Goal: Information Seeking & Learning: Compare options

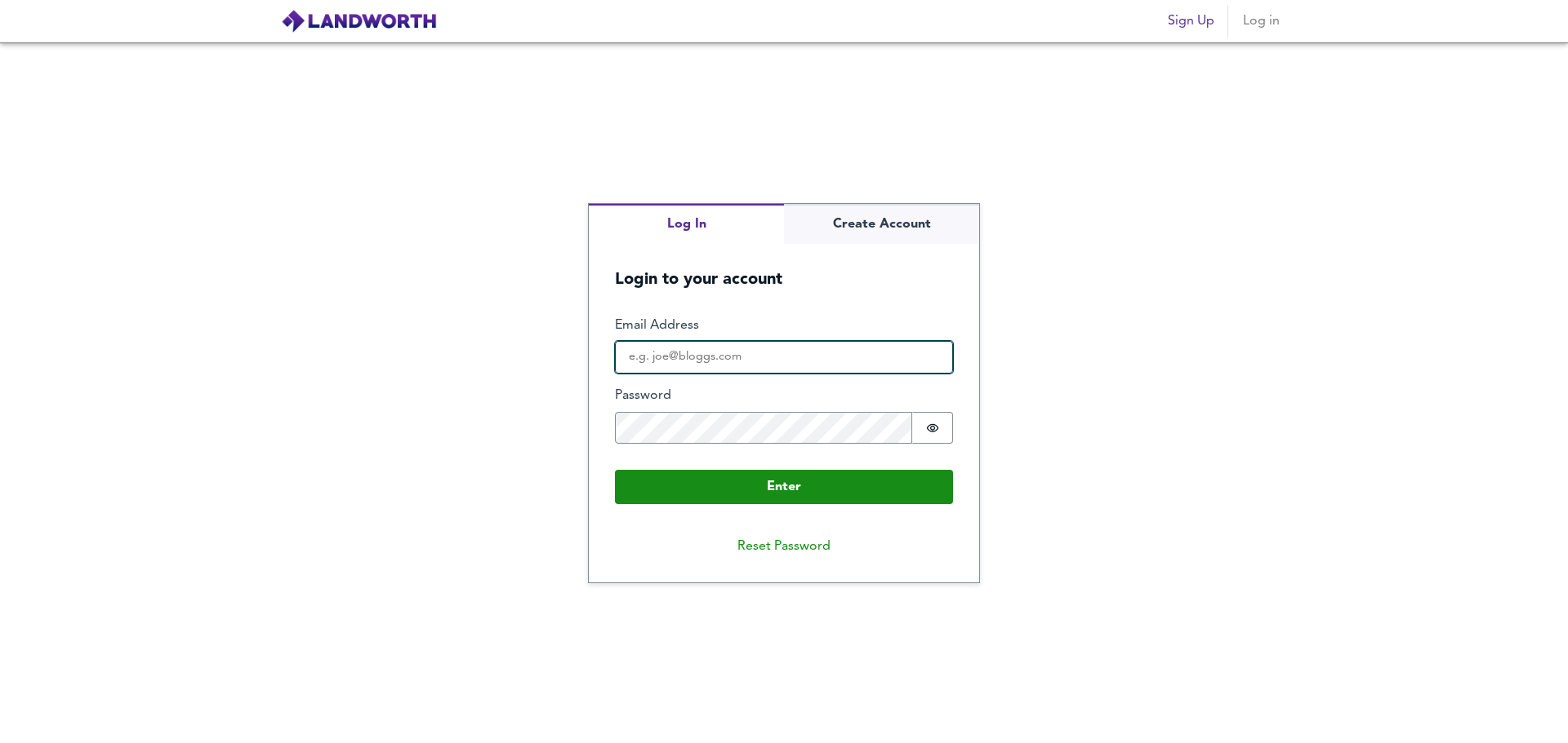
click at [706, 351] on input "Email Address" at bounding box center [783, 357] width 338 height 33
type input "[EMAIL_ADDRESS][DOMAIN_NAME]"
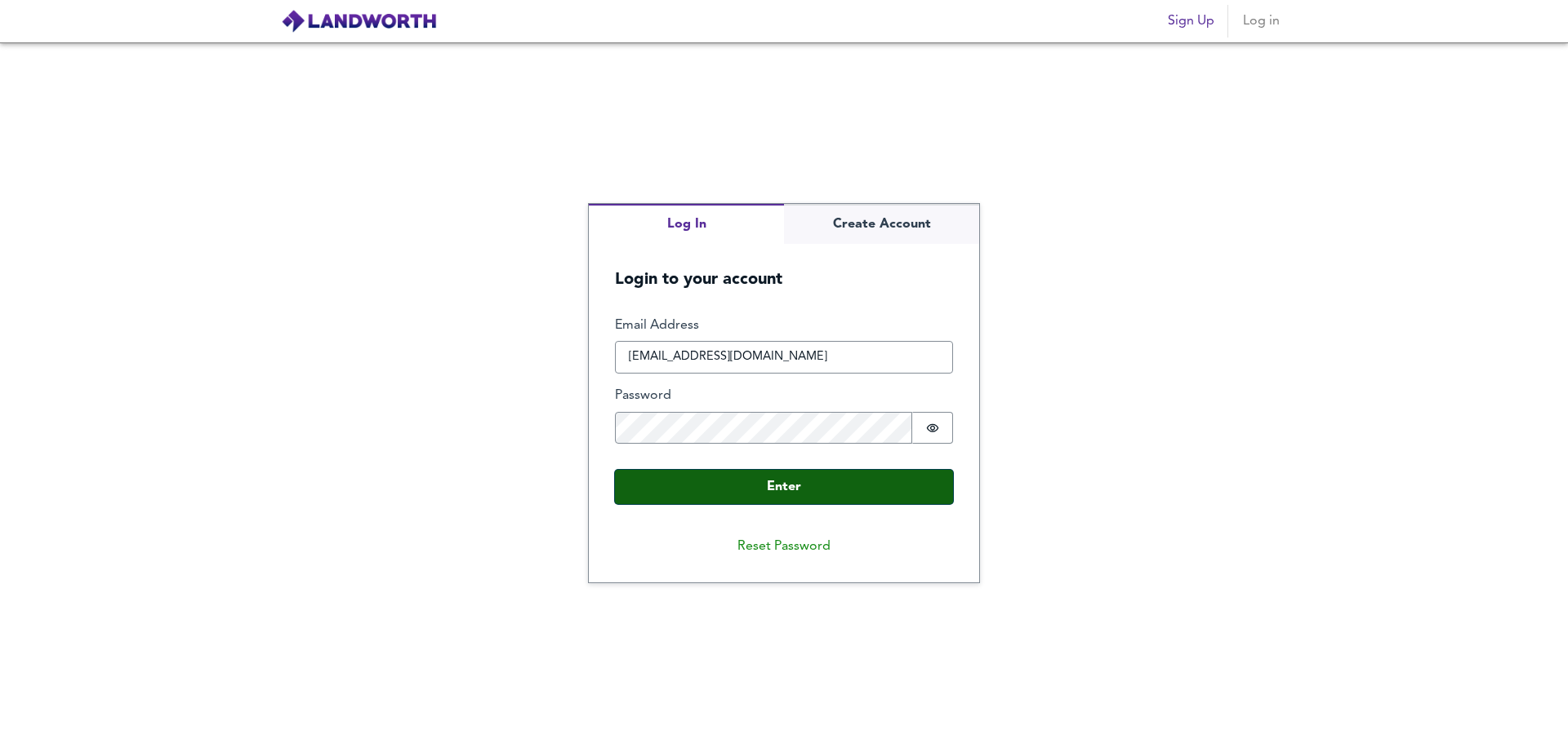
click at [841, 479] on button "Enter" at bounding box center [783, 487] width 338 height 35
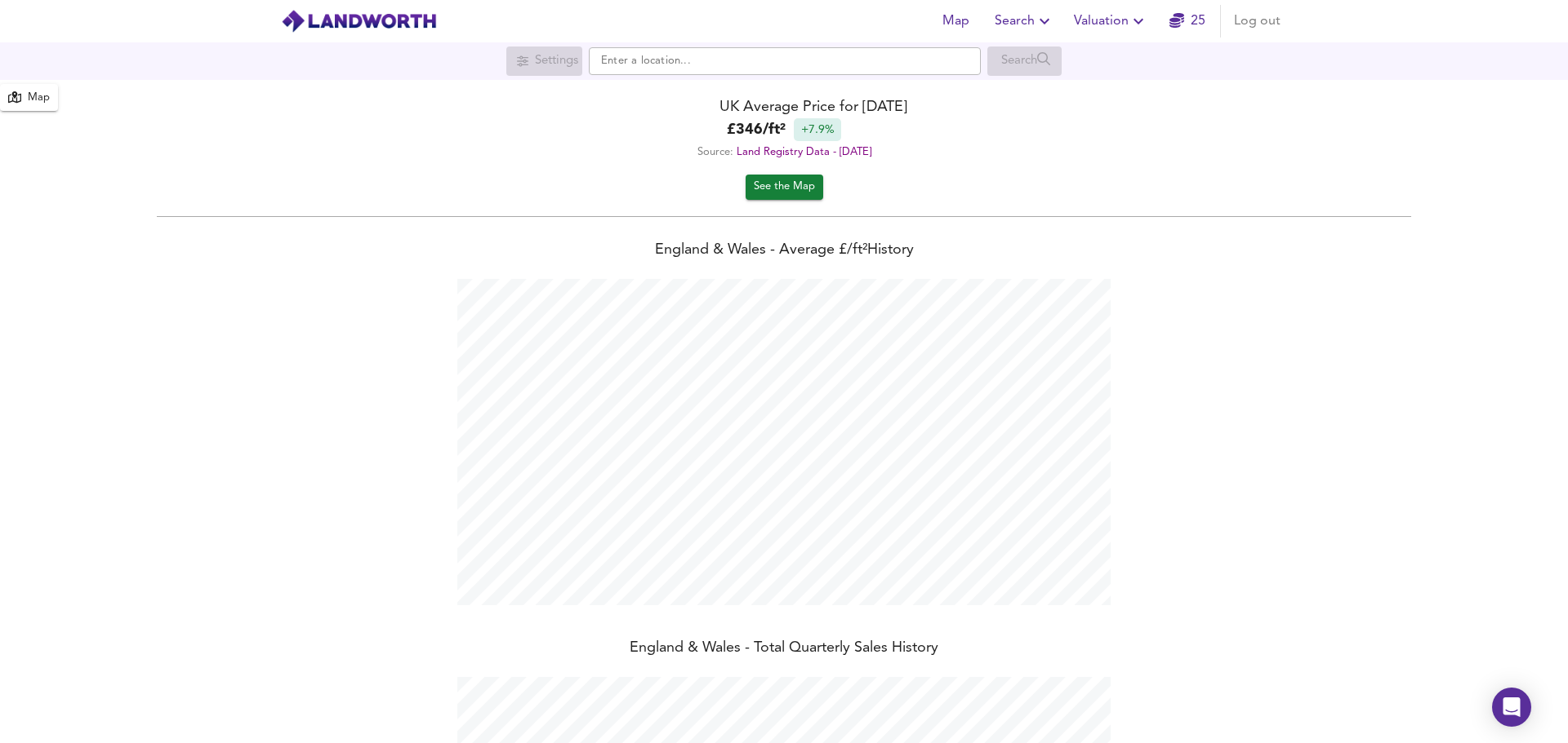
scroll to position [743, 1568]
click at [681, 51] on input "text" at bounding box center [785, 61] width 392 height 28
click at [711, 93] on small "[GEOGRAPHIC_DATA]" at bounding box center [729, 94] width 96 height 10
type input "[STREET_ADDRESS]"
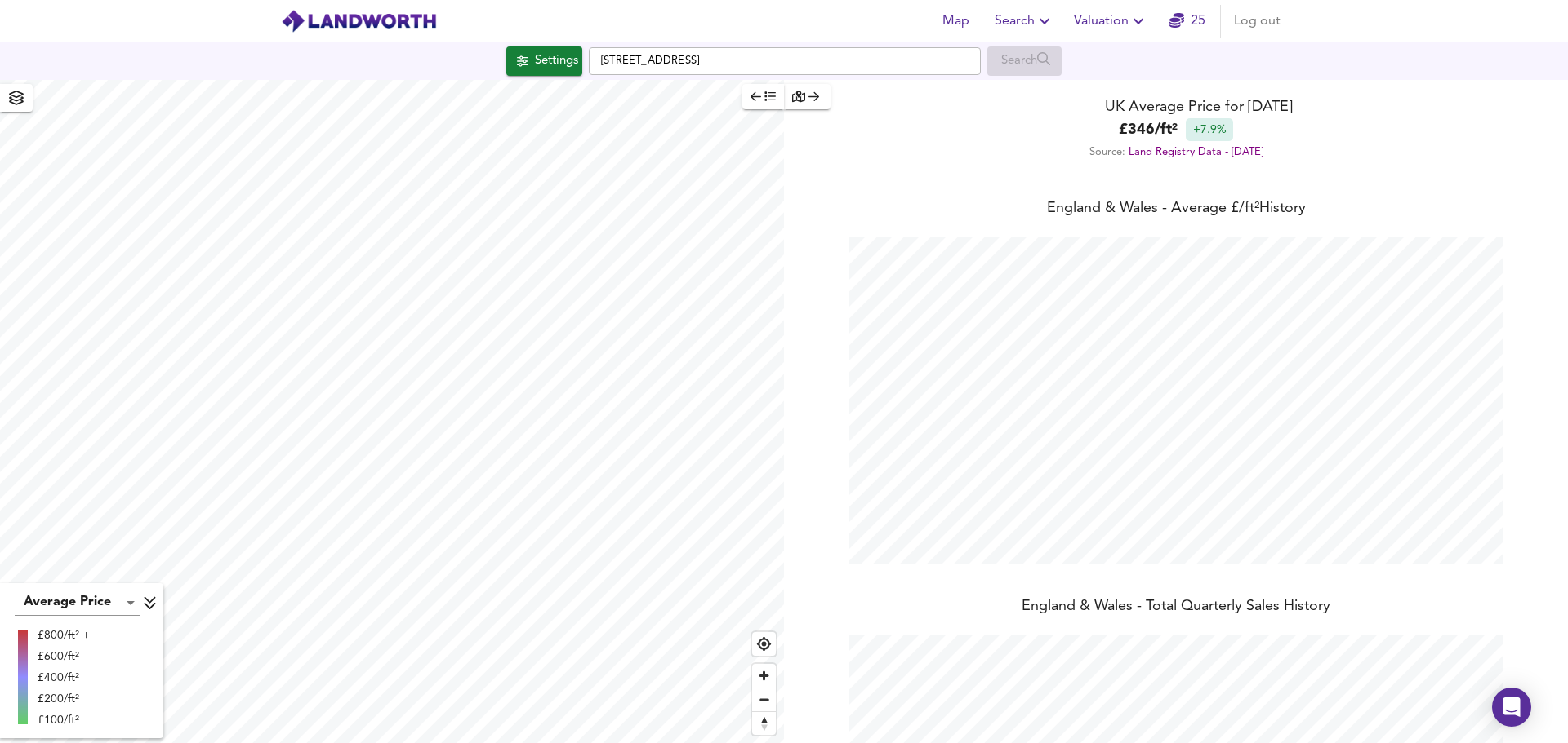
checkbox input "false"
checkbox input "true"
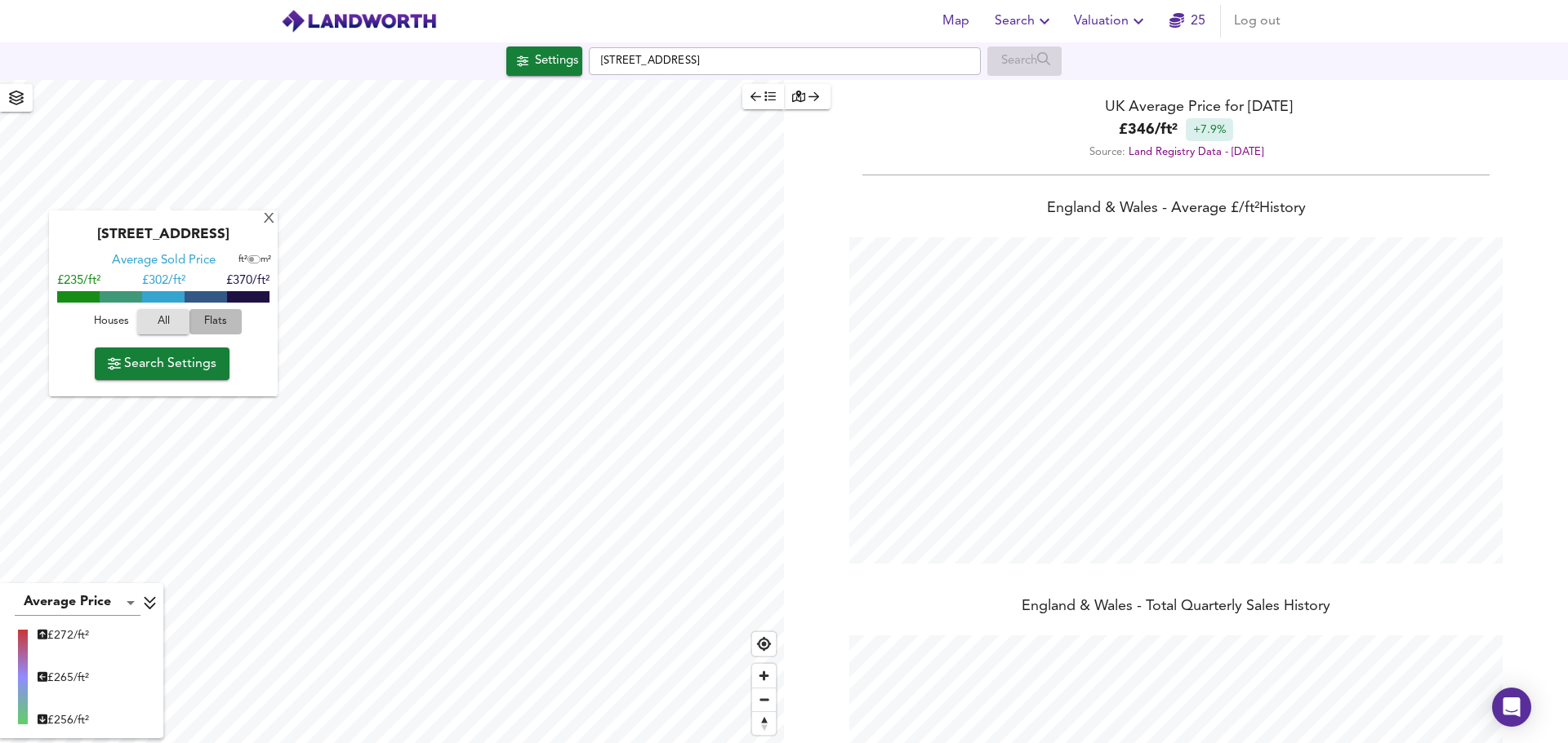
click at [211, 331] on span "Flats" at bounding box center [215, 322] width 44 height 19
click at [165, 331] on span "All" at bounding box center [163, 322] width 44 height 19
click at [111, 331] on span "Houses" at bounding box center [111, 322] width 44 height 19
click at [170, 331] on span "All" at bounding box center [163, 322] width 44 height 19
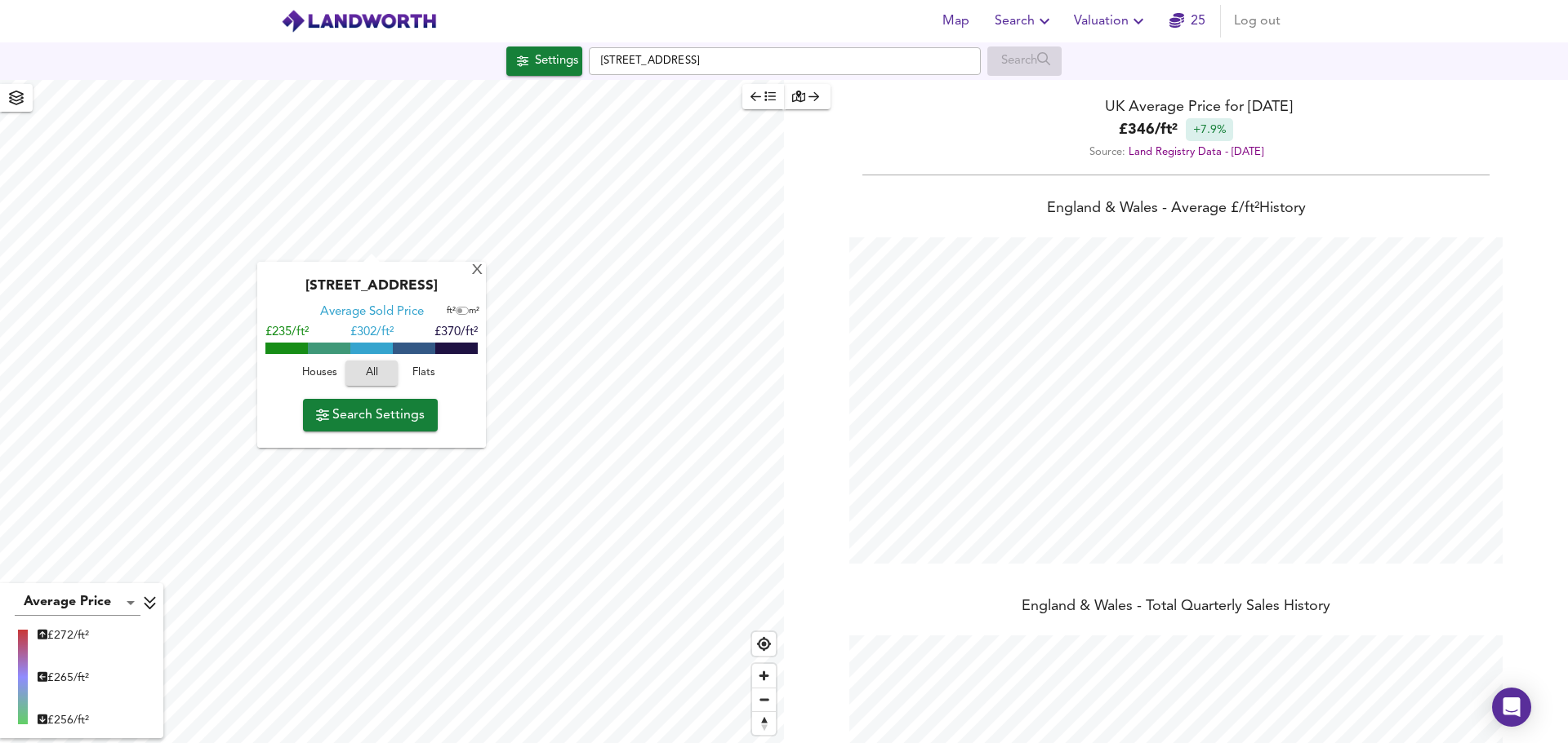
click at [142, 636] on div "£ 272/ft² £ 265/ft² £ 256/ft²" at bounding box center [82, 678] width 154 height 111
click at [149, 604] on icon at bounding box center [149, 602] width 14 height 16
click at [131, 721] on icon at bounding box center [137, 719] width 14 height 16
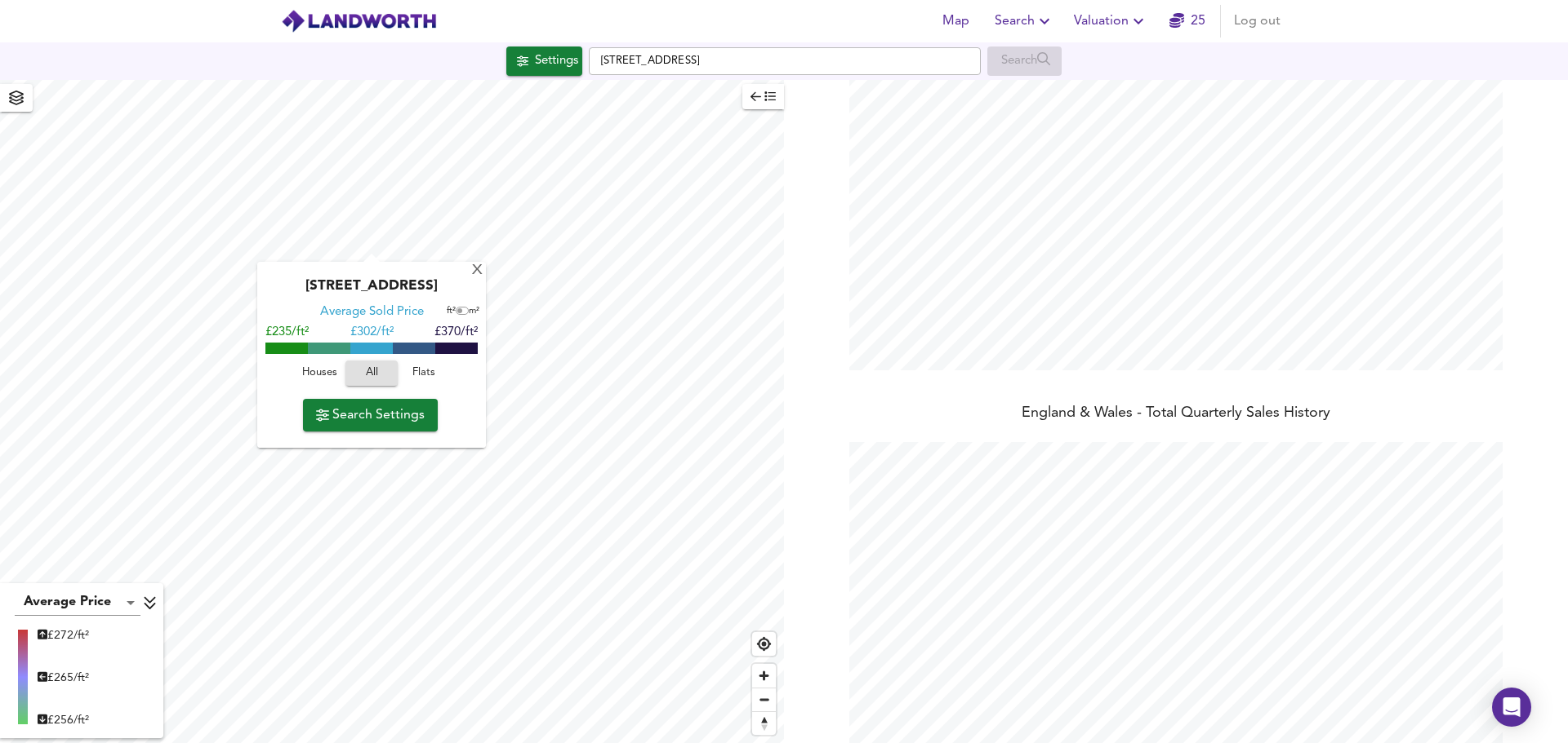
scroll to position [235, 0]
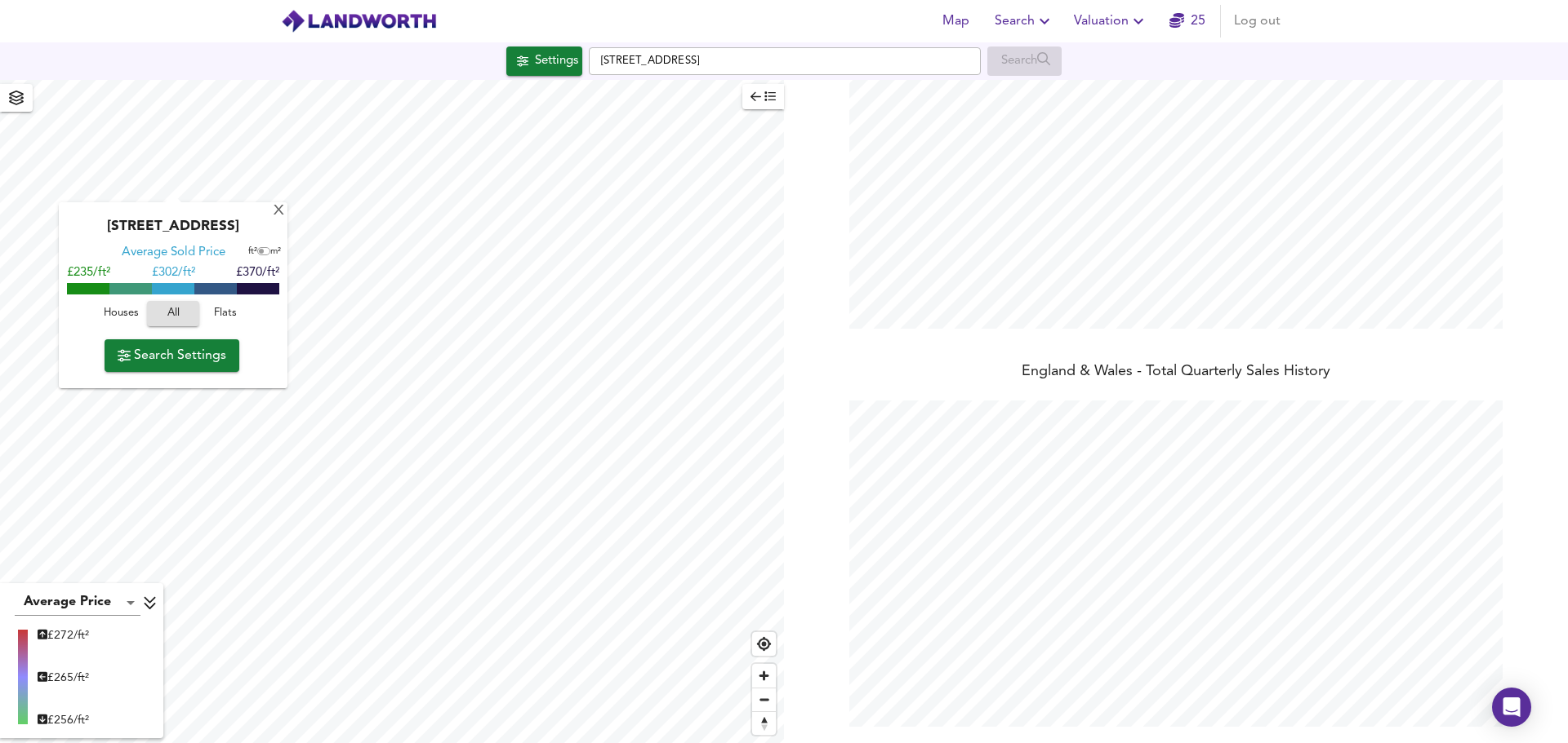
click at [170, 362] on span "Search Settings" at bounding box center [171, 355] width 109 height 23
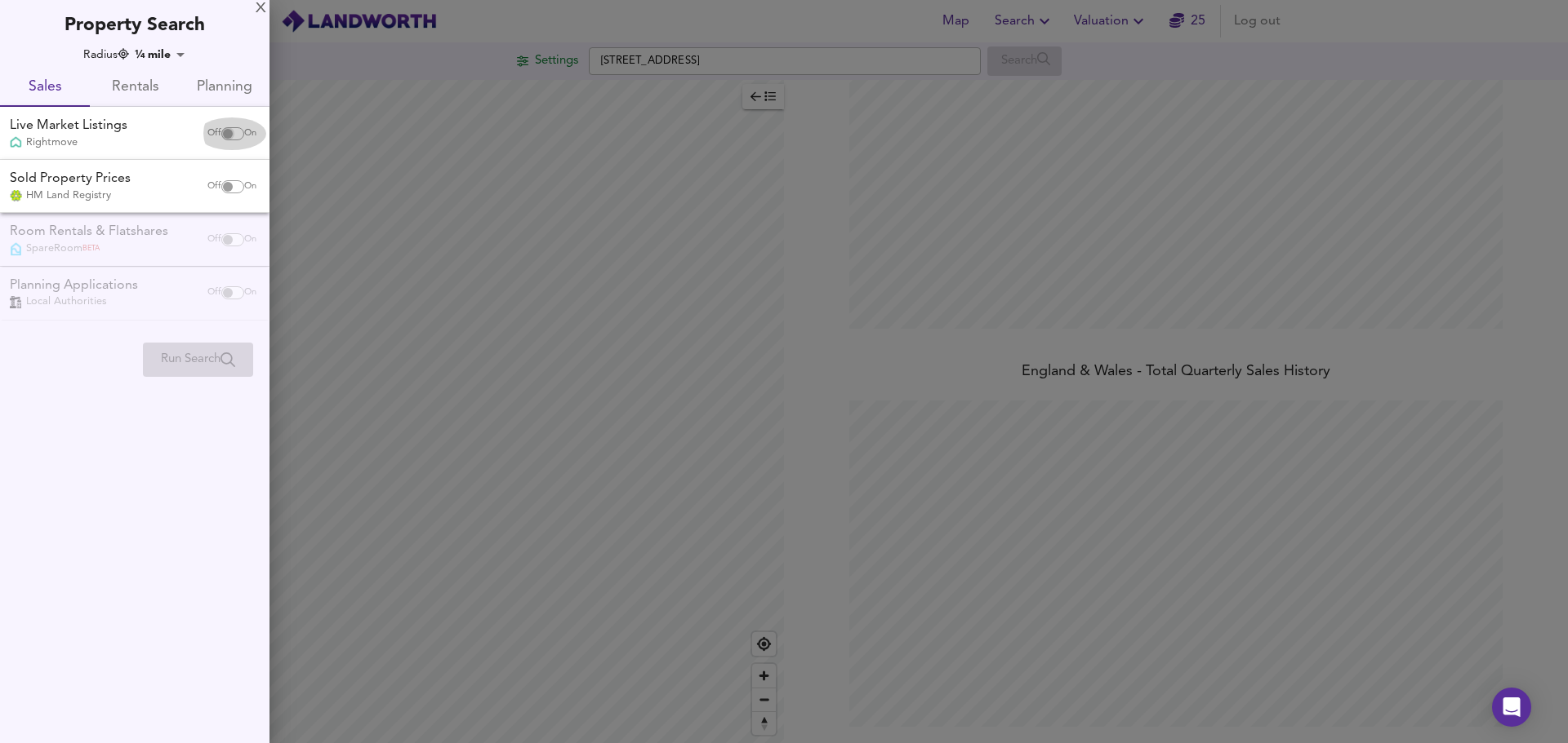
click at [235, 132] on input "checkbox" at bounding box center [228, 133] width 39 height 13
checkbox input "true"
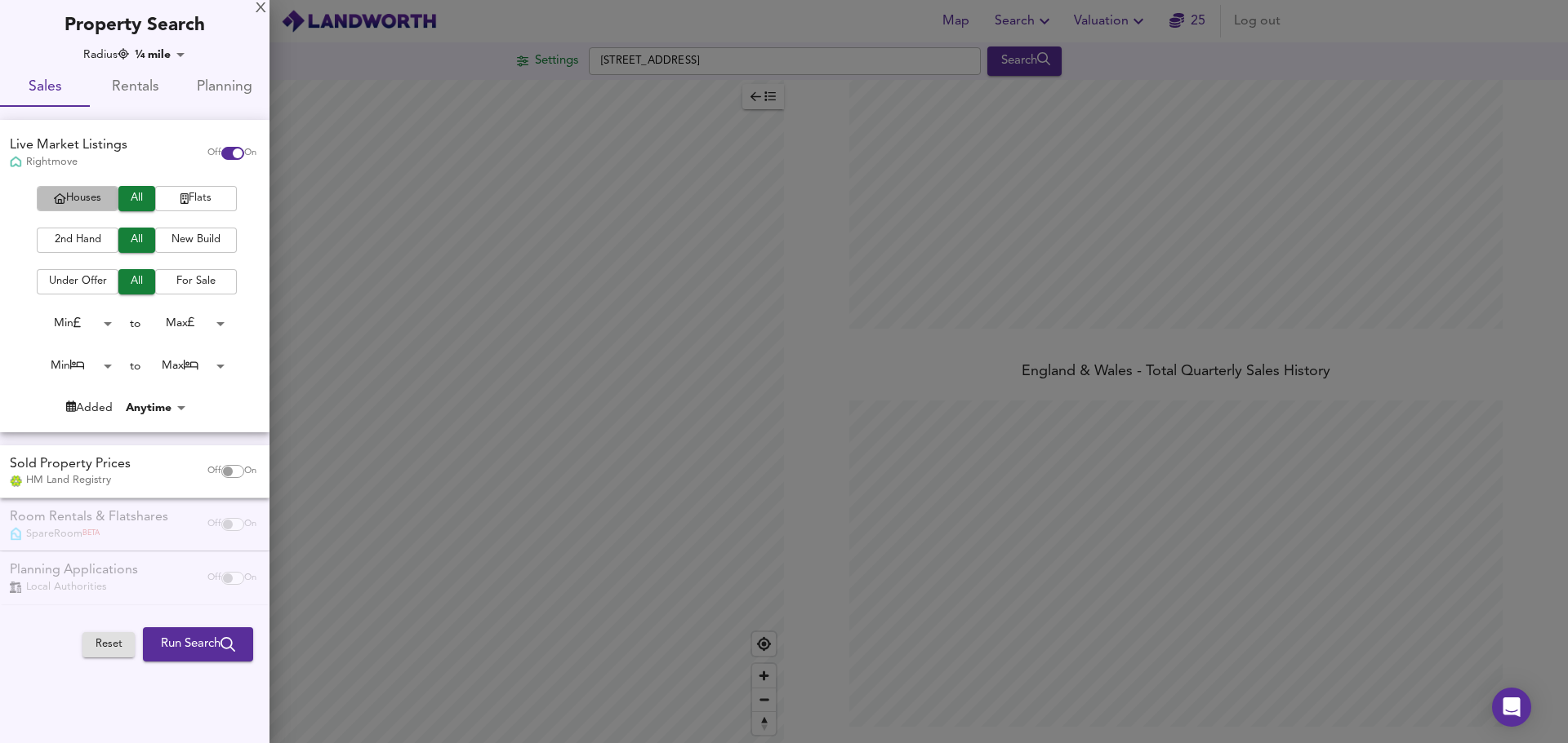
click at [89, 199] on span "Houses" at bounding box center [77, 198] width 65 height 19
click at [161, 639] on span "Run Search" at bounding box center [198, 644] width 74 height 21
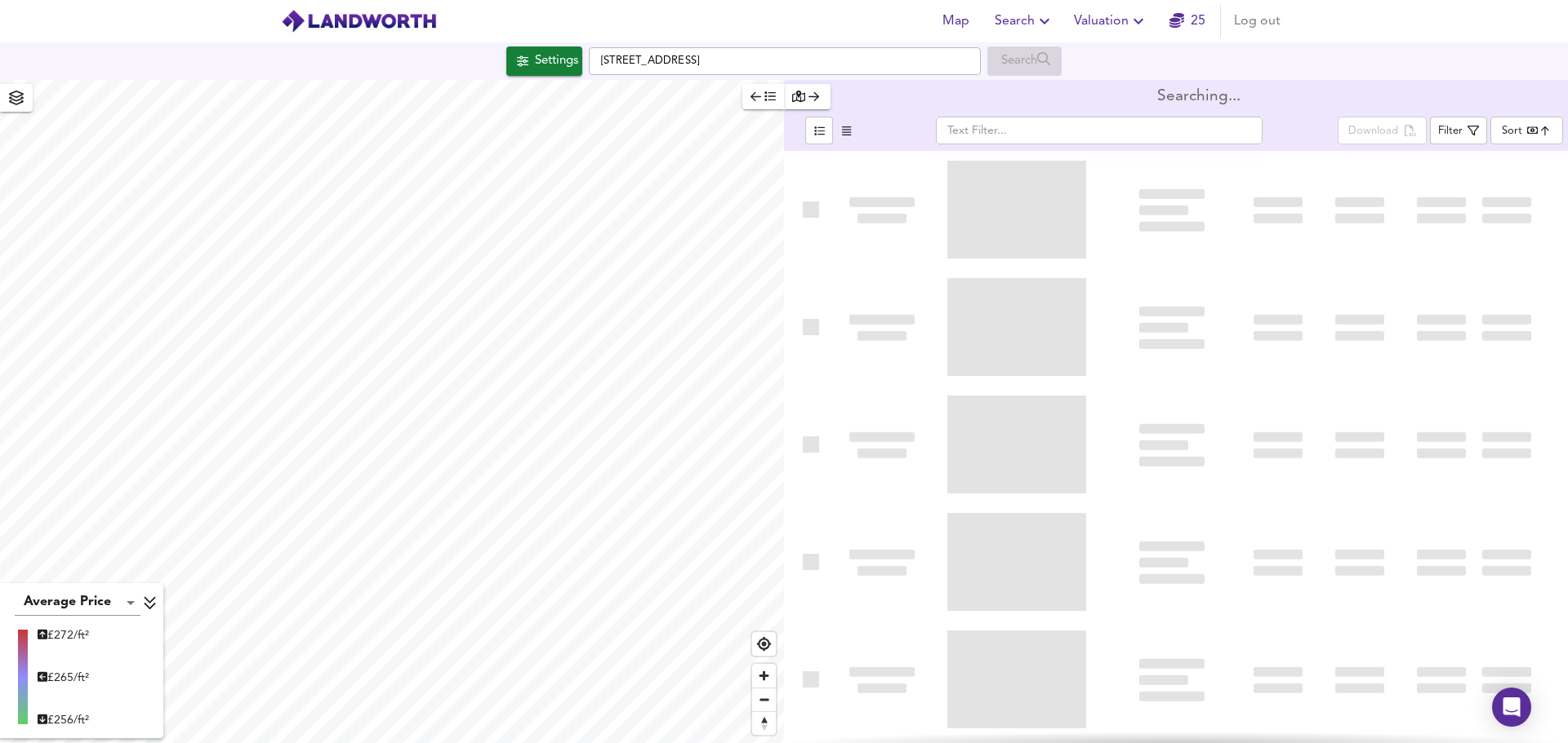
type input "bestdeal"
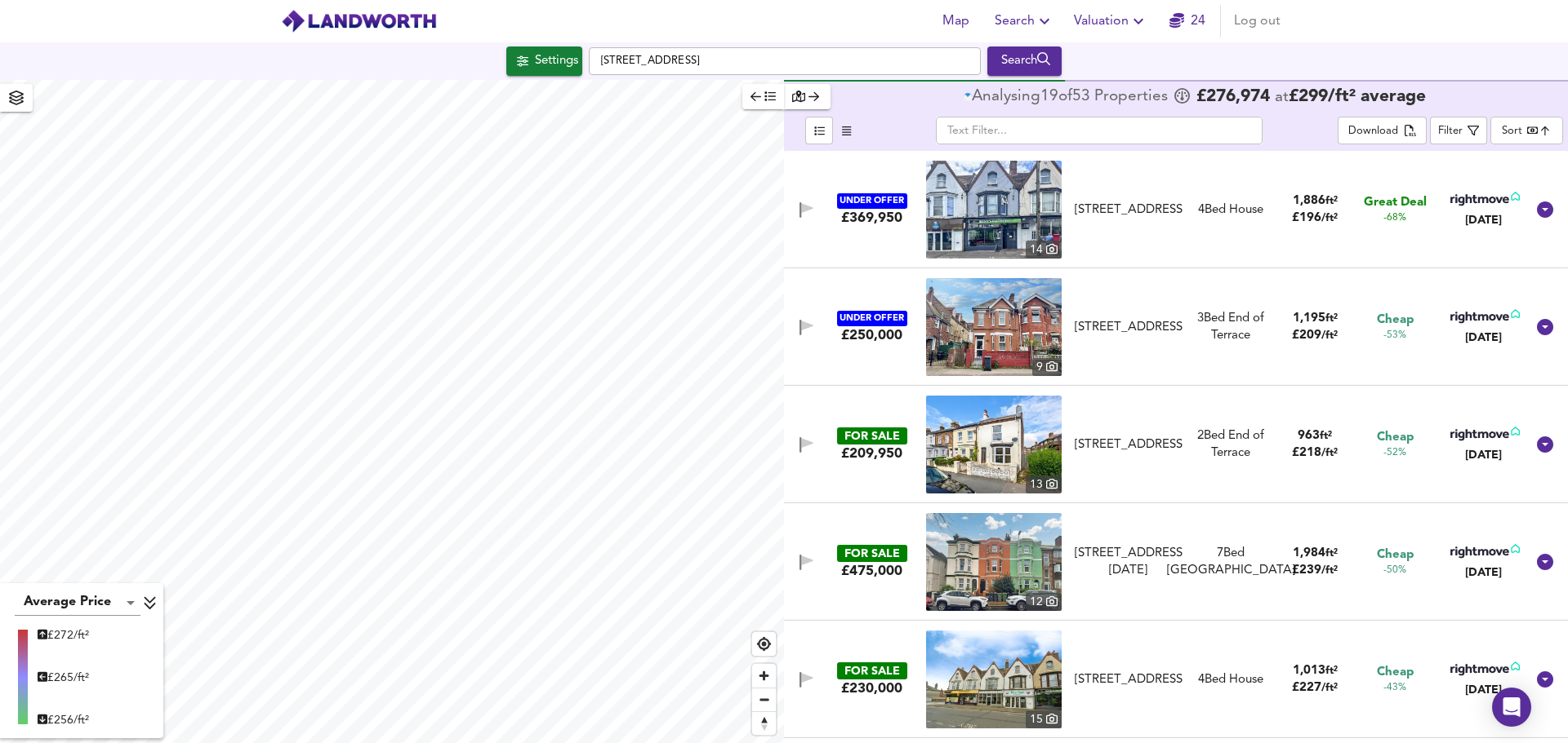
click at [1507, 131] on body "Map Search Valuation 24 Log out Settings [STREET_ADDRESS] Search Average Price …" at bounding box center [784, 371] width 1568 height 743
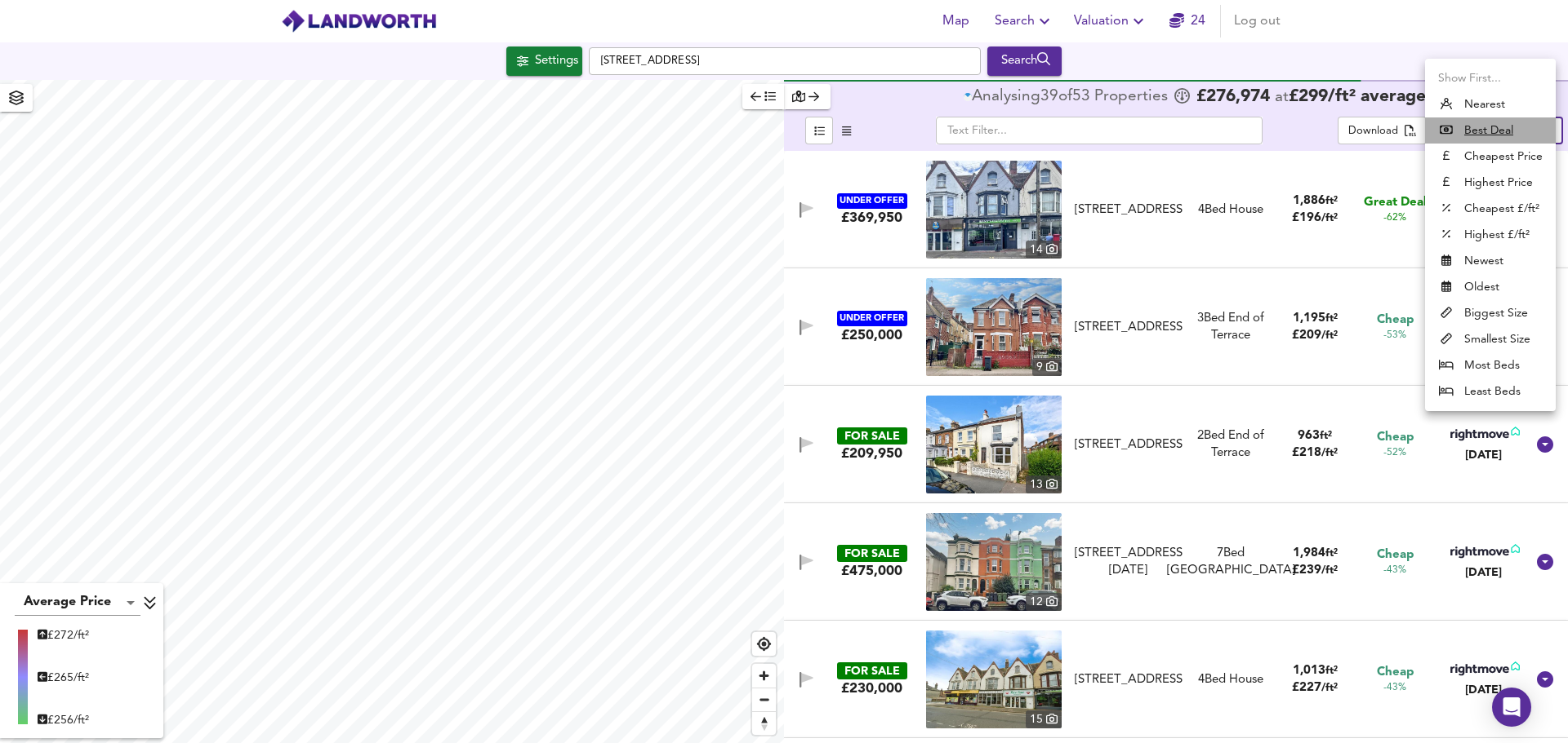
click at [1492, 131] on u "Best Deal" at bounding box center [1489, 130] width 49 height 16
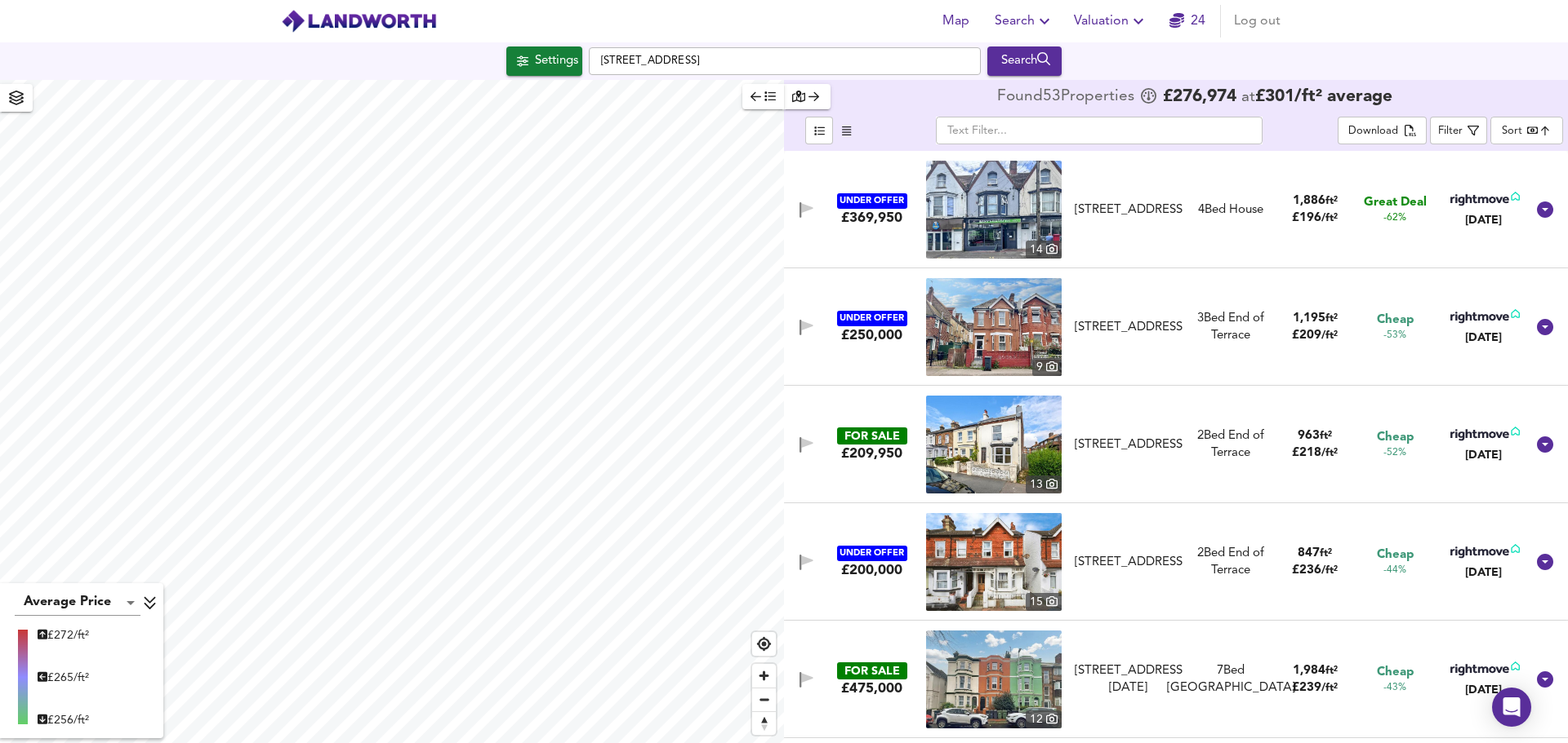
click at [377, 22] on img at bounding box center [359, 21] width 156 height 24
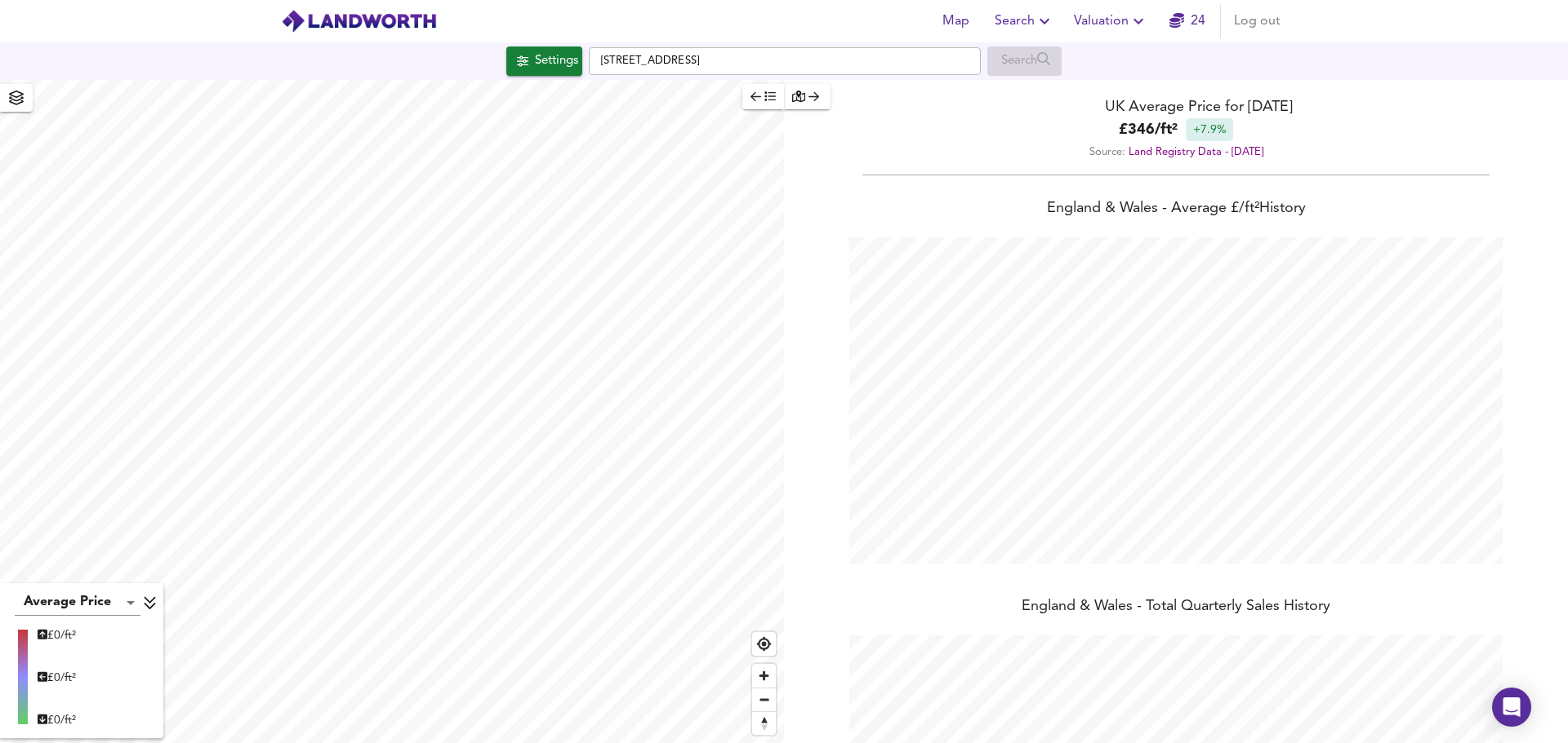
scroll to position [743, 1568]
click at [1018, 57] on div "Search" at bounding box center [1025, 61] width 74 height 30
click at [1014, 29] on span "Search" at bounding box center [1024, 21] width 60 height 23
click at [1025, 81] on li "Search History" at bounding box center [1025, 88] width 162 height 30
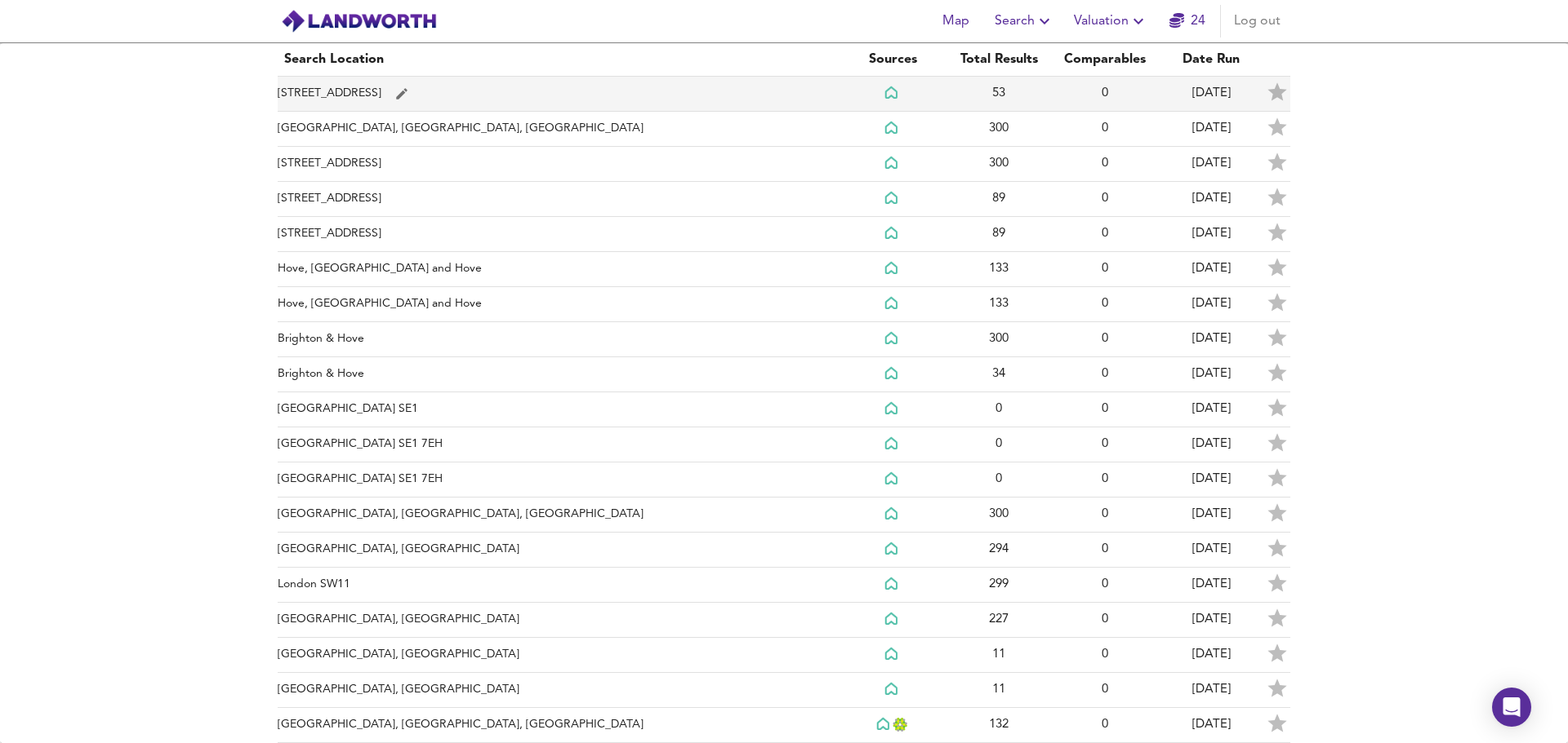
click at [1176, 87] on td "[DATE]" at bounding box center [1211, 94] width 106 height 35
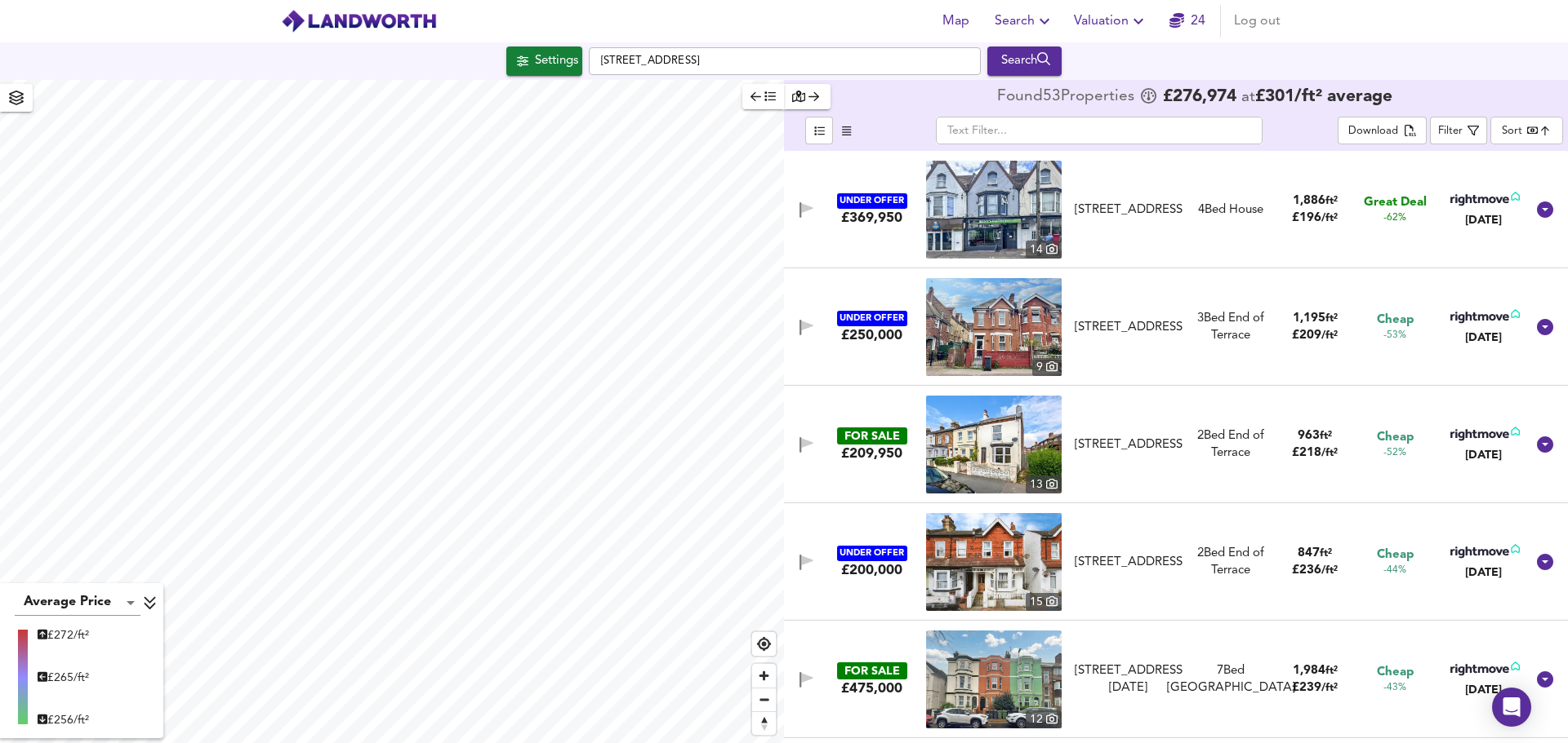
click at [1513, 134] on body "Map Search Valuation 24 Log out Settings [STREET_ADDRESS] Search Average Price …" at bounding box center [784, 371] width 1568 height 743
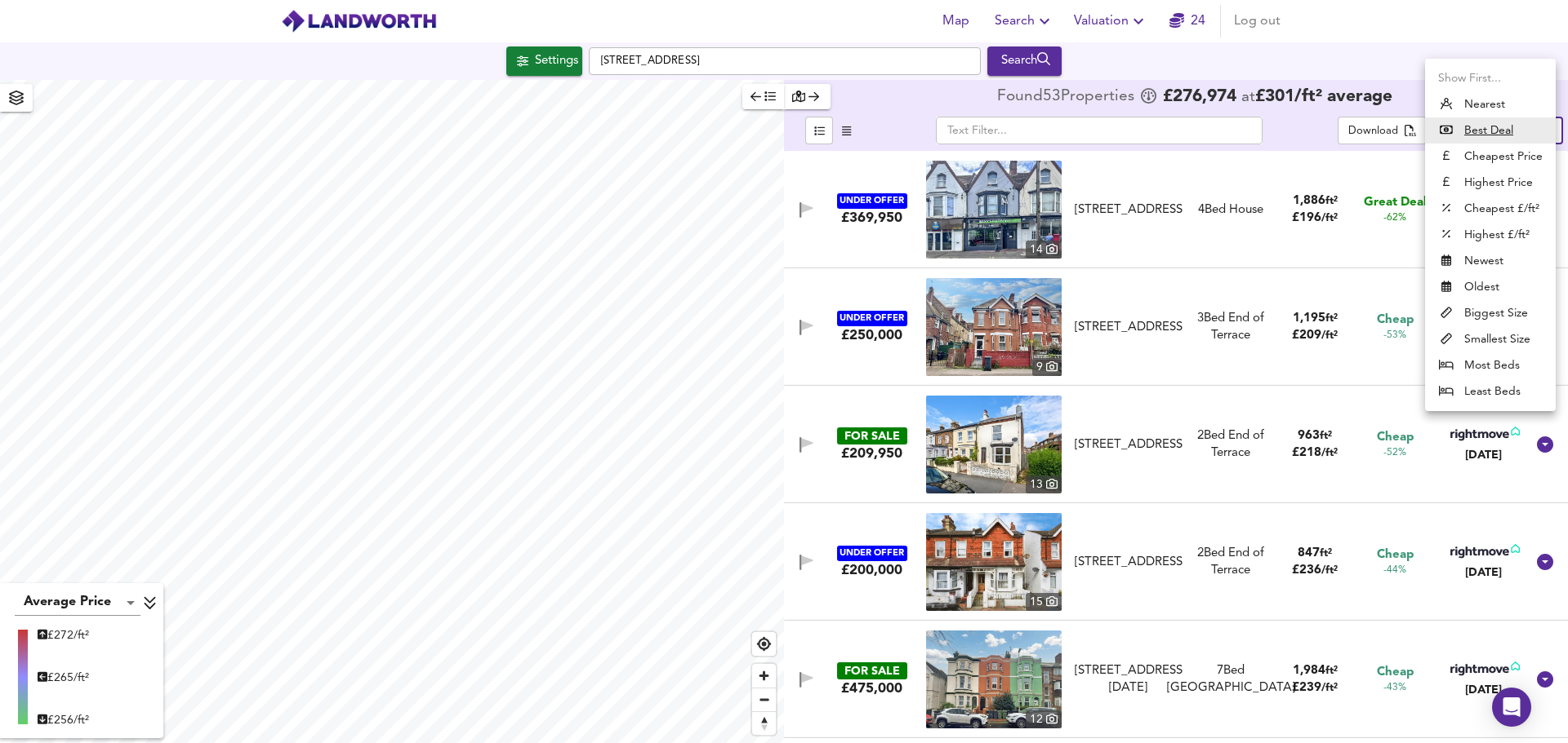
checkbox input "false"
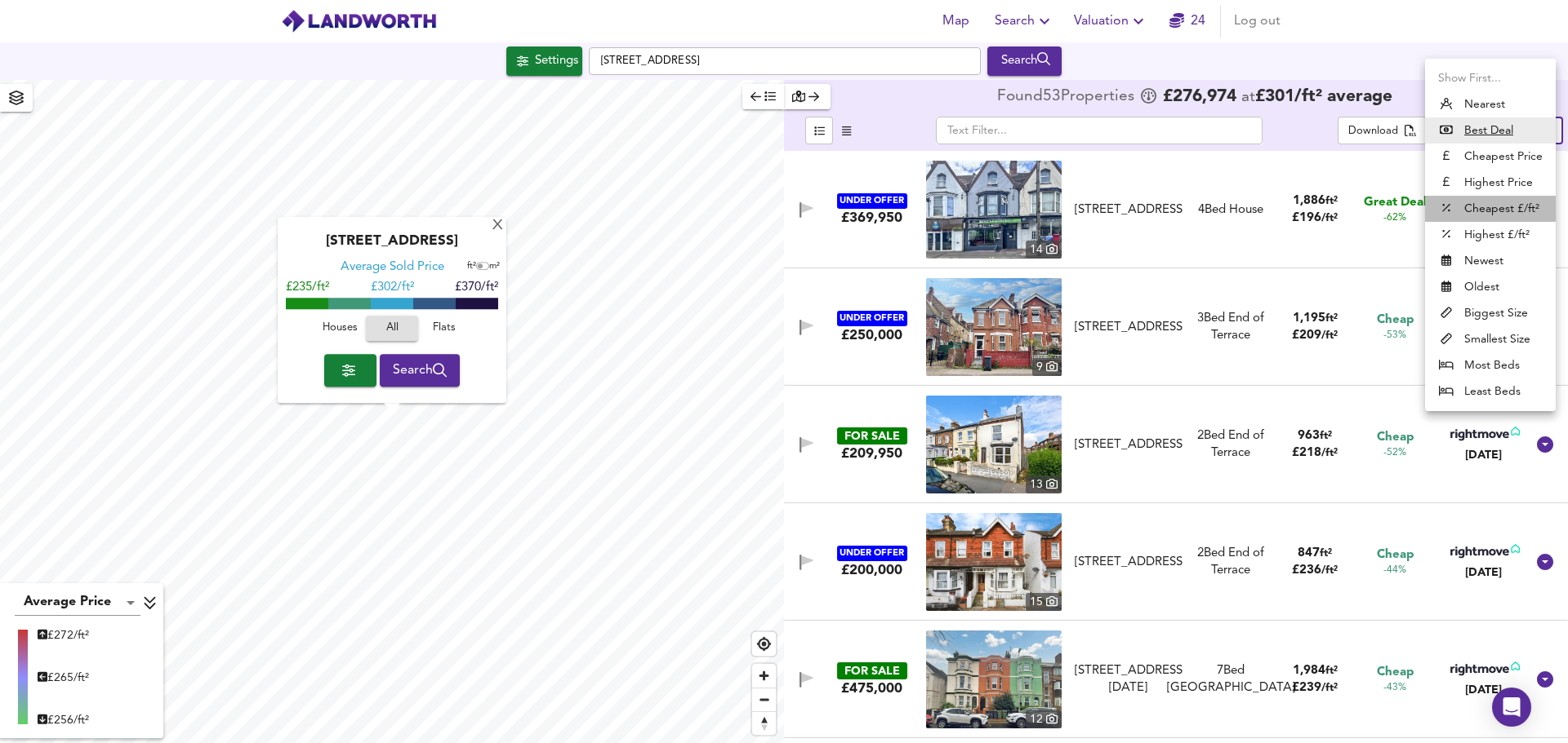
click at [1503, 202] on li "Cheapest £/ft²" at bounding box center [1490, 208] width 131 height 26
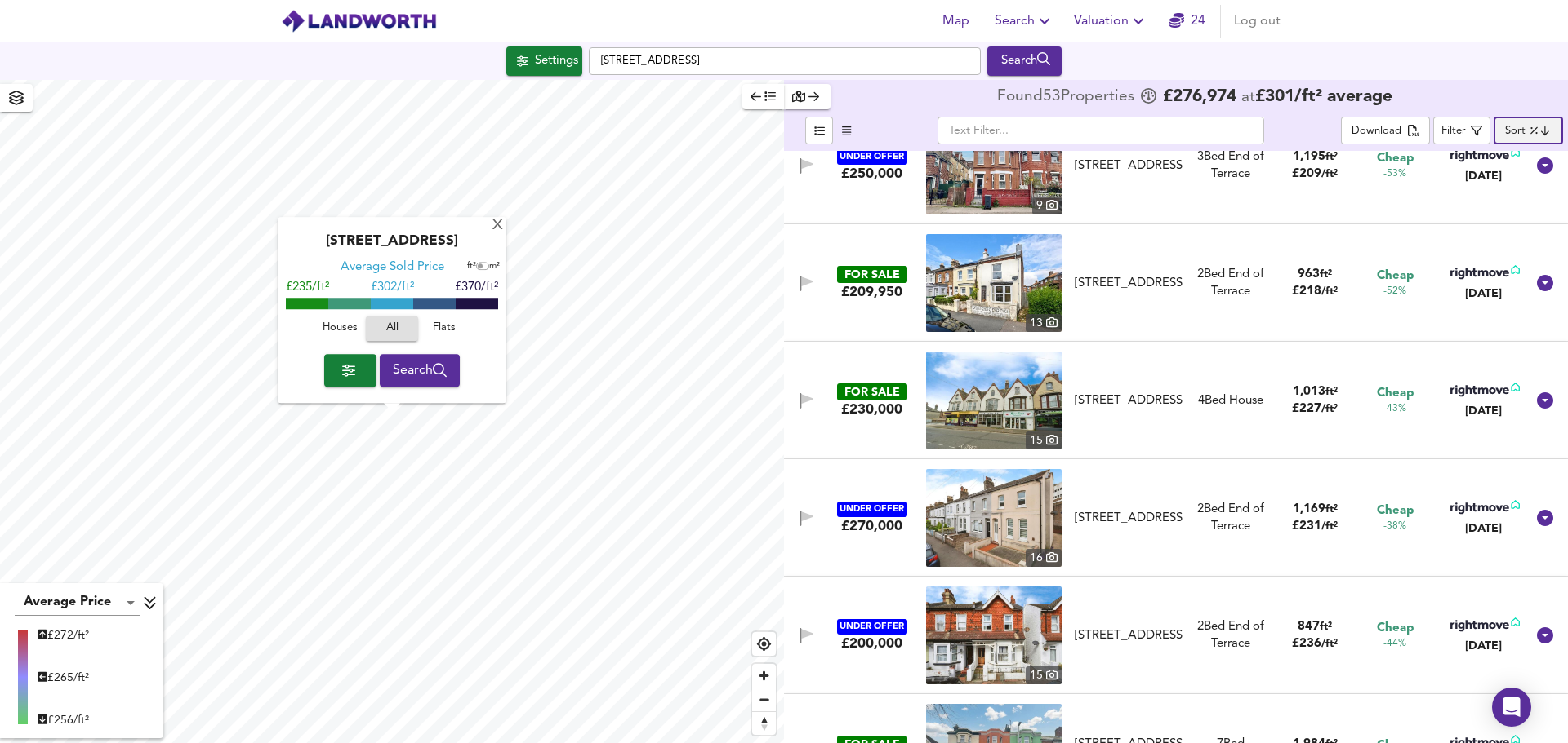
scroll to position [163, 0]
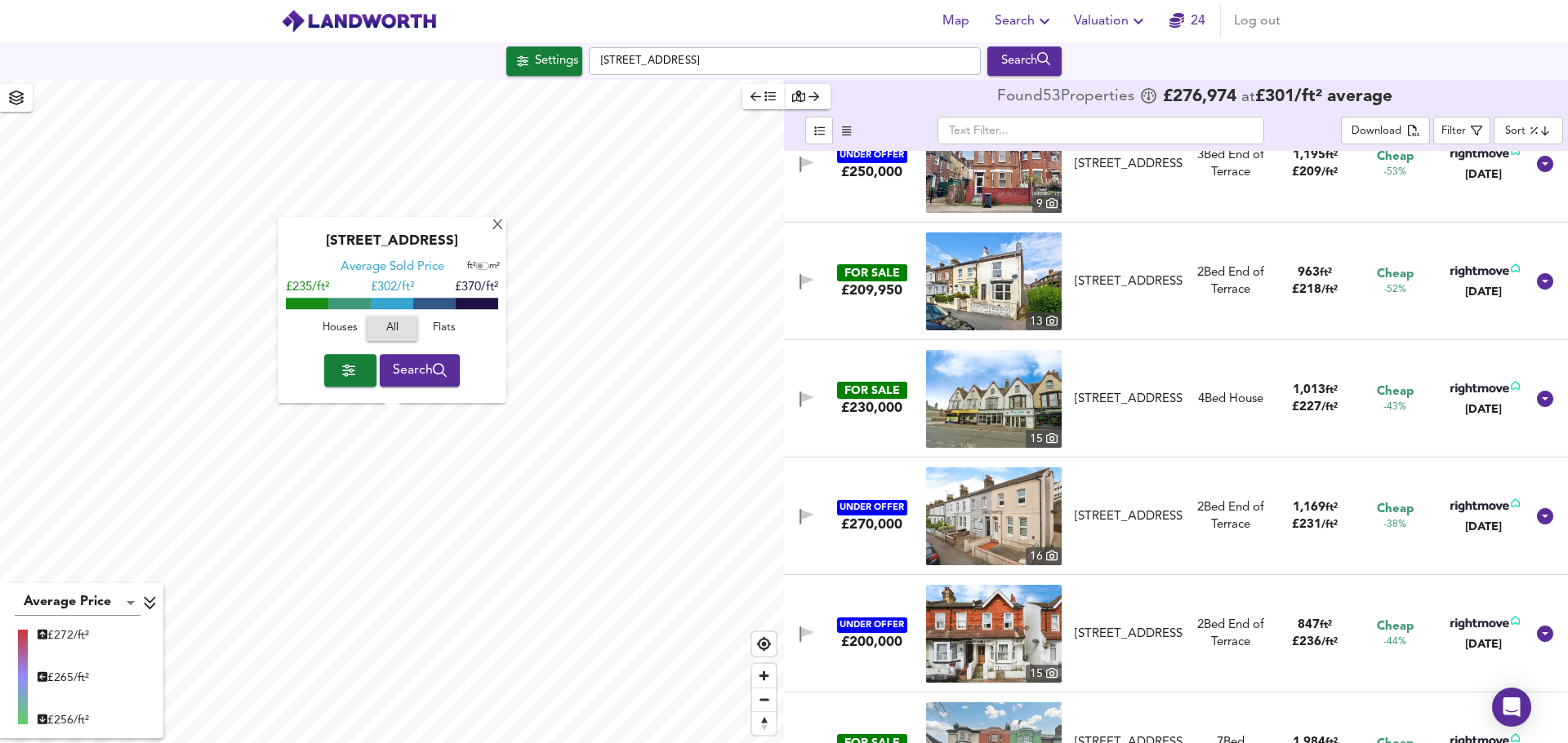
click at [1127, 273] on div "[STREET_ADDRESS]" at bounding box center [1128, 282] width 108 height 17
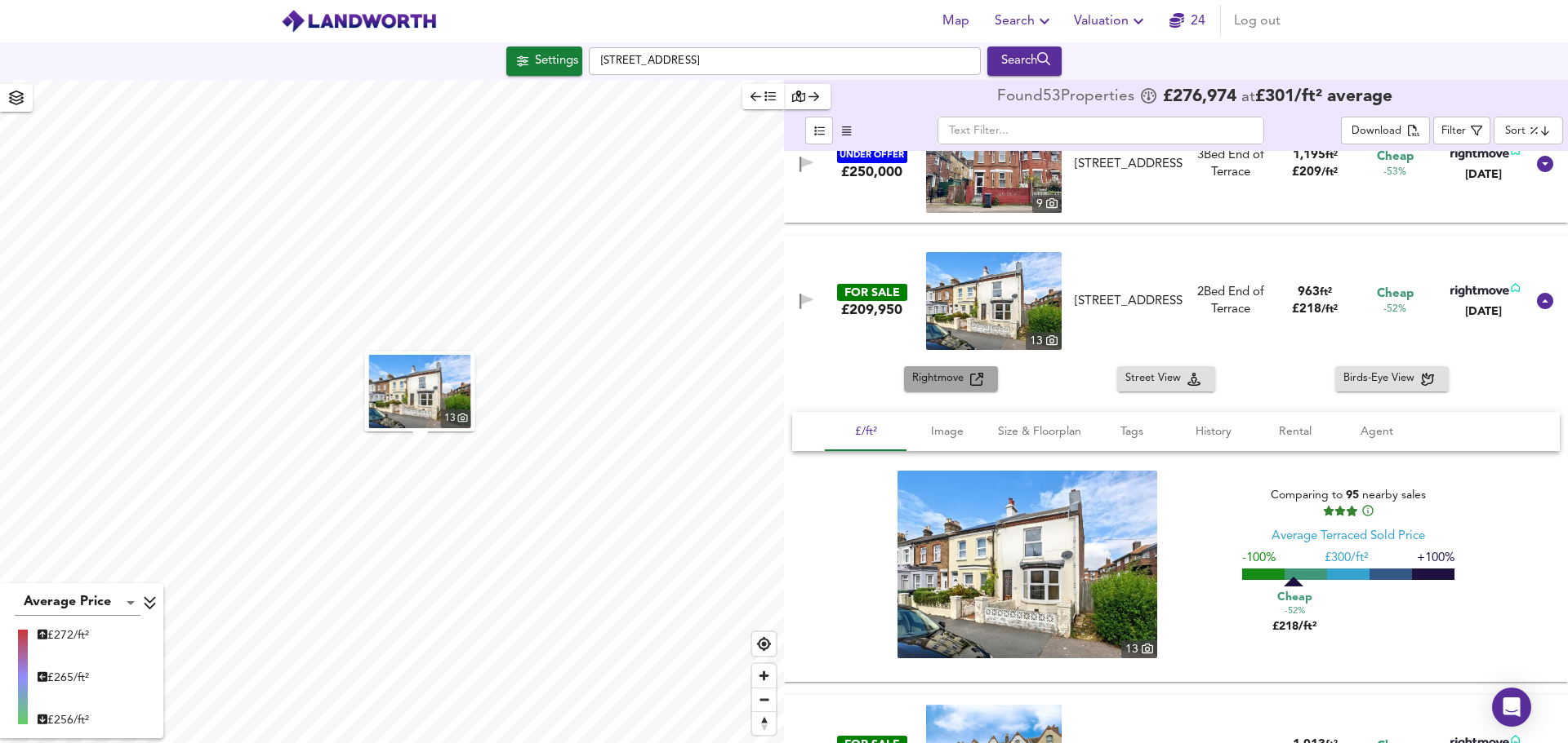
click at [937, 375] on span "Rightmove" at bounding box center [941, 379] width 58 height 19
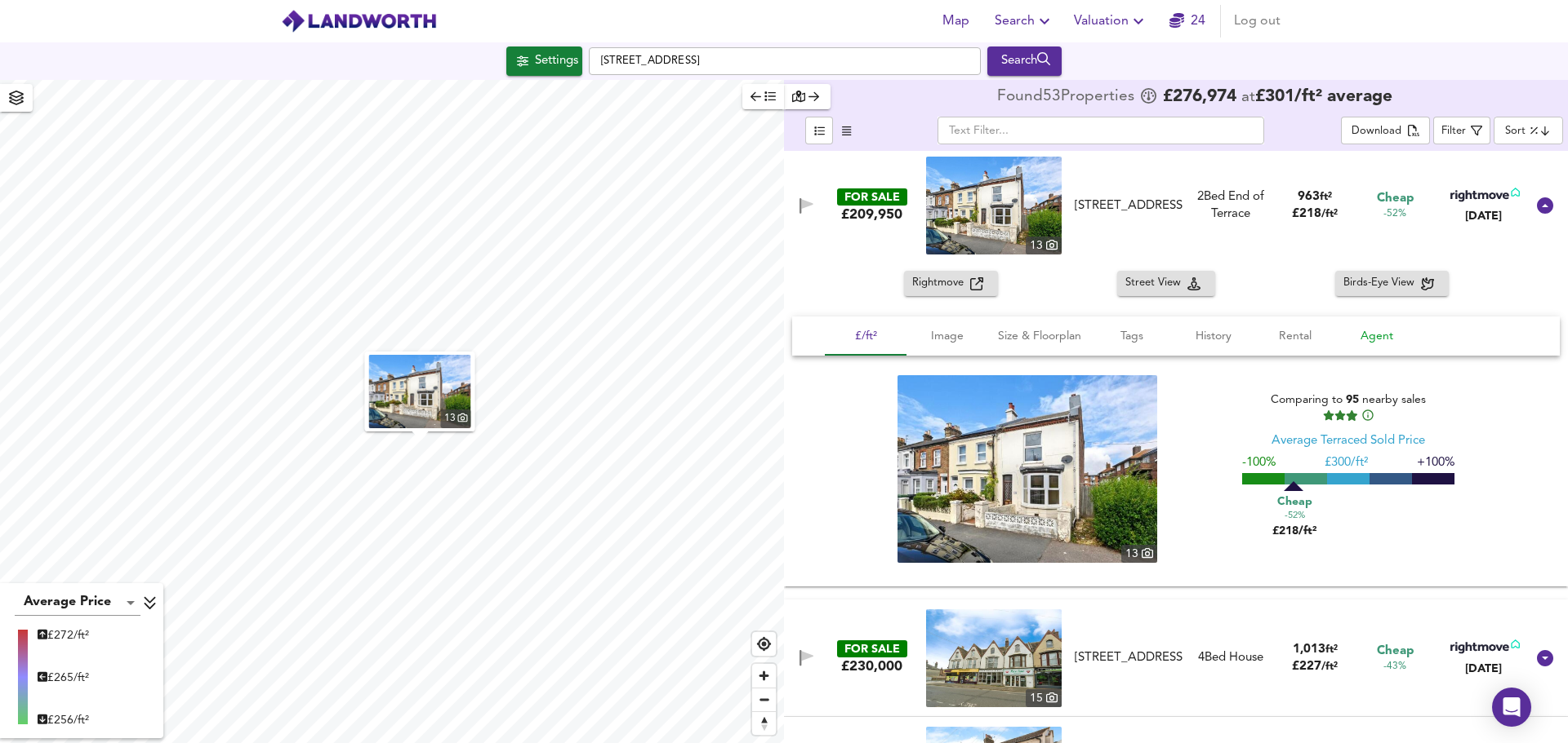
scroll to position [245, 0]
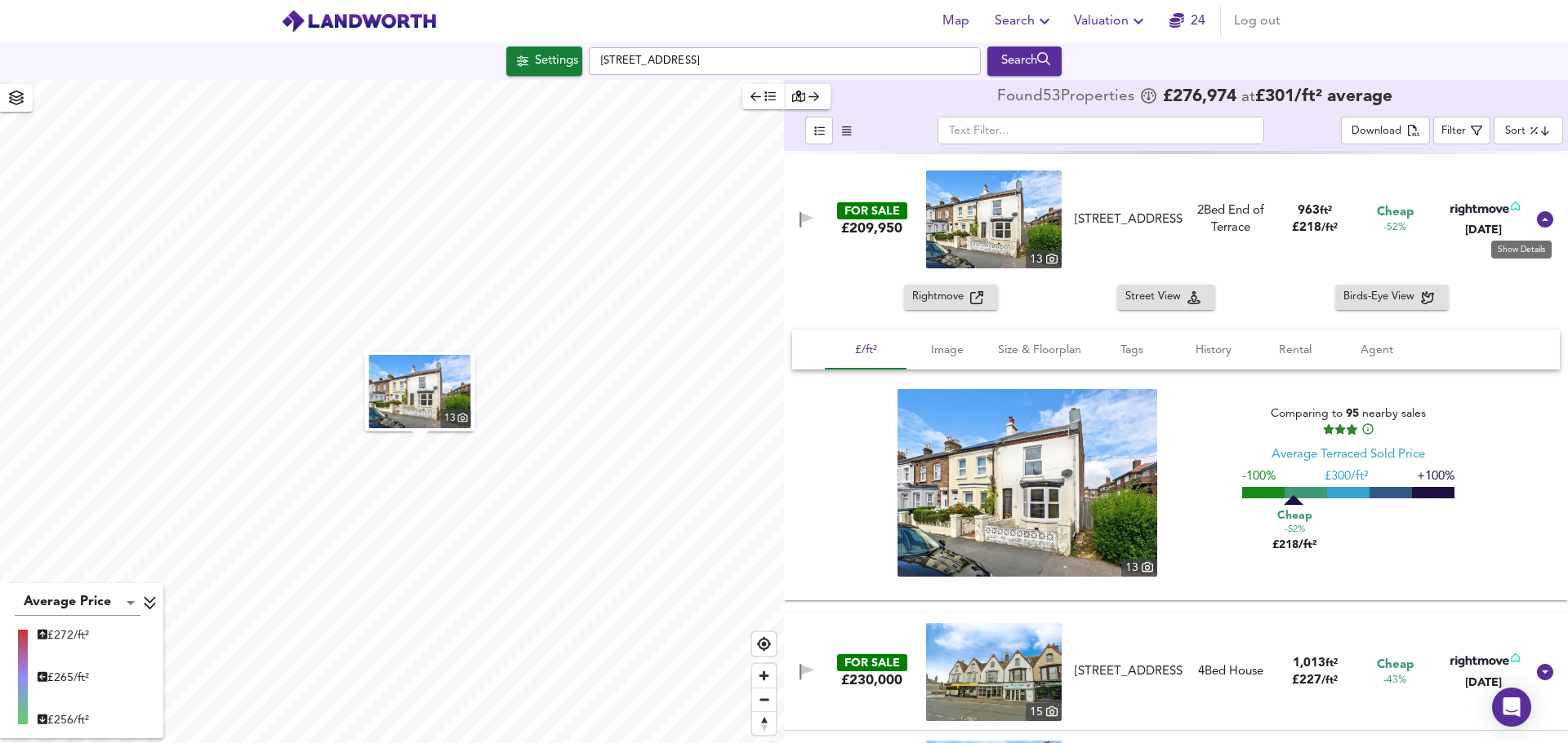
click at [1538, 221] on icon at bounding box center [1544, 219] width 16 height 16
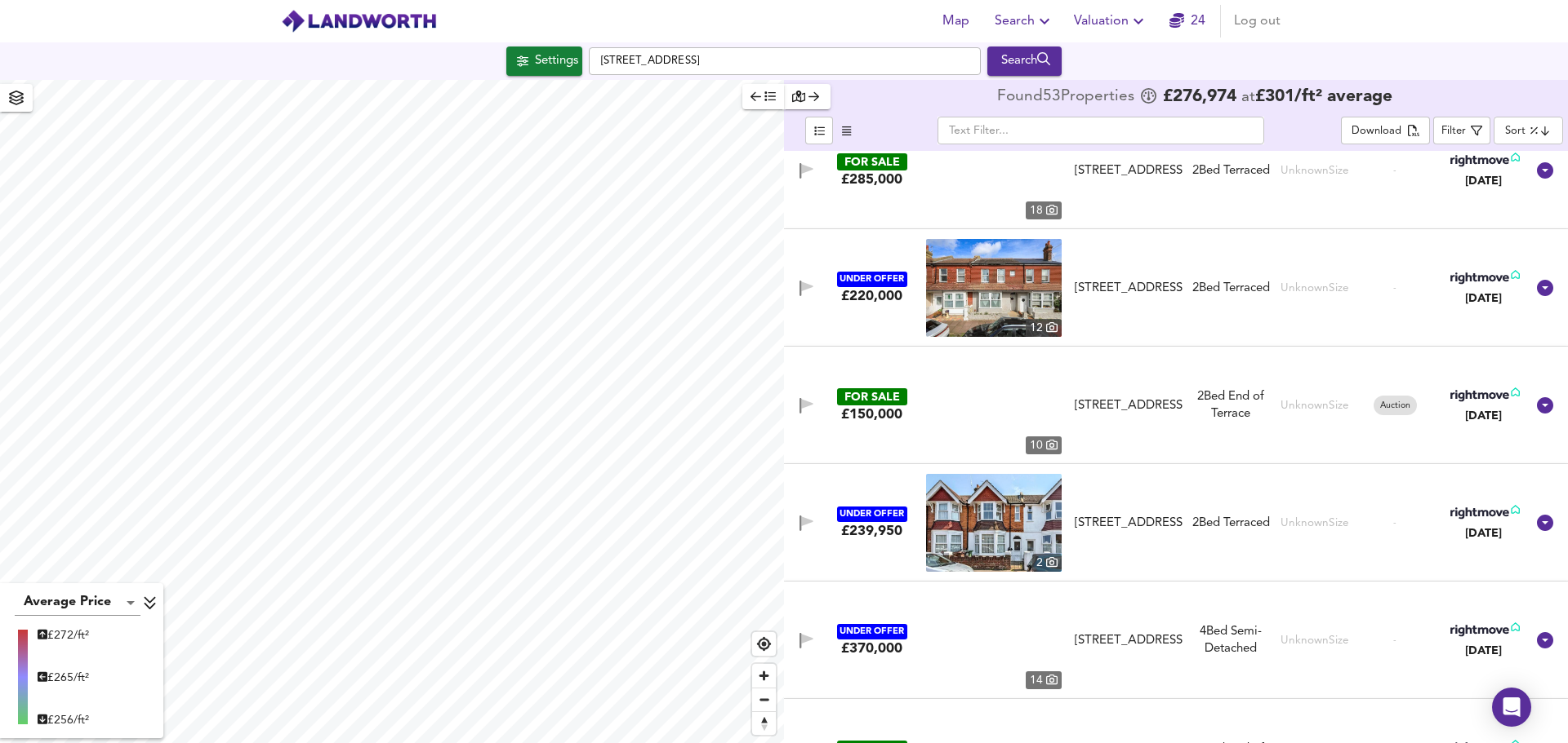
scroll to position [4732, 0]
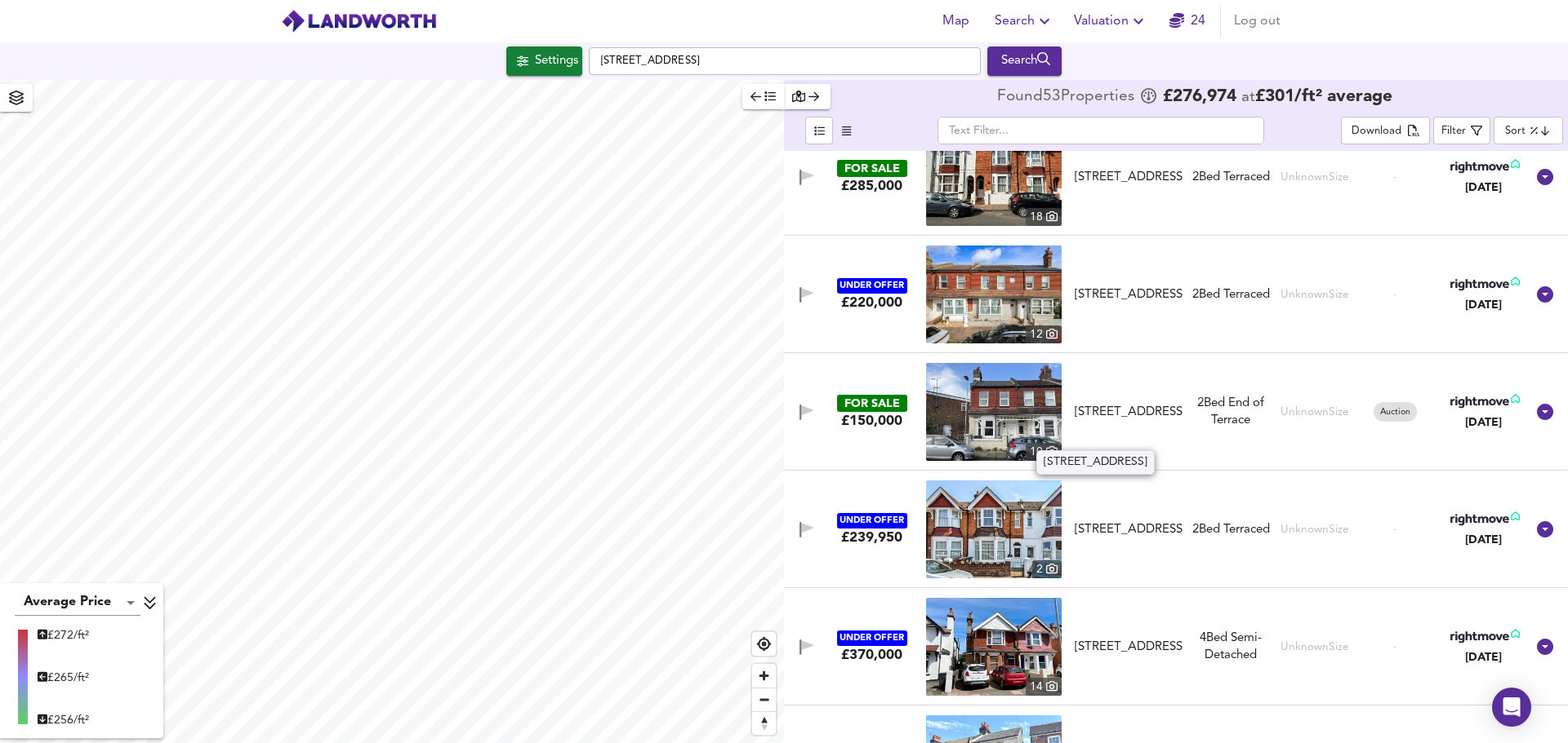
click at [1117, 404] on div "[STREET_ADDRESS]" at bounding box center [1128, 412] width 108 height 17
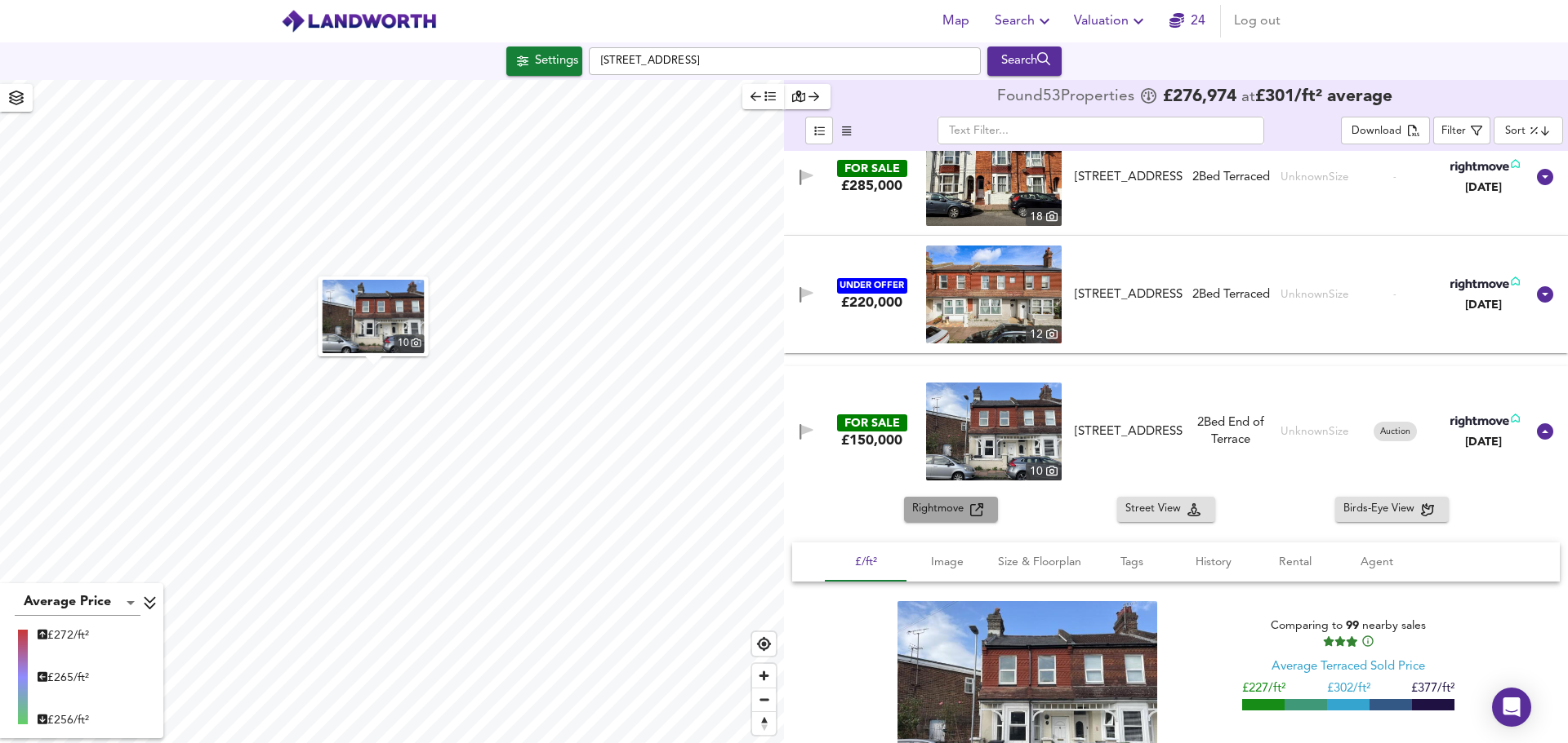
click at [941, 515] on span "Rightmove" at bounding box center [941, 509] width 58 height 19
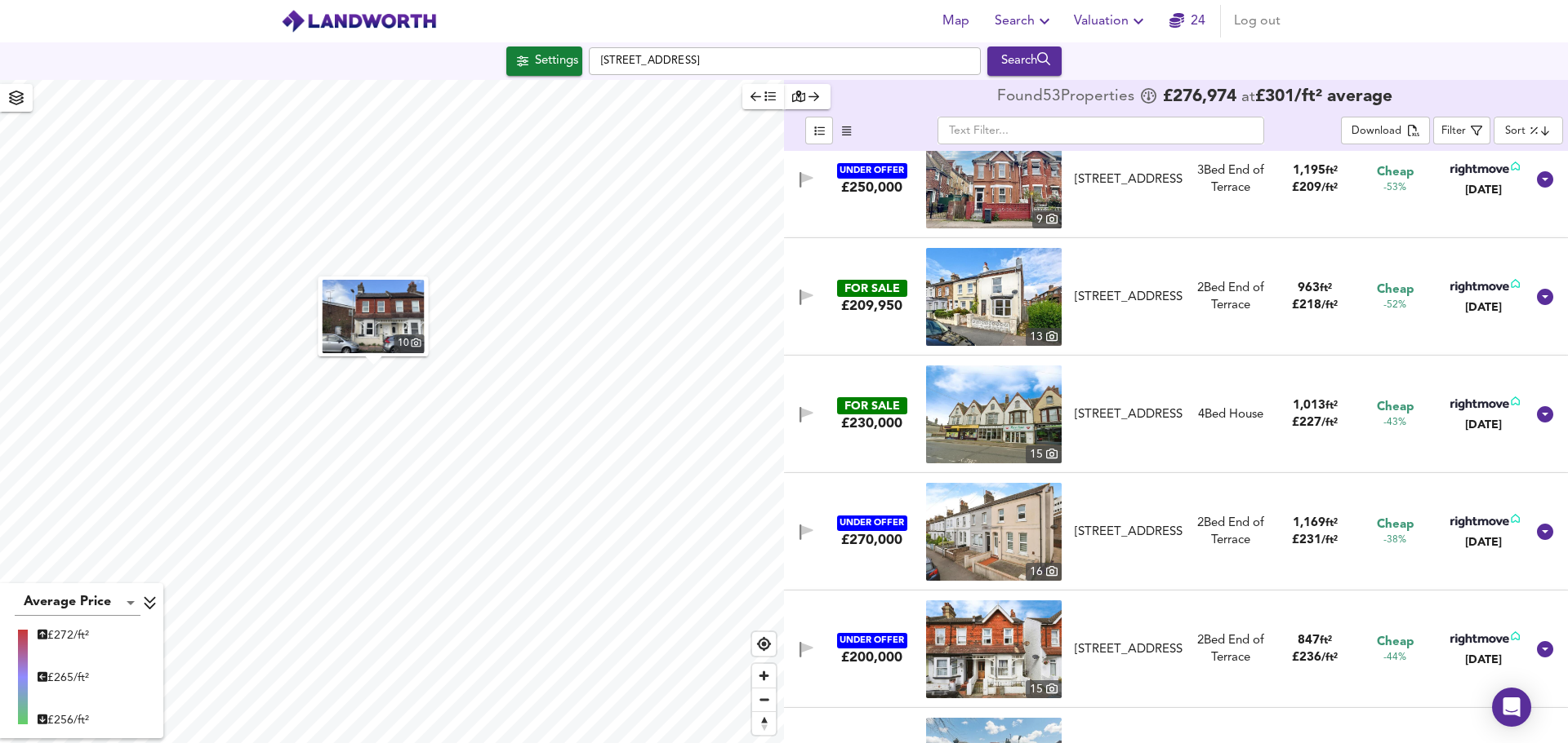
scroll to position [0, 0]
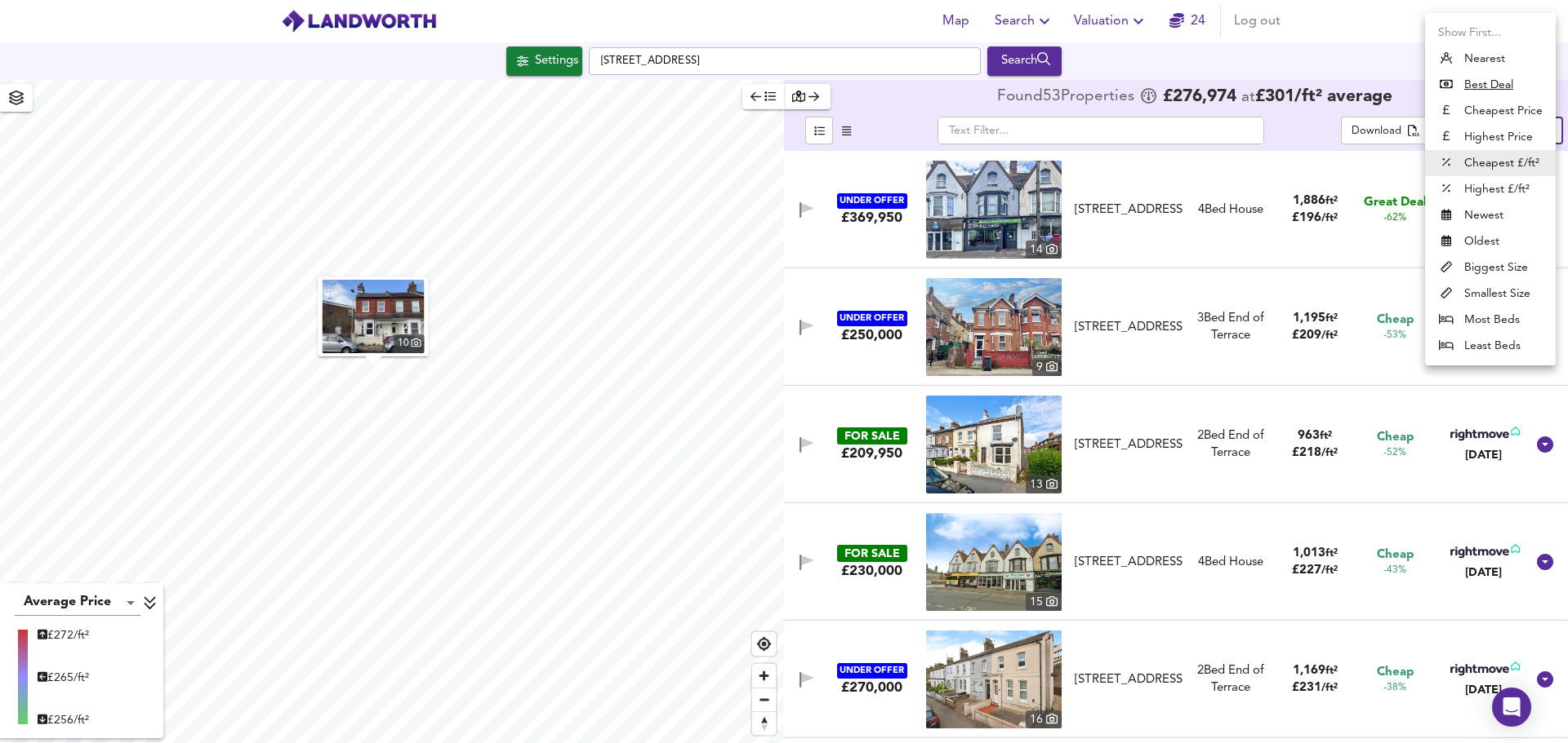
click at [1523, 127] on body "Map Search Valuation 24 Log out Settings [STREET_ADDRESS] Search 10 Average Pri…" at bounding box center [784, 371] width 1568 height 743
click at [1505, 111] on li "Cheapest Price" at bounding box center [1490, 110] width 131 height 26
type input "cheapest"
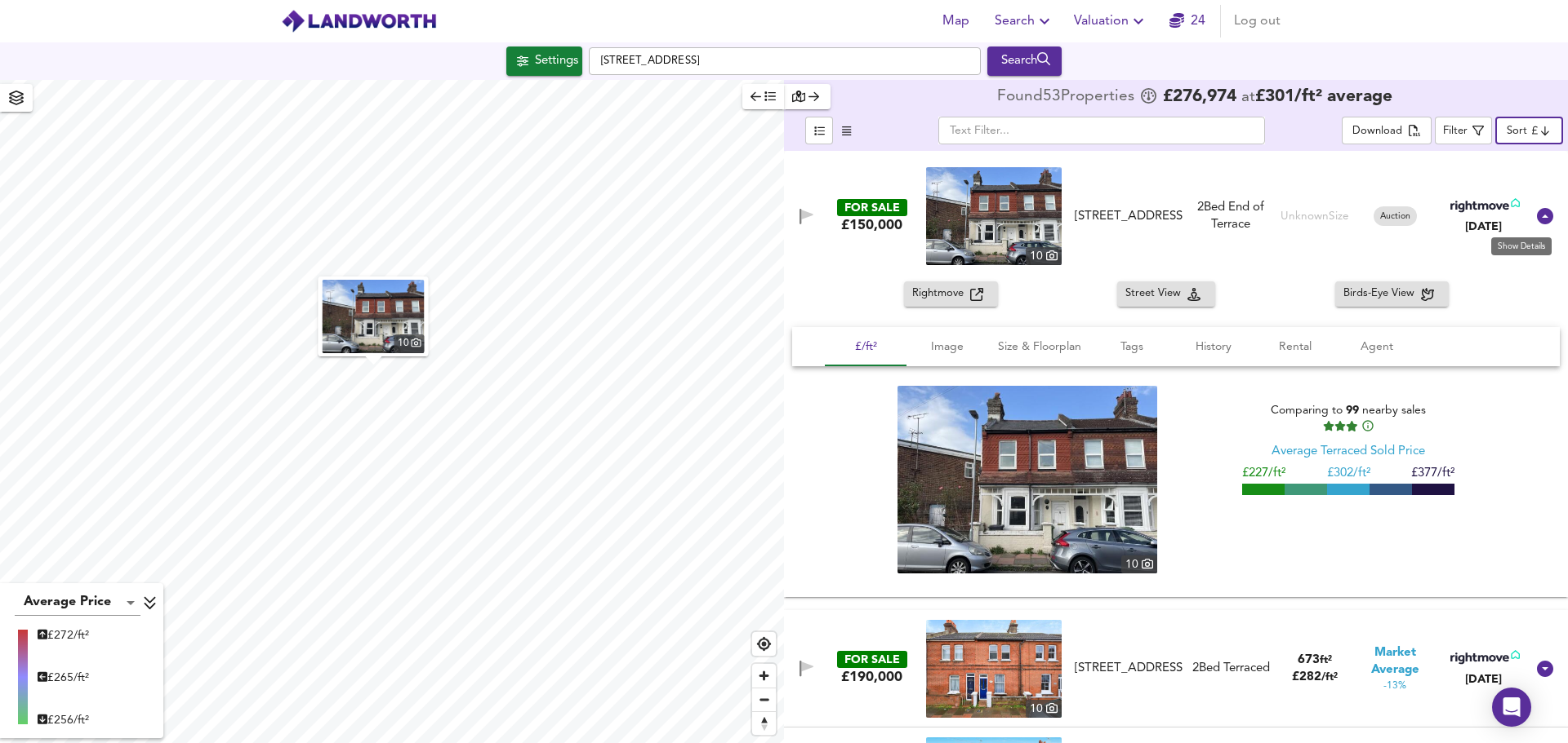
click at [1541, 213] on icon at bounding box center [1544, 216] width 16 height 16
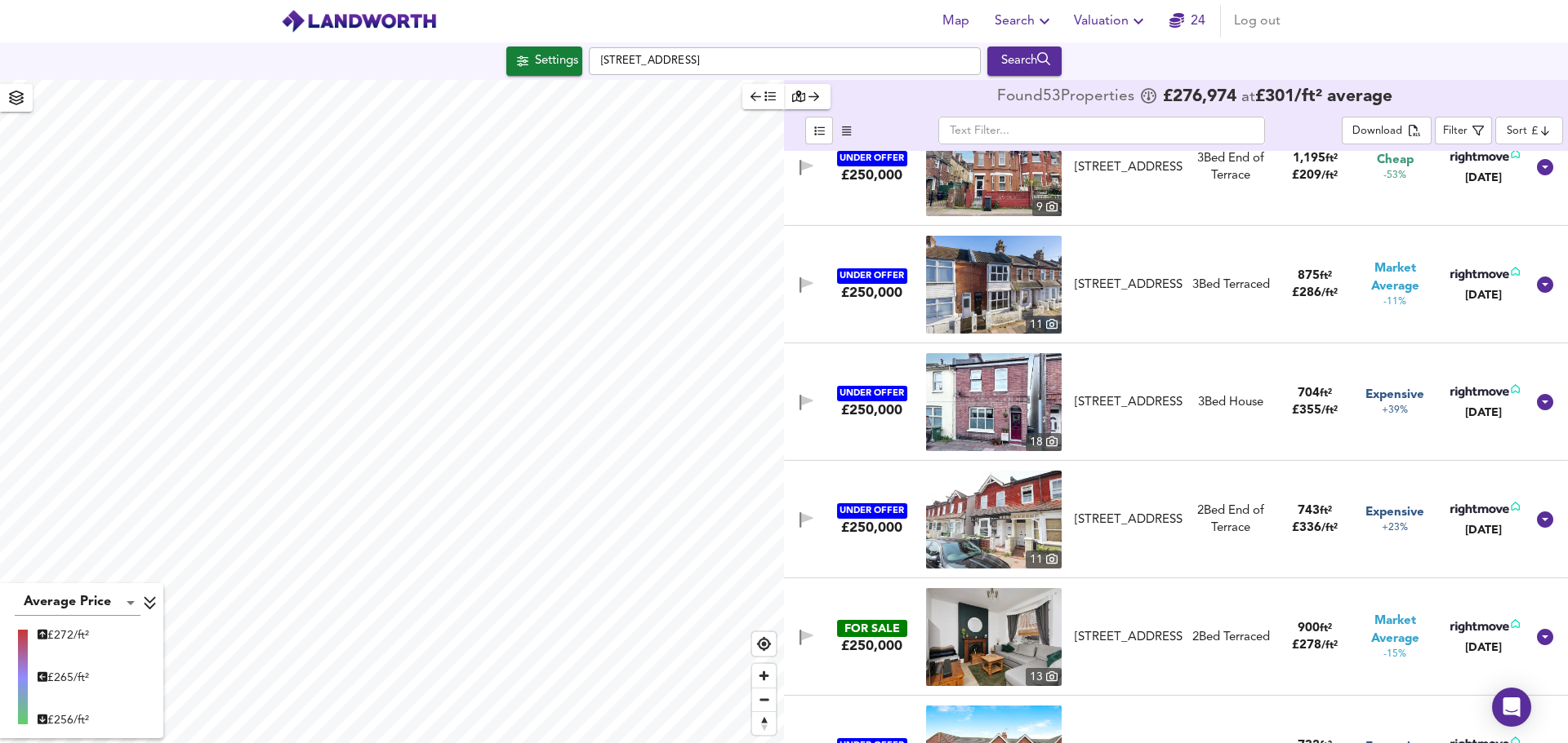
scroll to position [2121, 0]
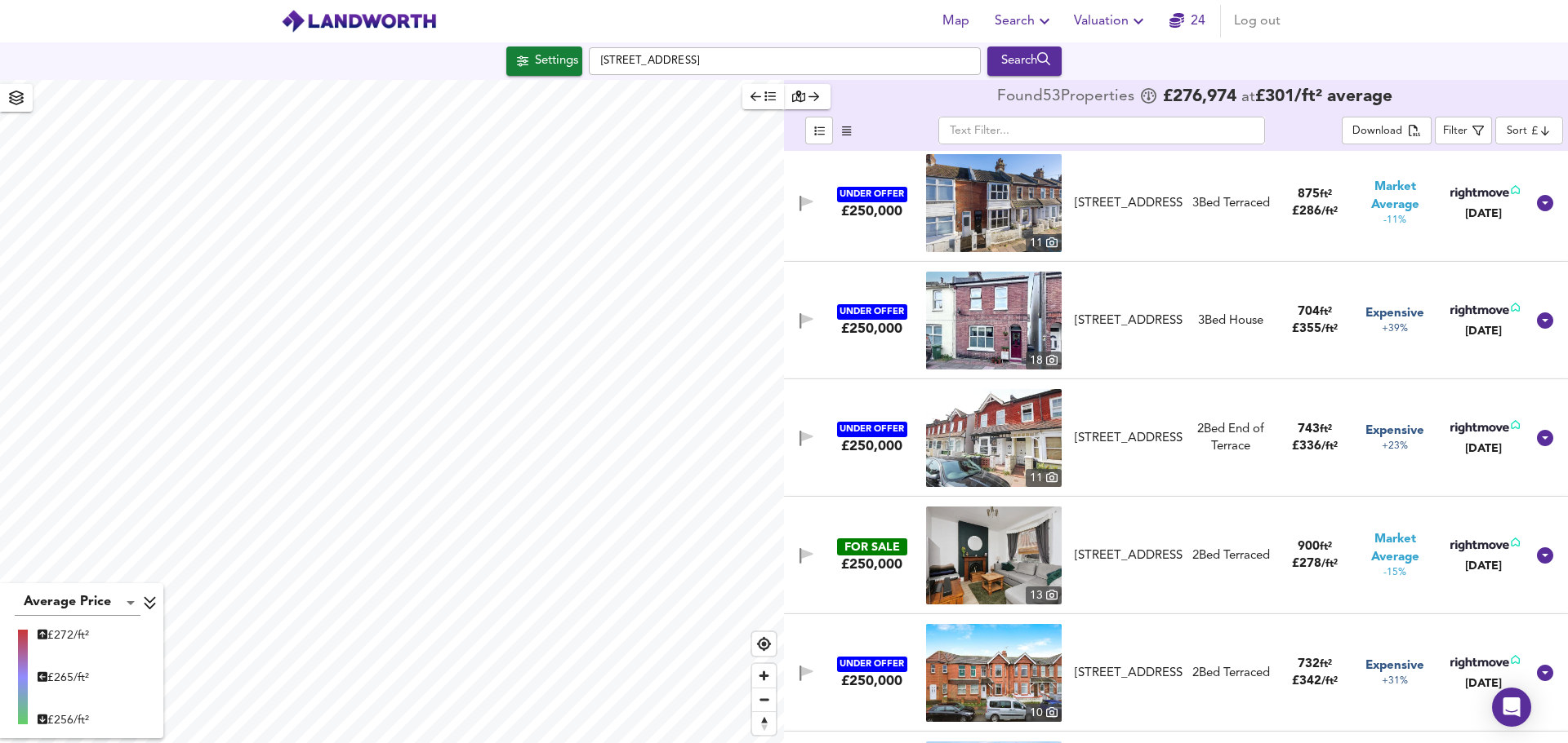
click at [1140, 313] on div "[STREET_ADDRESS]" at bounding box center [1128, 321] width 108 height 17
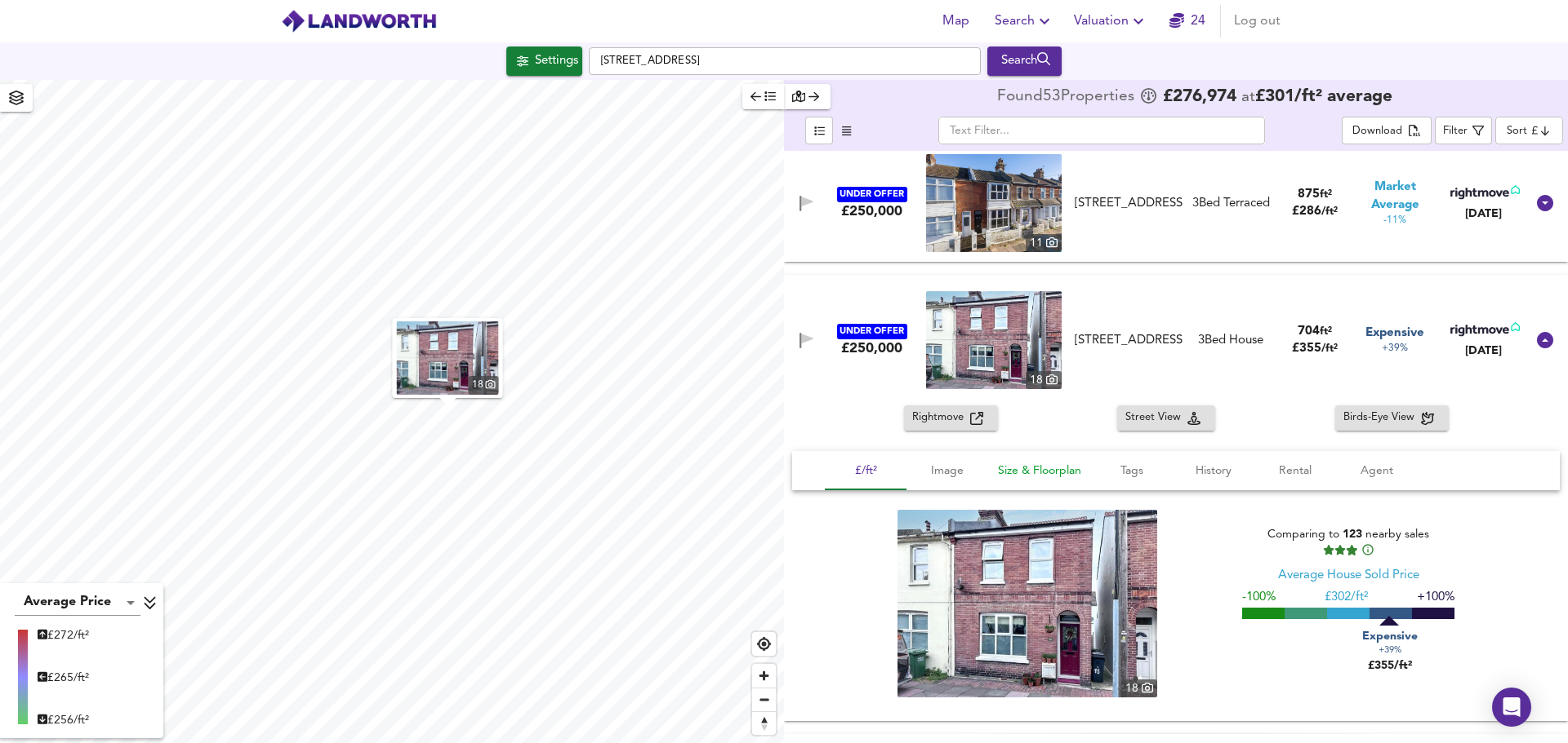
click at [1061, 466] on span "Size & Floorplan" at bounding box center [1039, 471] width 84 height 20
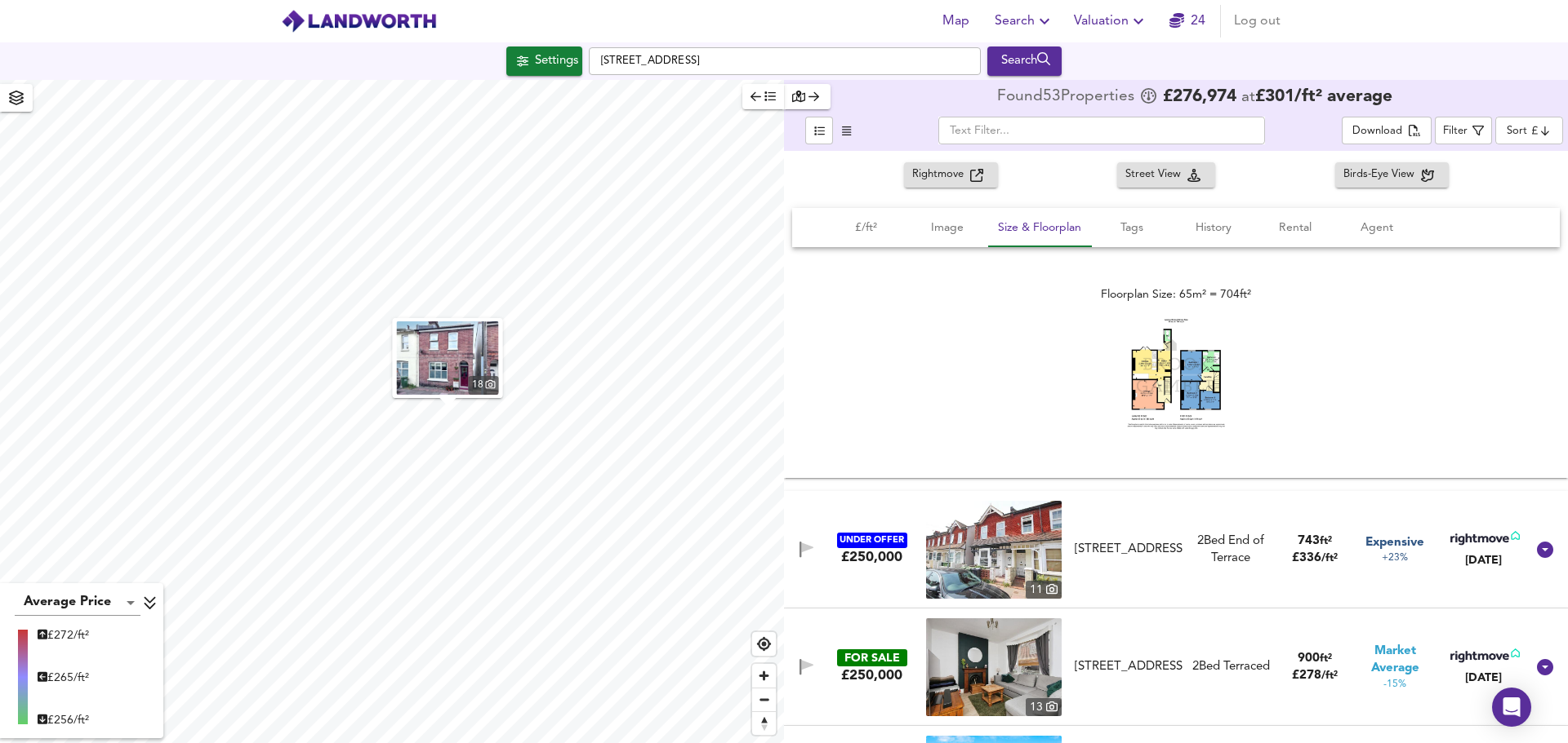
scroll to position [2366, 0]
click at [1181, 383] on img at bounding box center [1176, 373] width 98 height 111
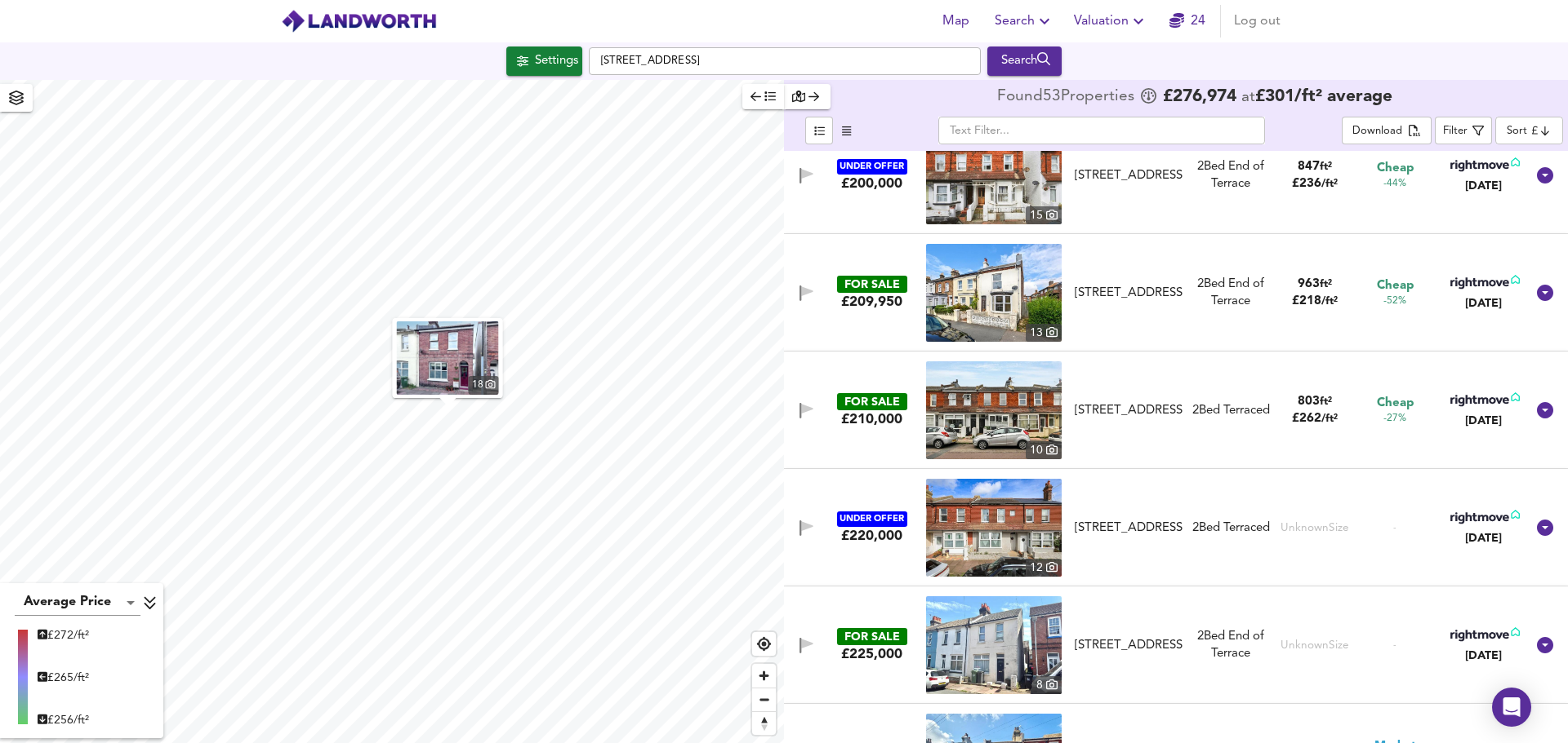
scroll to position [82, 0]
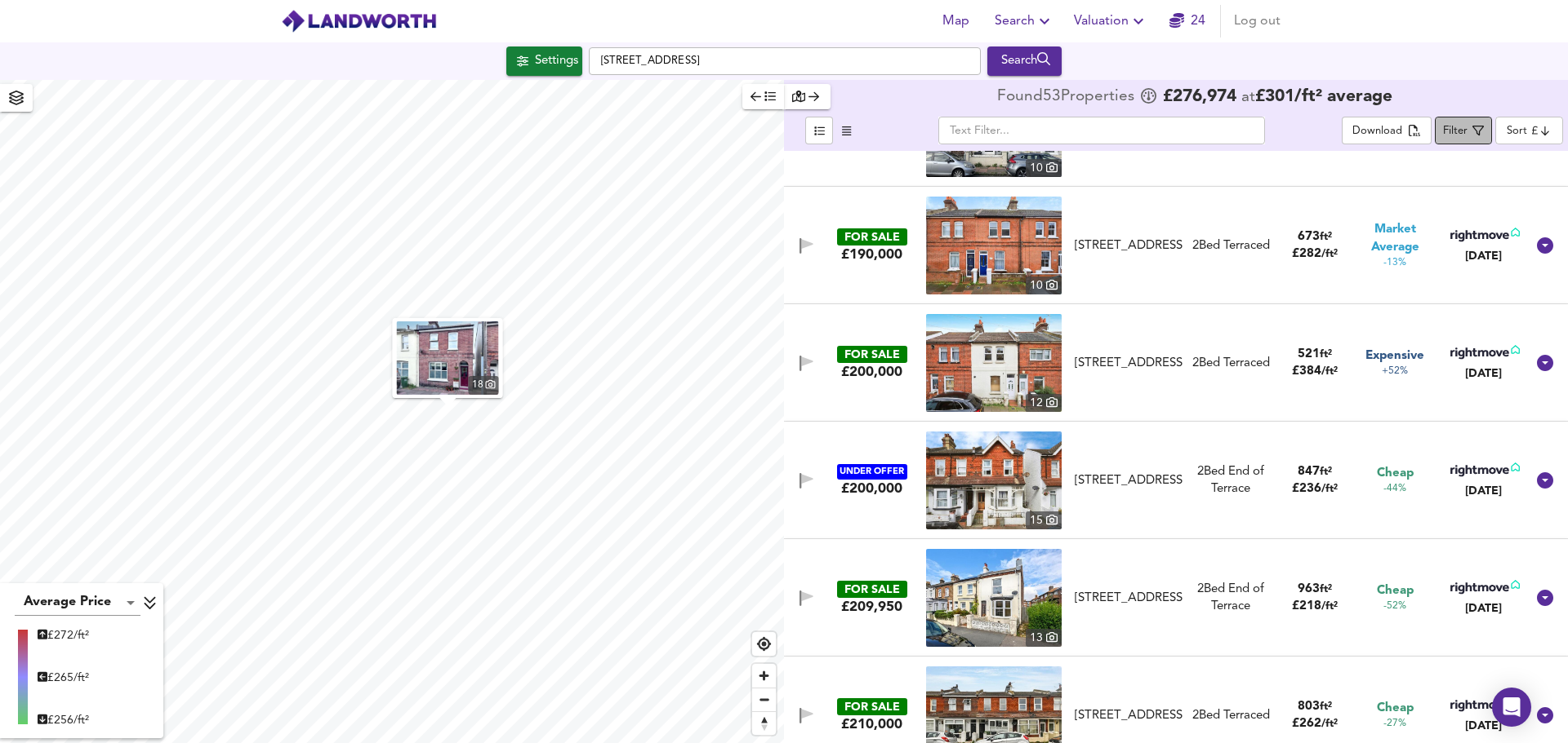
click at [1446, 131] on div "Filter" at bounding box center [1455, 132] width 24 height 19
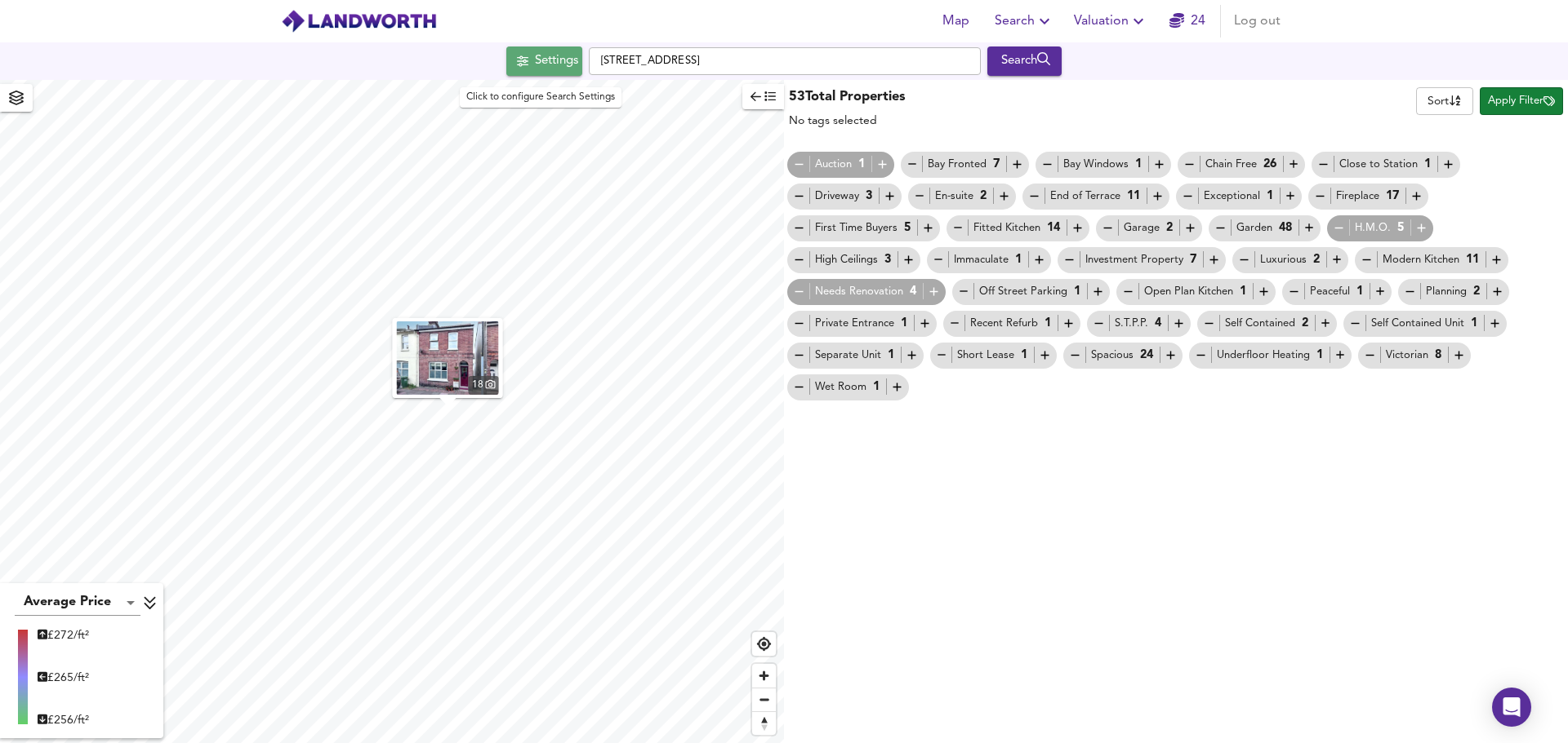
click at [536, 65] on div "Settings" at bounding box center [556, 61] width 43 height 21
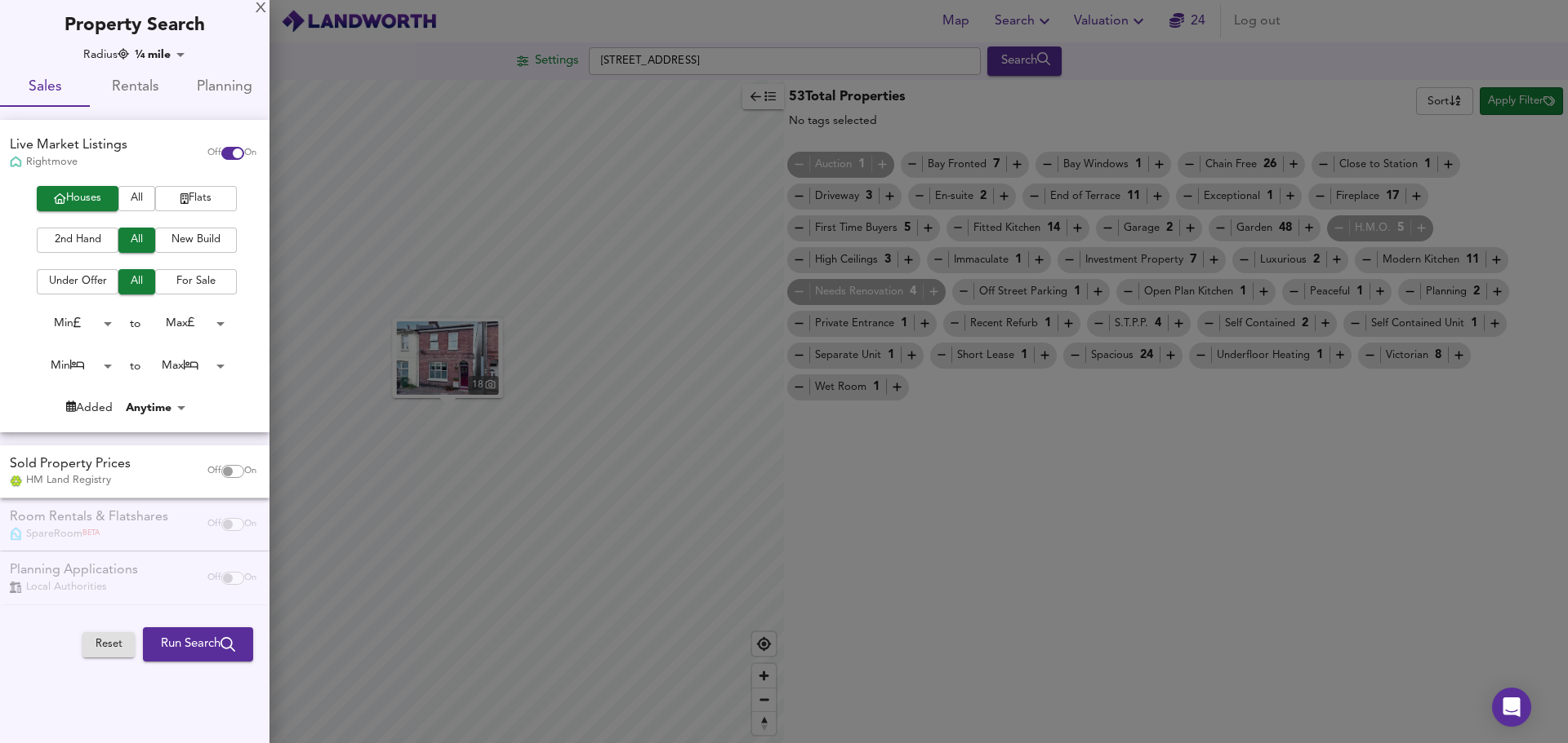
click at [1118, 596] on div at bounding box center [784, 371] width 1568 height 743
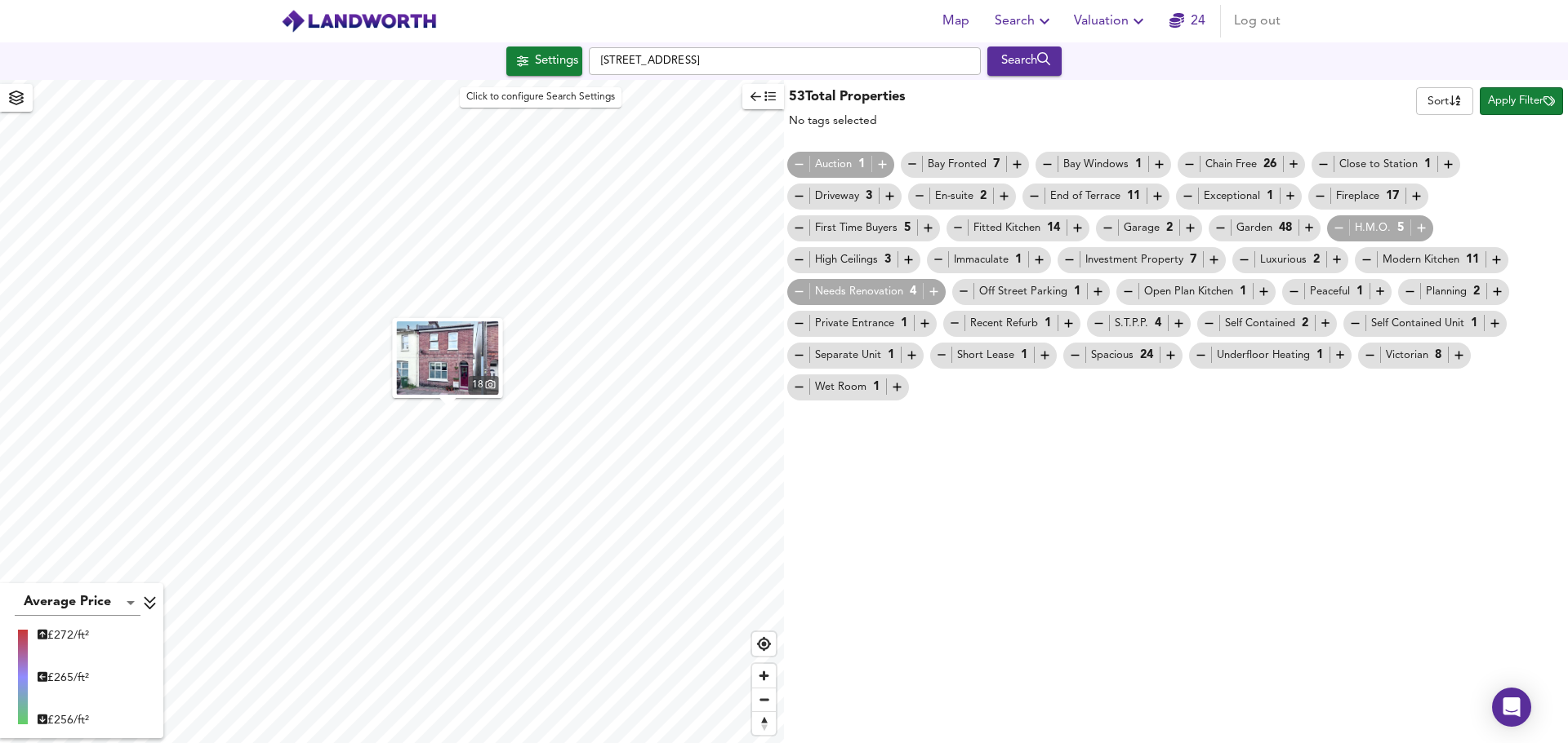
click at [541, 57] on div "Settings" at bounding box center [556, 61] width 43 height 21
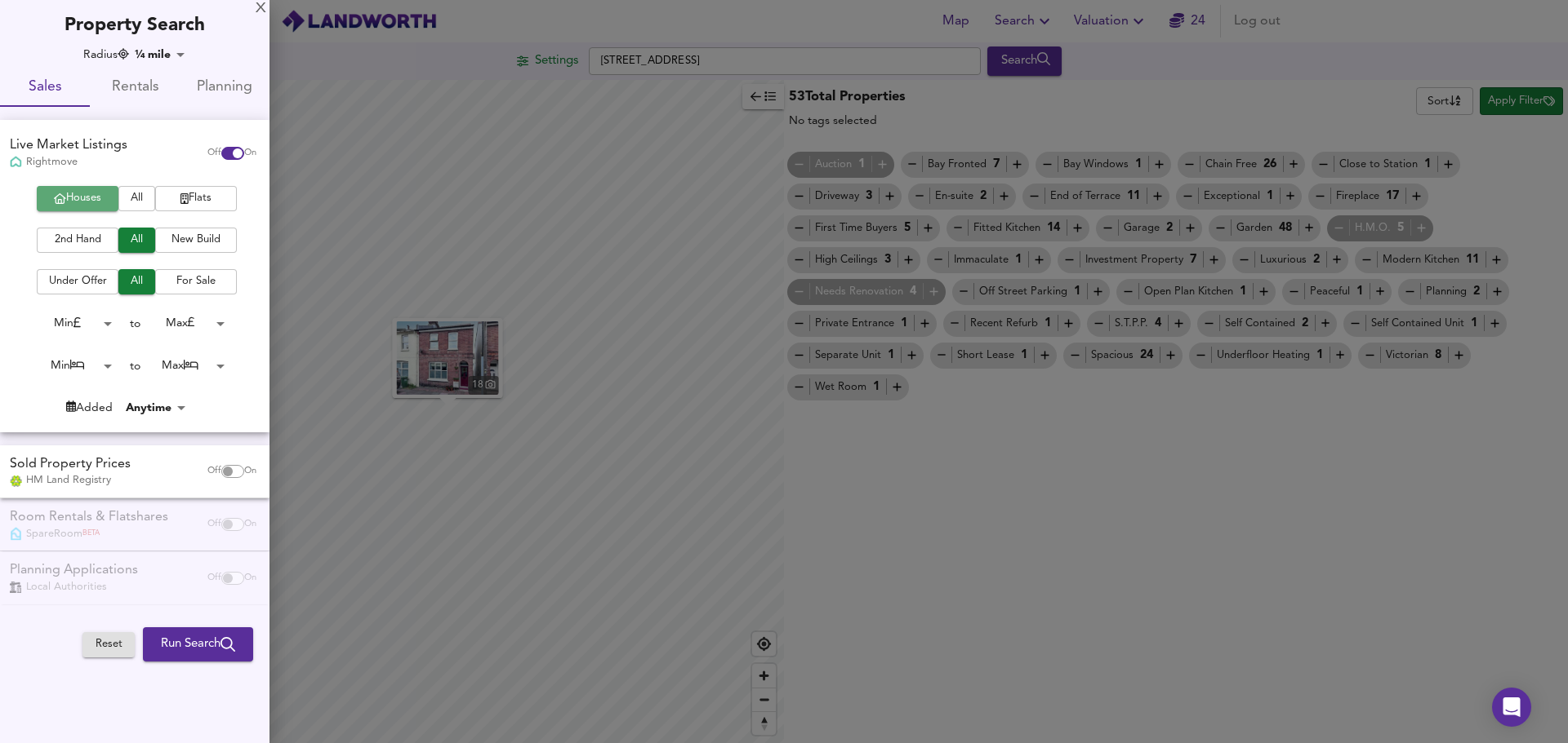
click at [71, 202] on span "Houses" at bounding box center [77, 198] width 65 height 19
click at [82, 240] on span "2nd Hand" at bounding box center [77, 240] width 65 height 19
click at [172, 278] on span "For Sale" at bounding box center [195, 282] width 65 height 19
click at [142, 283] on span "All" at bounding box center [137, 282] width 20 height 19
click at [181, 647] on span "Run Search" at bounding box center [198, 644] width 74 height 21
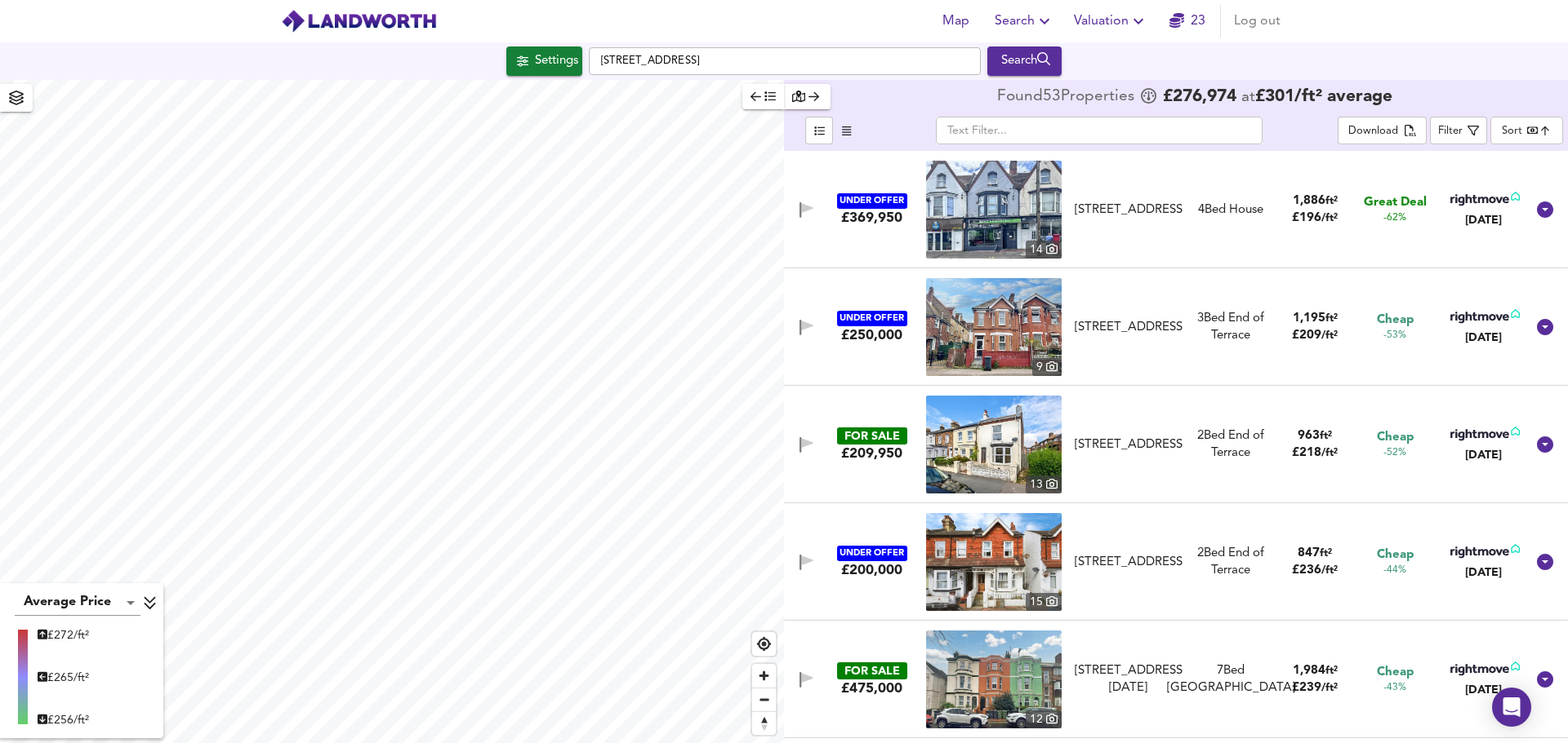
click at [1506, 132] on body "Map Search Valuation 23 Log out Settings [STREET_ADDRESS] Search Average Price …" at bounding box center [784, 371] width 1568 height 743
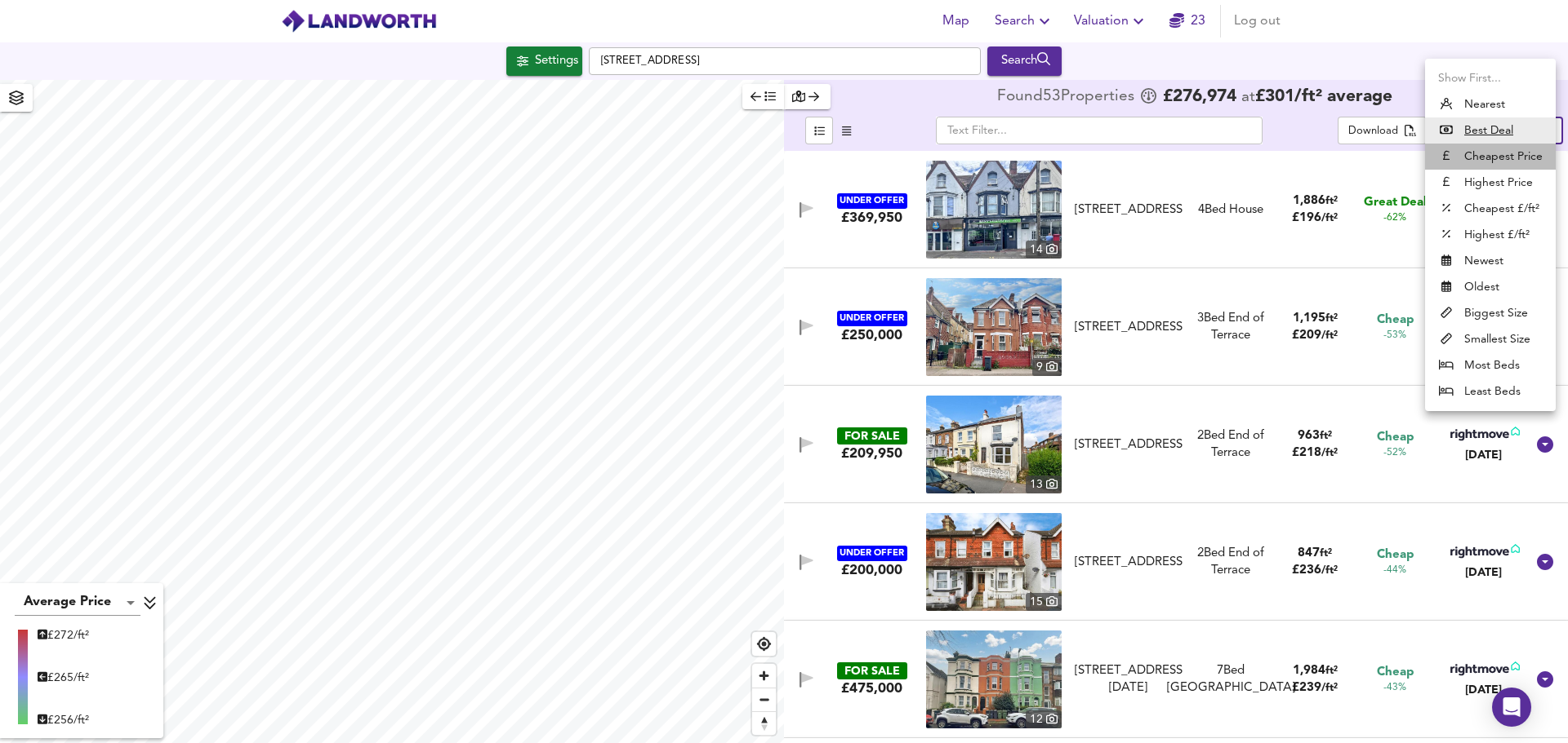
click at [1510, 152] on li "Cheapest Price" at bounding box center [1490, 156] width 131 height 26
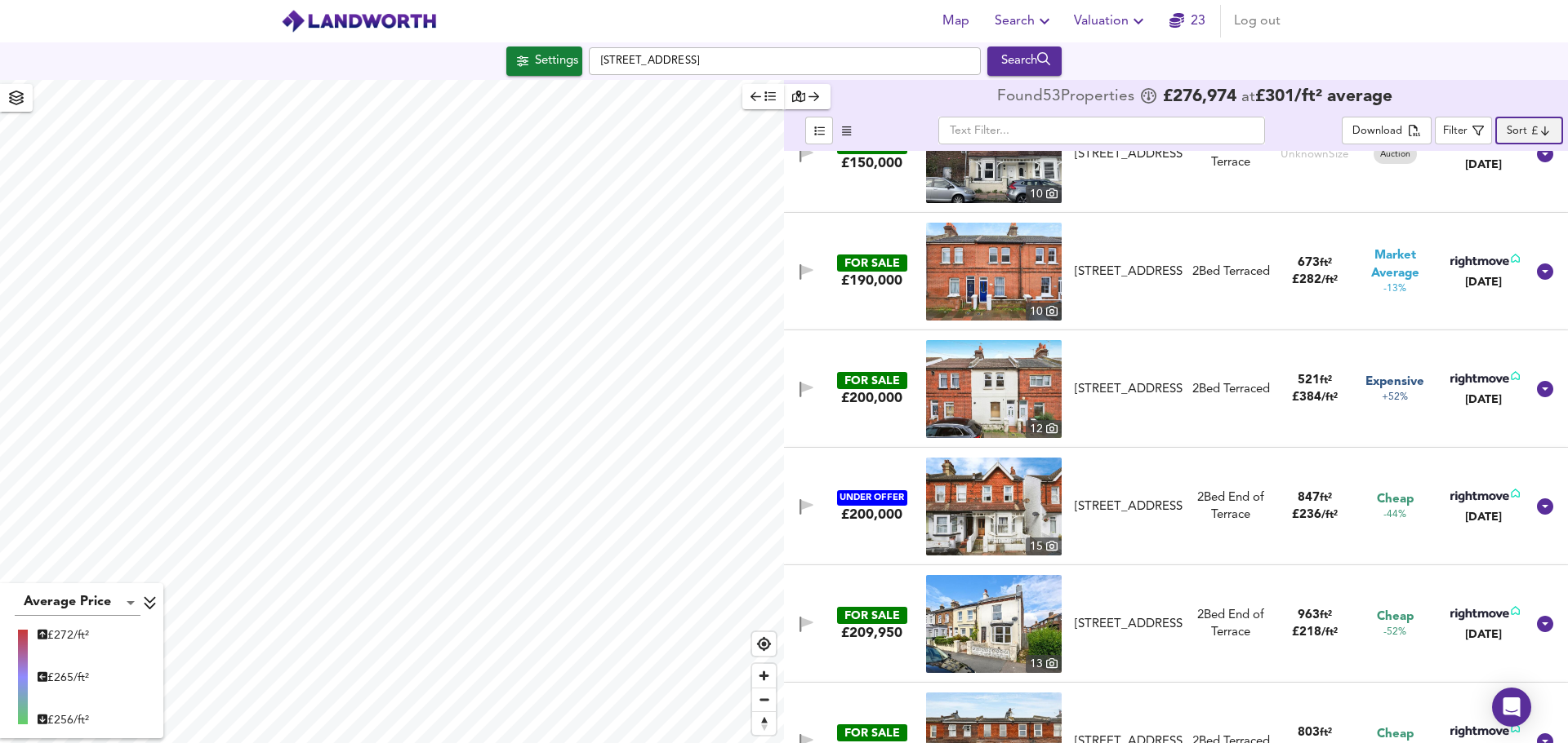
scroll to position [82, 0]
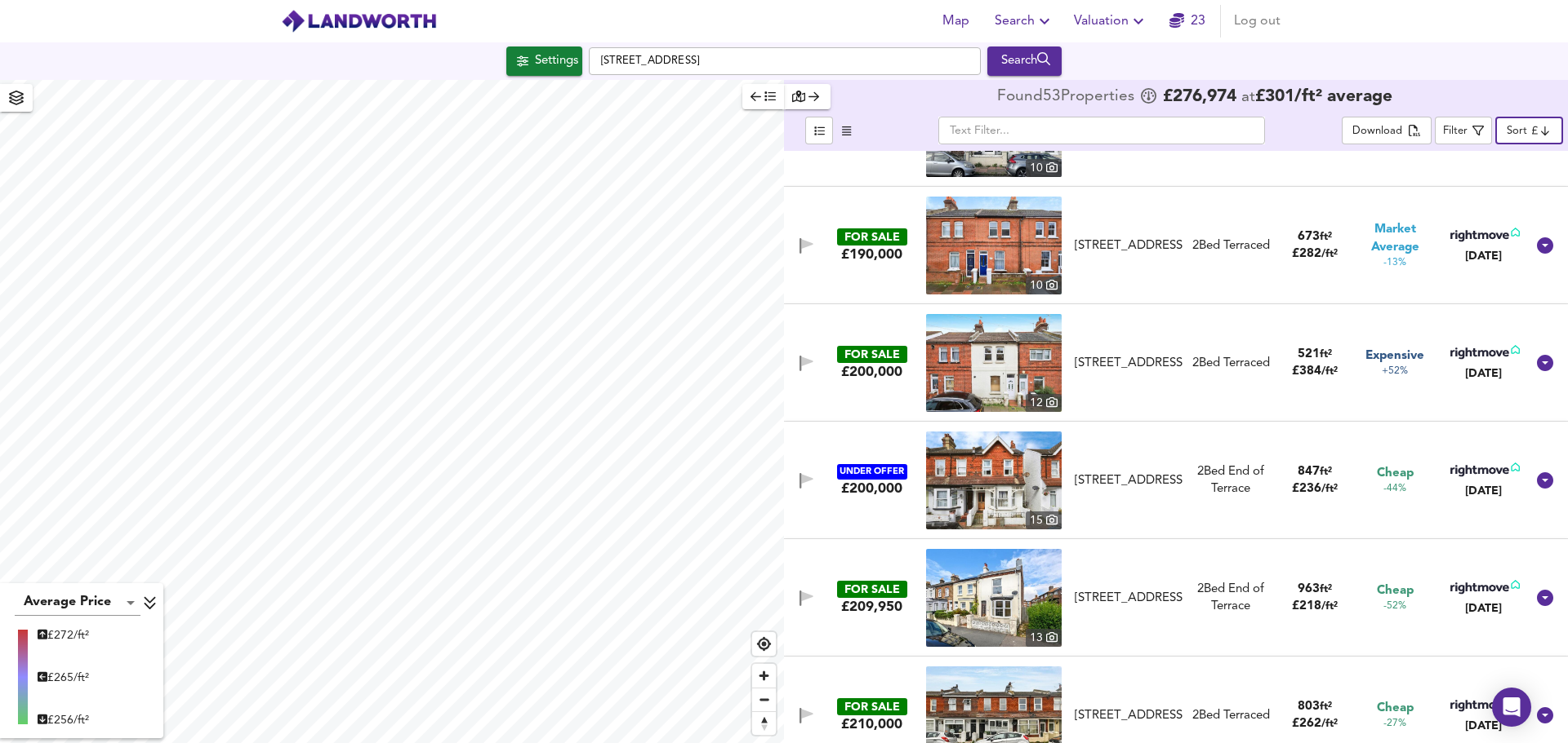
click at [1144, 238] on div "[STREET_ADDRESS]" at bounding box center [1128, 246] width 108 height 17
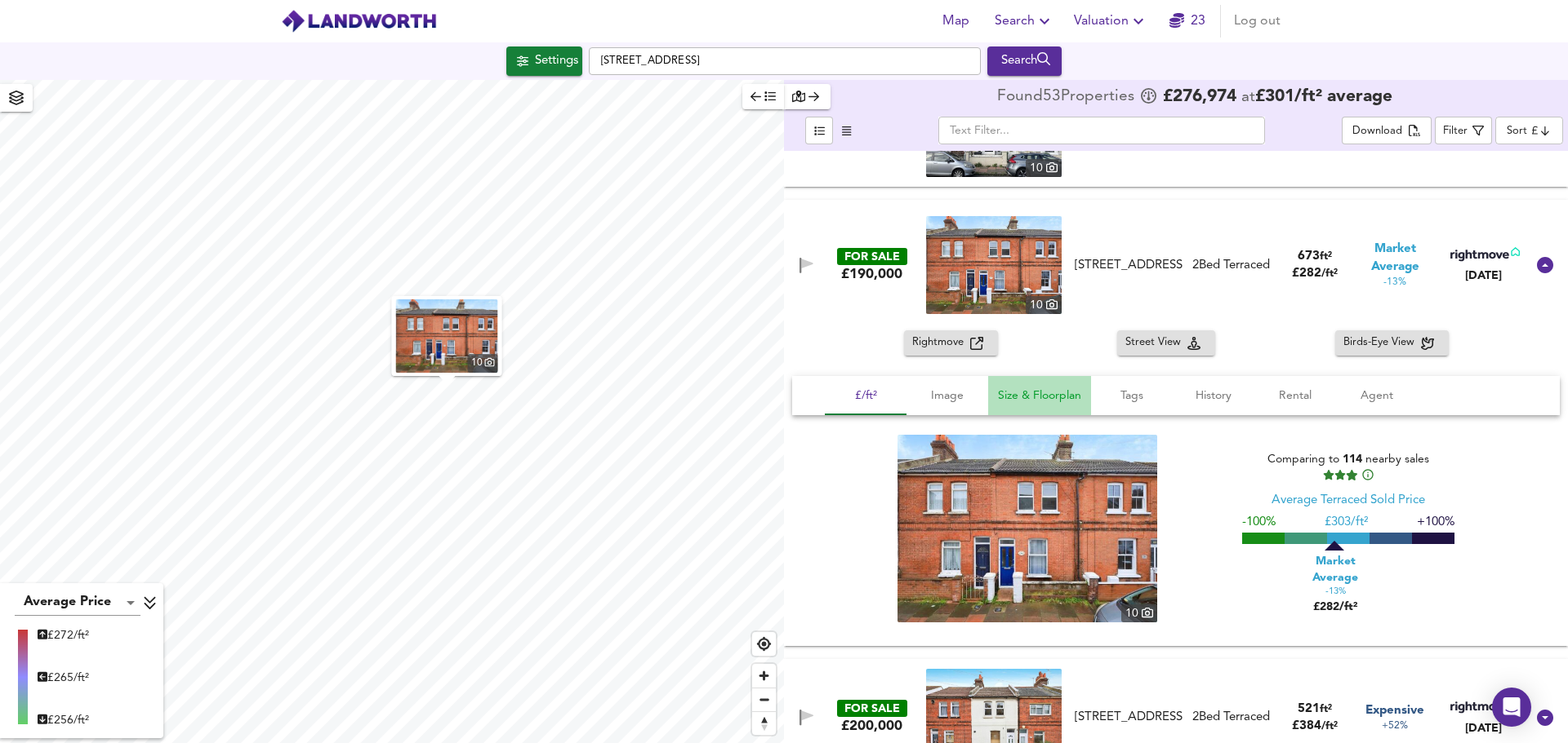
click at [1067, 395] on span "Size & Floorplan" at bounding box center [1039, 396] width 84 height 20
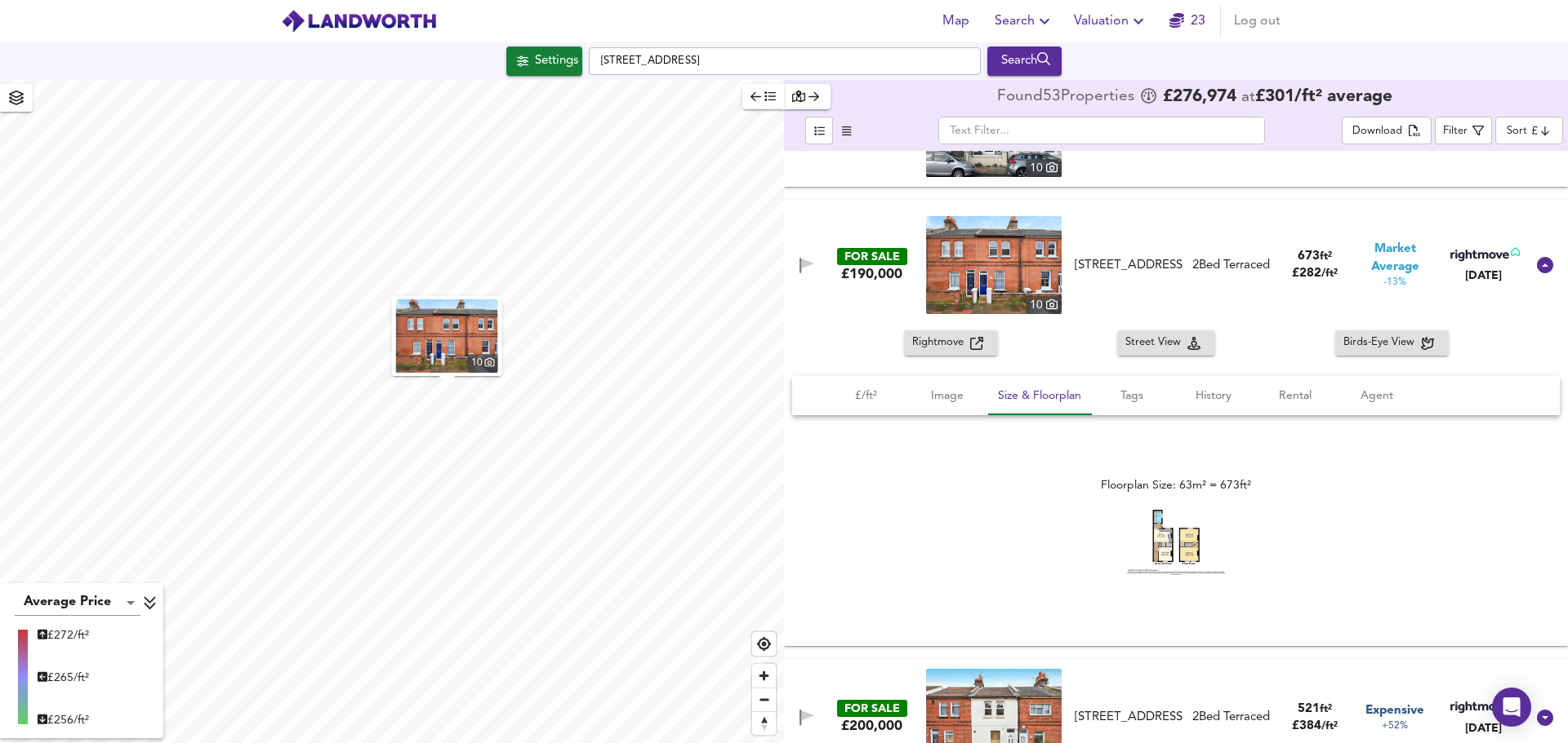
click at [1185, 544] on img at bounding box center [1176, 543] width 98 height 66
click at [1537, 271] on icon at bounding box center [1544, 265] width 16 height 16
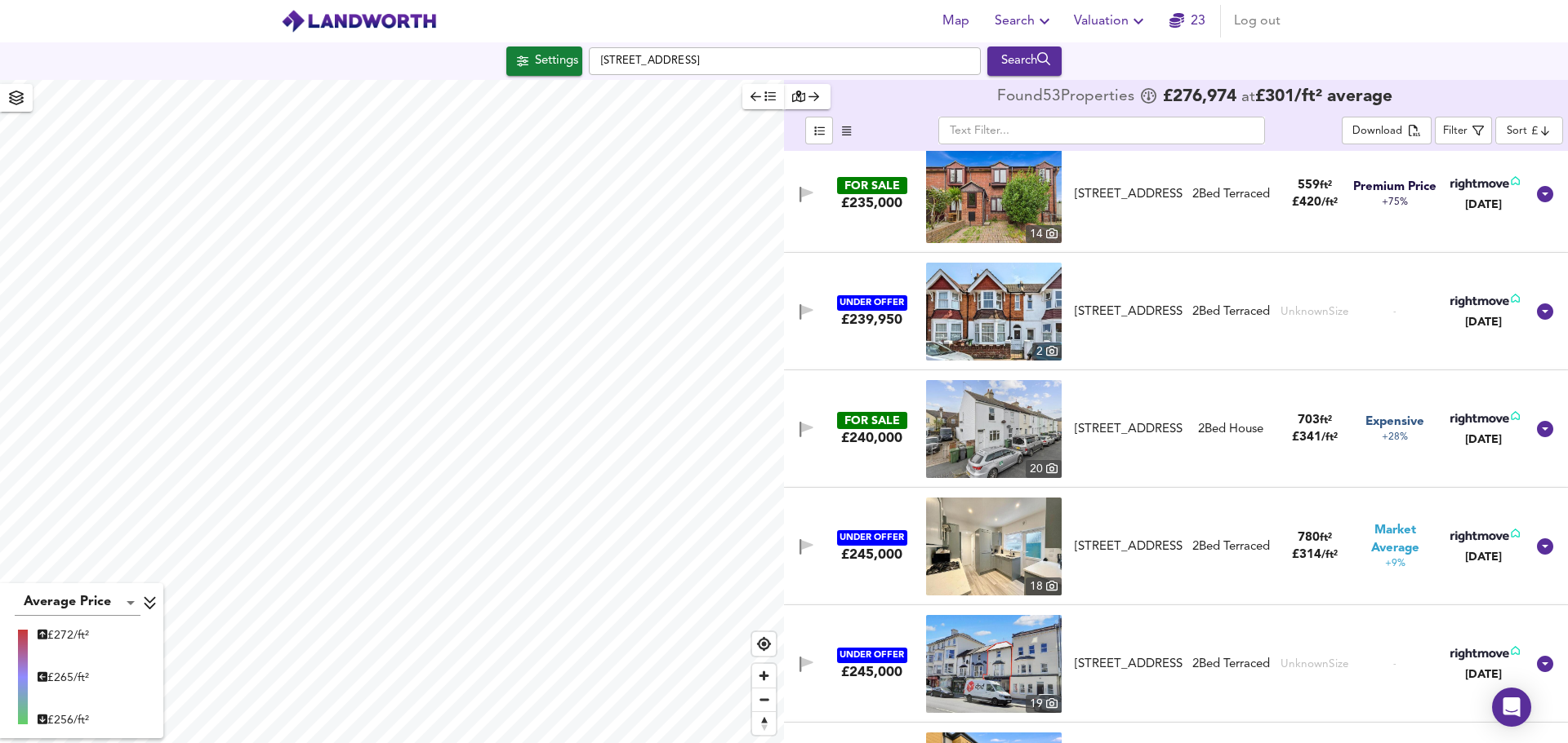
scroll to position [1224, 0]
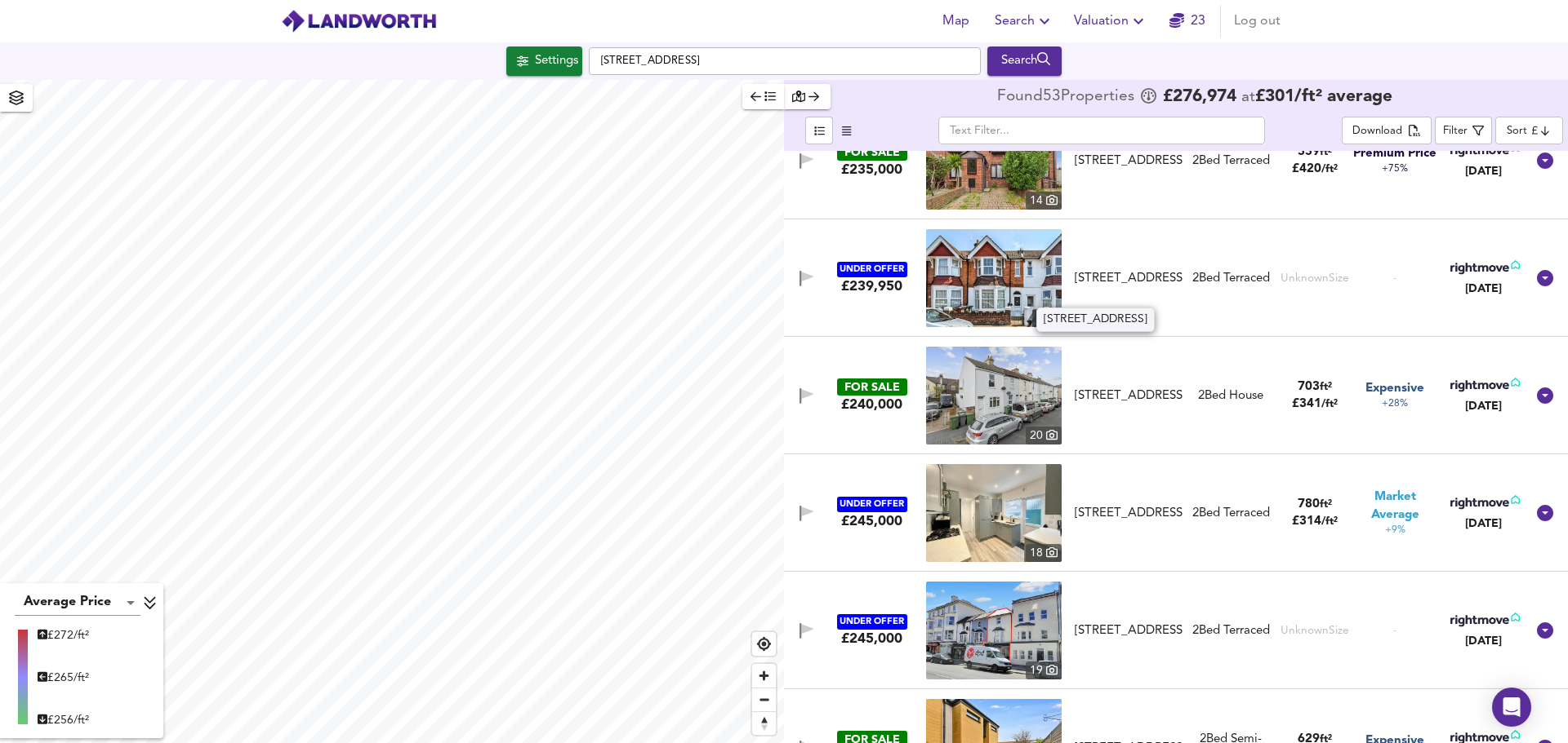
click at [1127, 270] on div "[STREET_ADDRESS]" at bounding box center [1128, 278] width 108 height 17
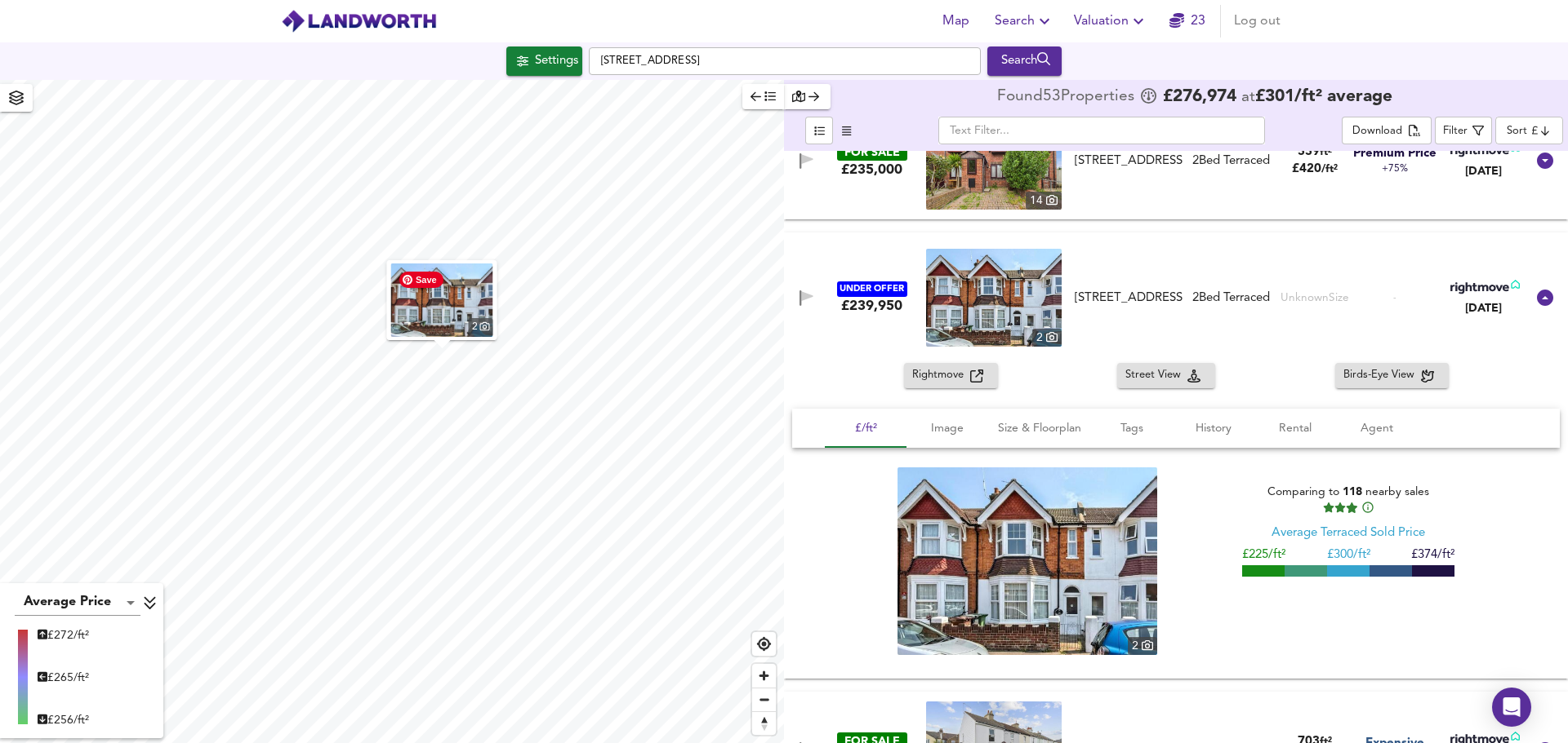
click at [421, 314] on img "button" at bounding box center [441, 299] width 102 height 73
click at [1537, 294] on icon at bounding box center [1544, 297] width 16 height 16
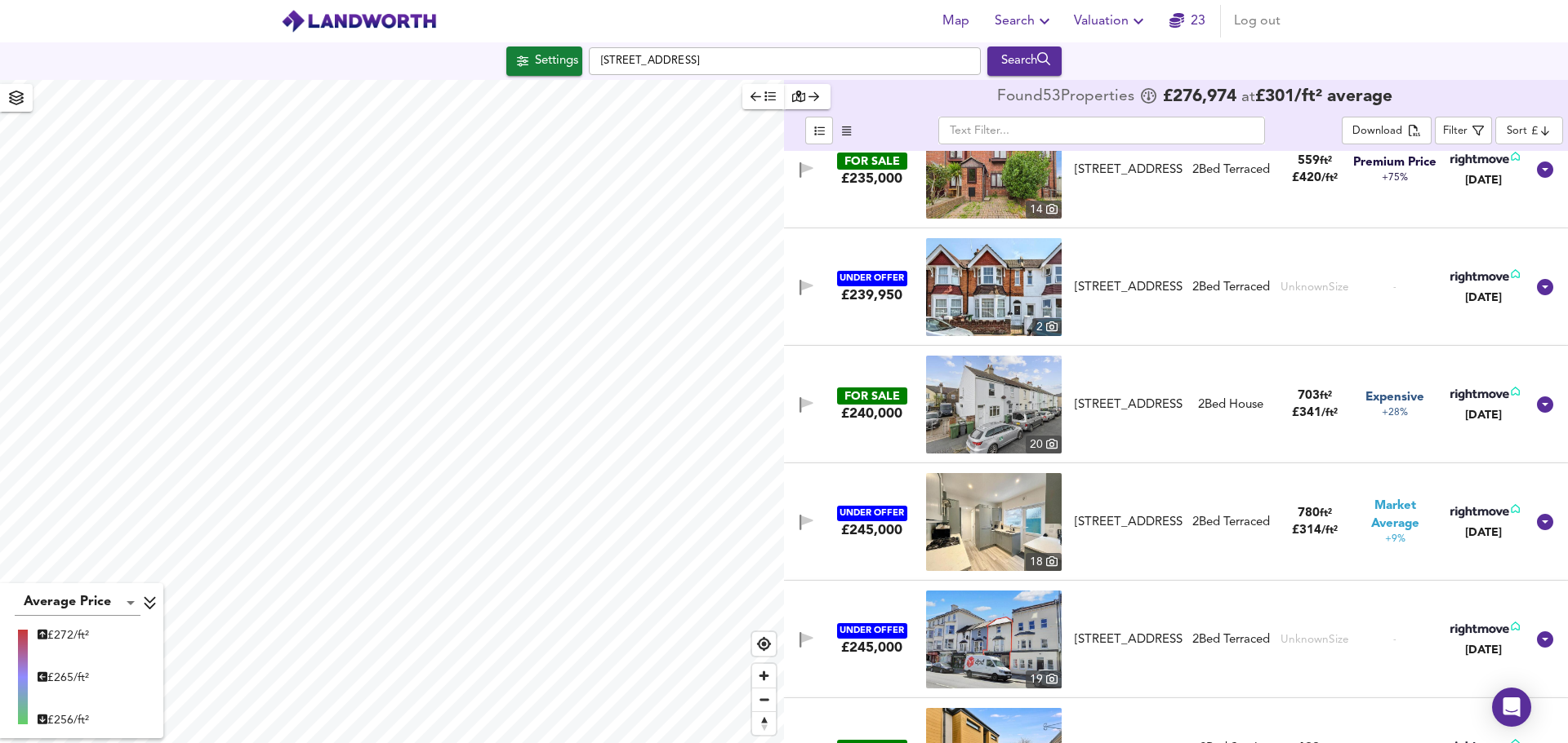
scroll to position [979, 0]
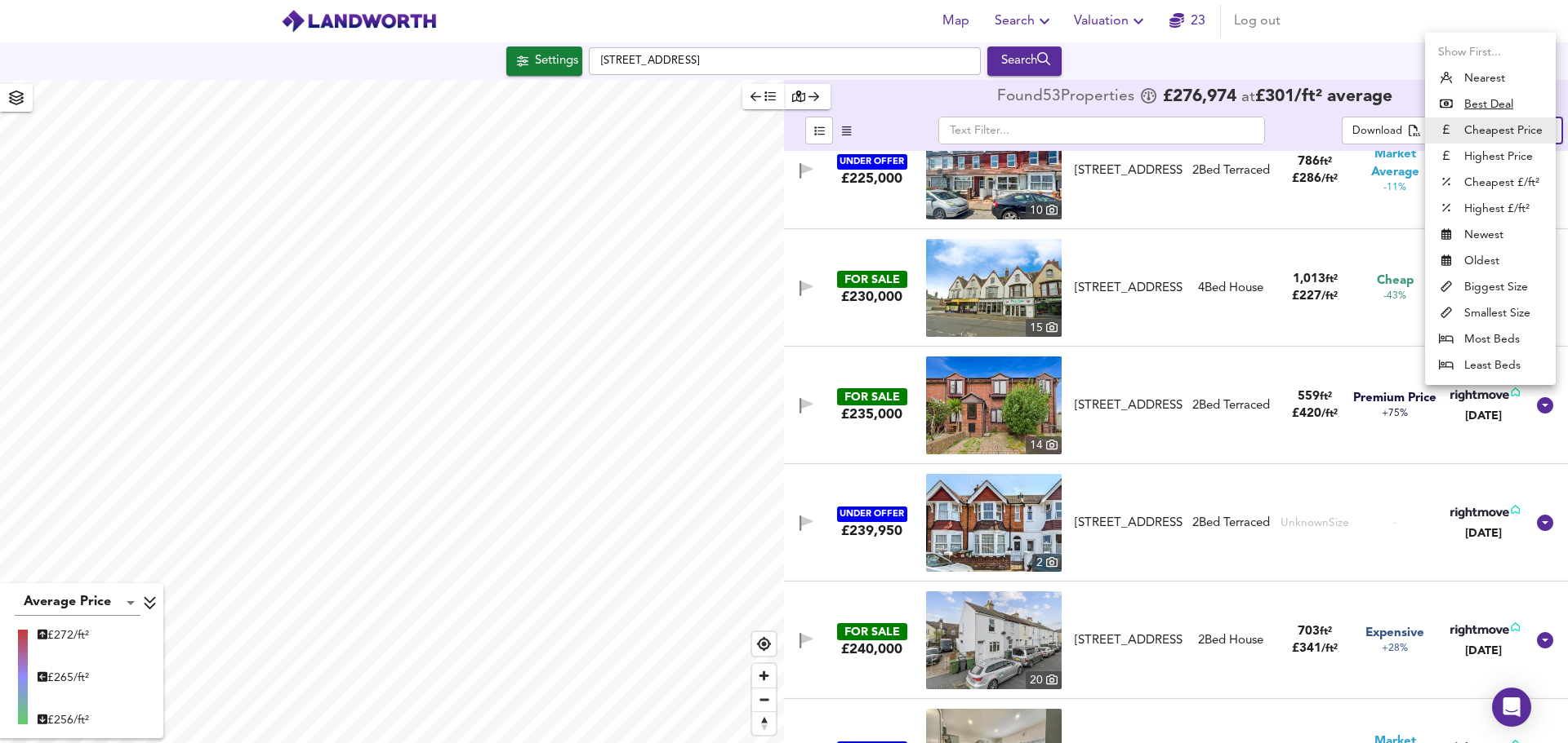
click at [1523, 132] on body "Map Search Valuation 23 Log out Settings [STREET_ADDRESS] Search Average Price …" at bounding box center [784, 371] width 1568 height 743
click at [1506, 286] on li "Biggest Size" at bounding box center [1490, 287] width 131 height 26
type input "biggest"
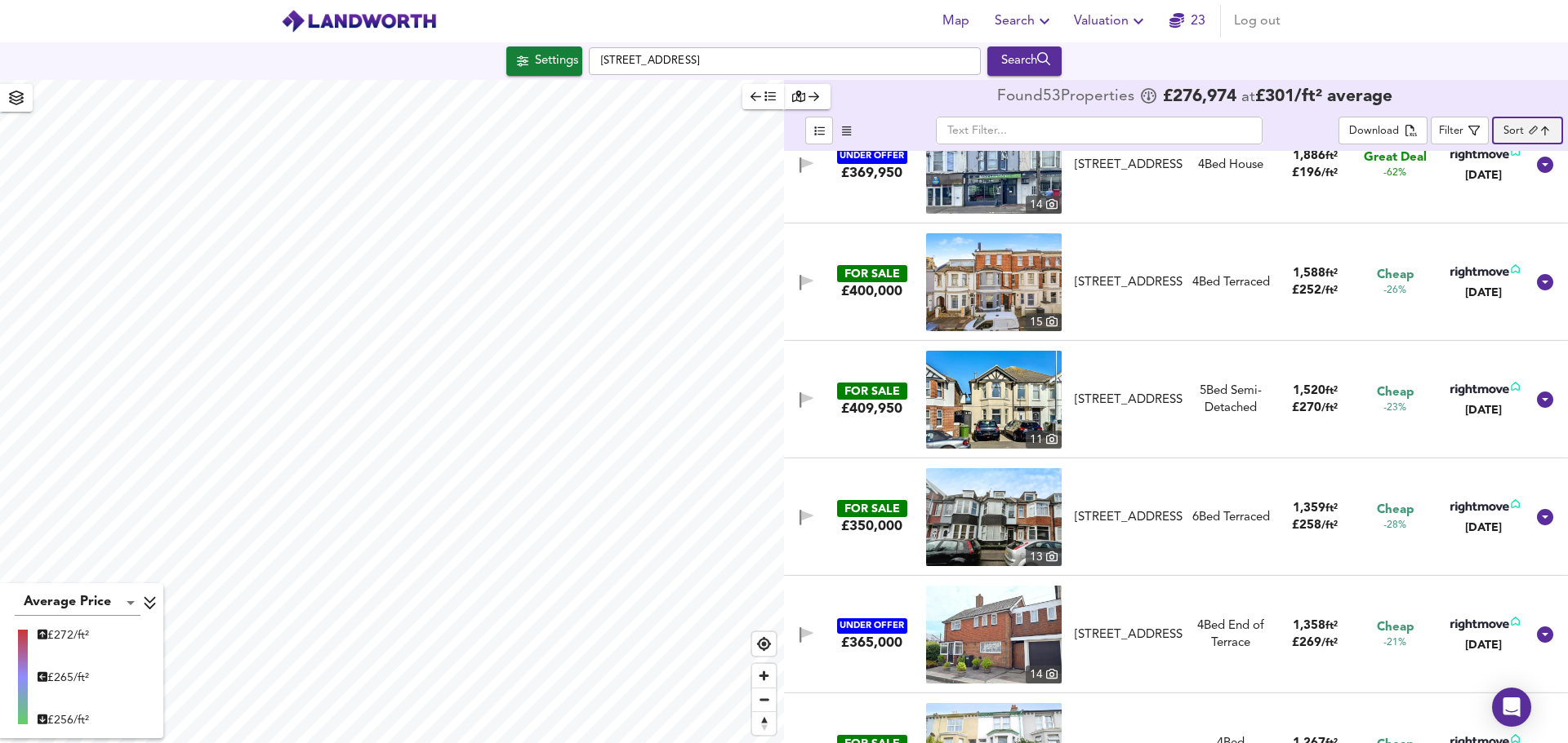
scroll to position [163, 0]
click at [1459, 127] on div "Filter" at bounding box center [1451, 132] width 24 height 19
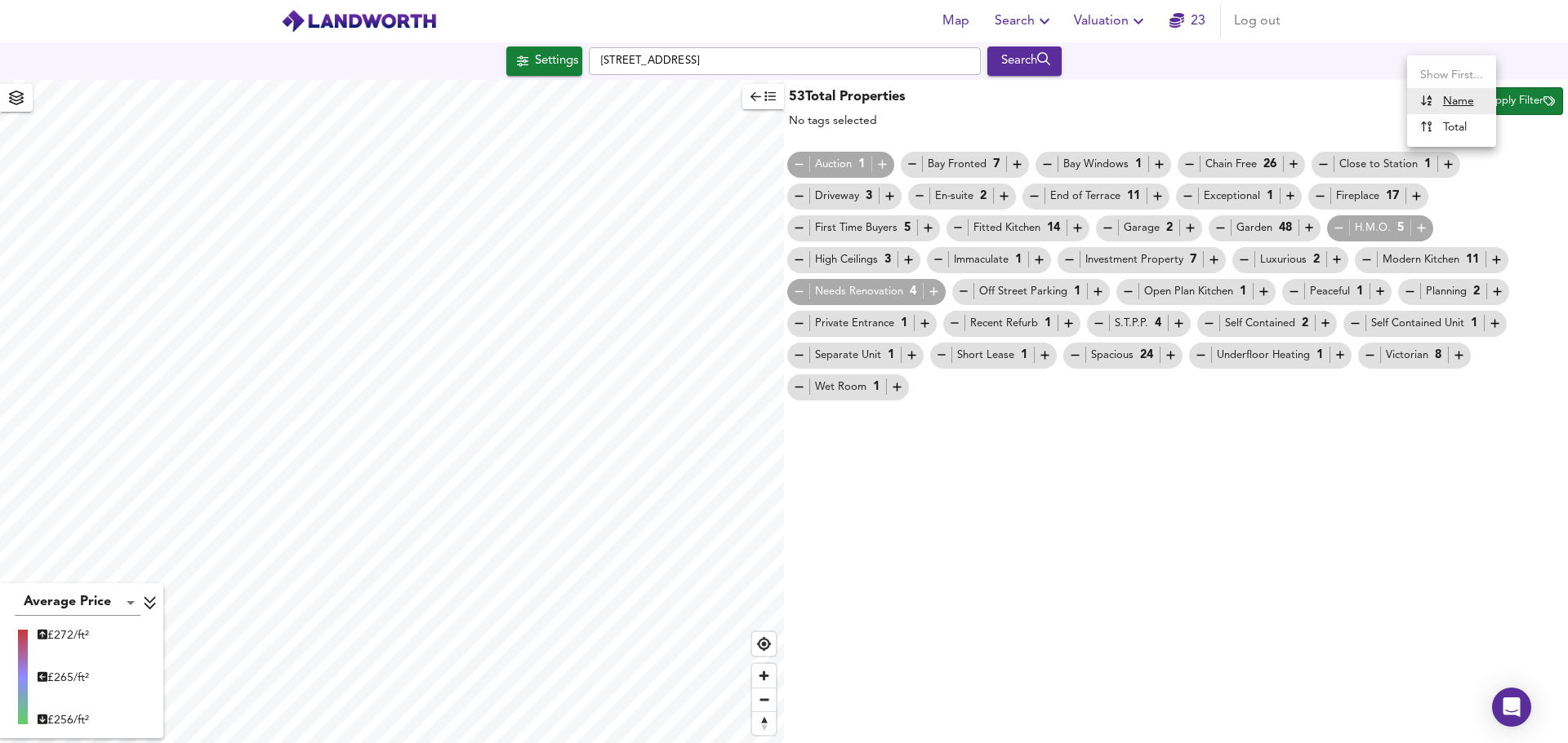
click at [1436, 96] on body "Map Search Valuation 23 Log out Settings [STREET_ADDRESS] Search Average Price …" at bounding box center [784, 371] width 1568 height 743
click at [1489, 62] on ul "Show First... Name Total" at bounding box center [1451, 101] width 89 height 91
click at [1076, 92] on div at bounding box center [784, 371] width 1568 height 743
click at [863, 94] on h3 "53 Total Properties" at bounding box center [847, 97] width 116 height 19
click at [1513, 103] on span "Apply Filter" at bounding box center [1521, 101] width 67 height 19
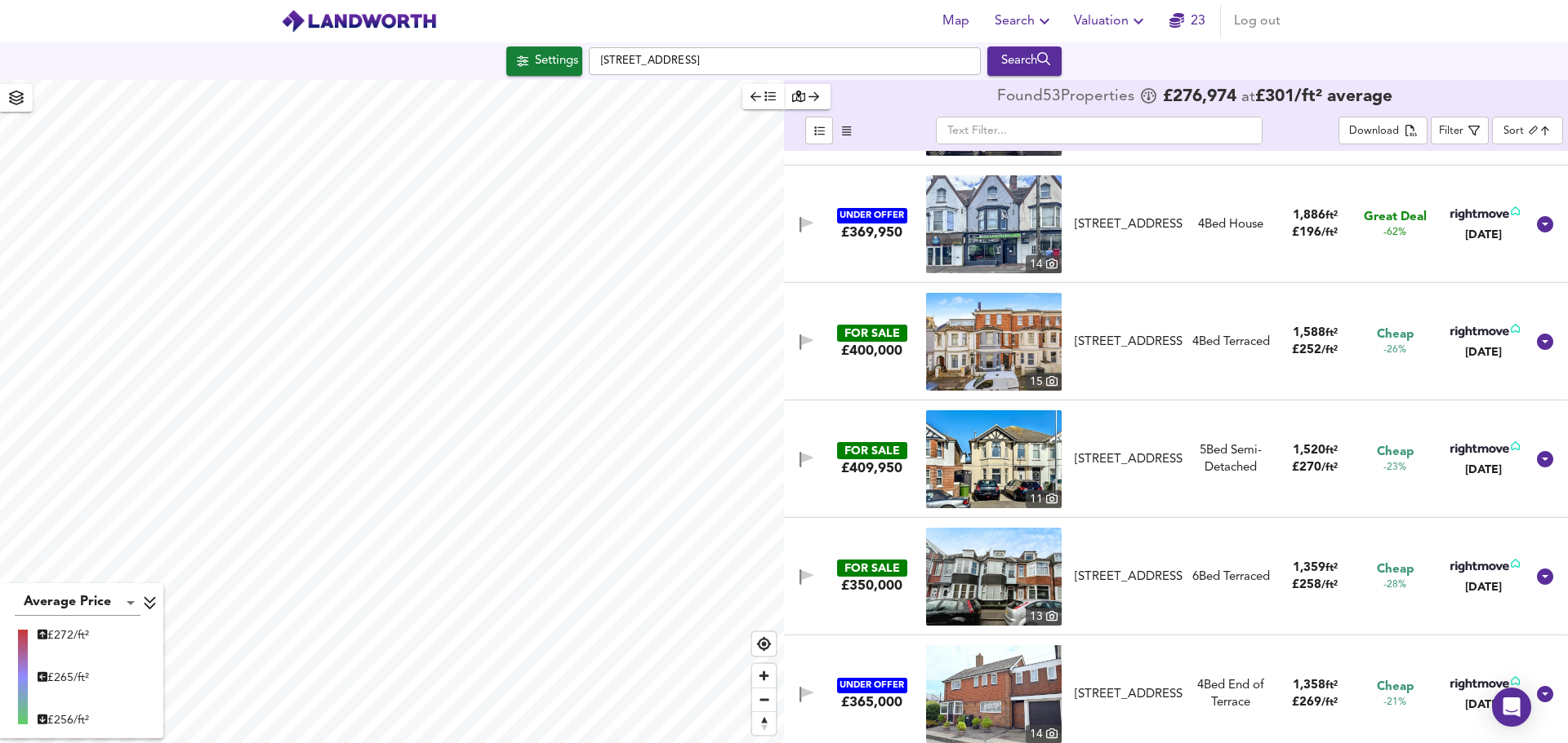
scroll to position [82, 0]
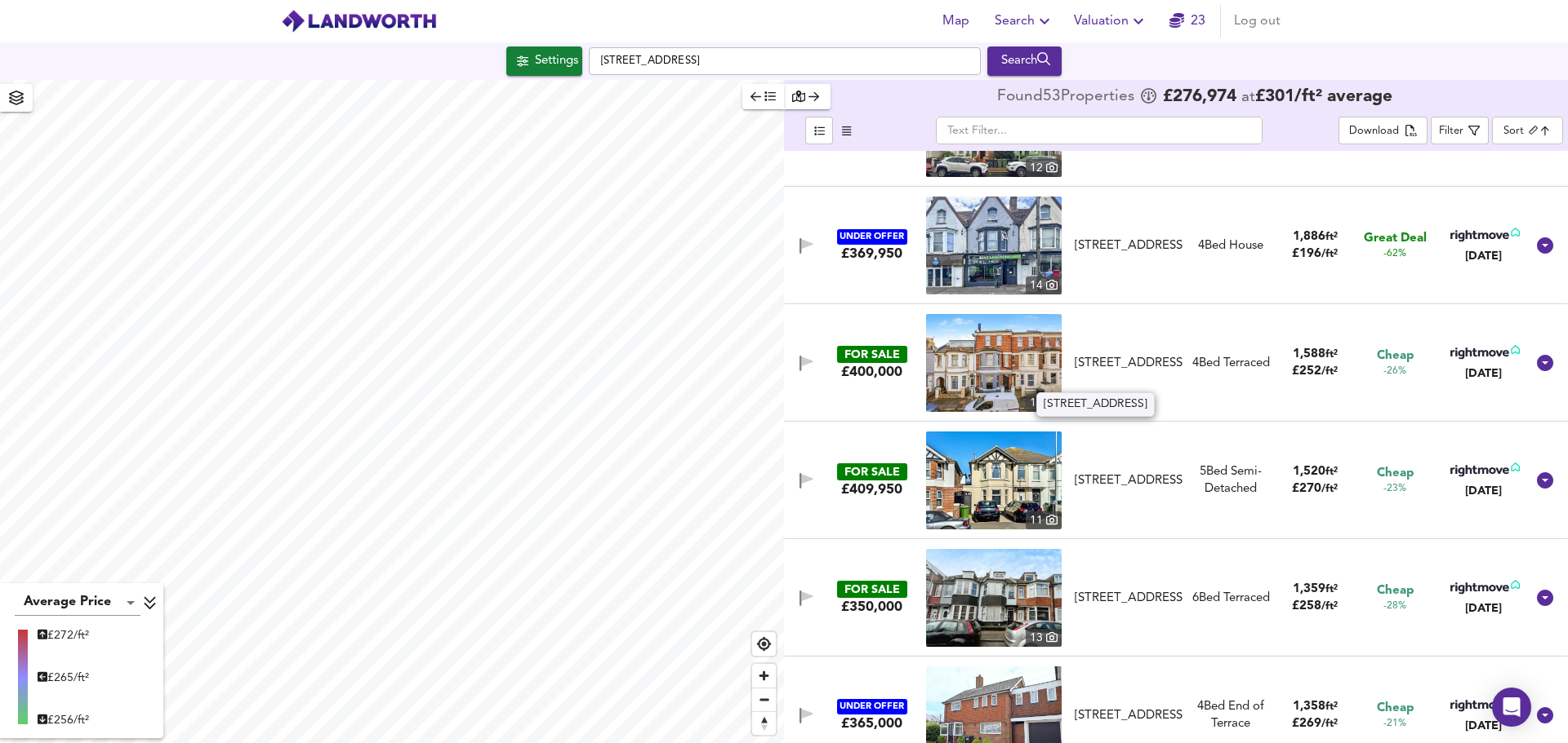
click at [1154, 355] on div "[STREET_ADDRESS]" at bounding box center [1128, 363] width 108 height 17
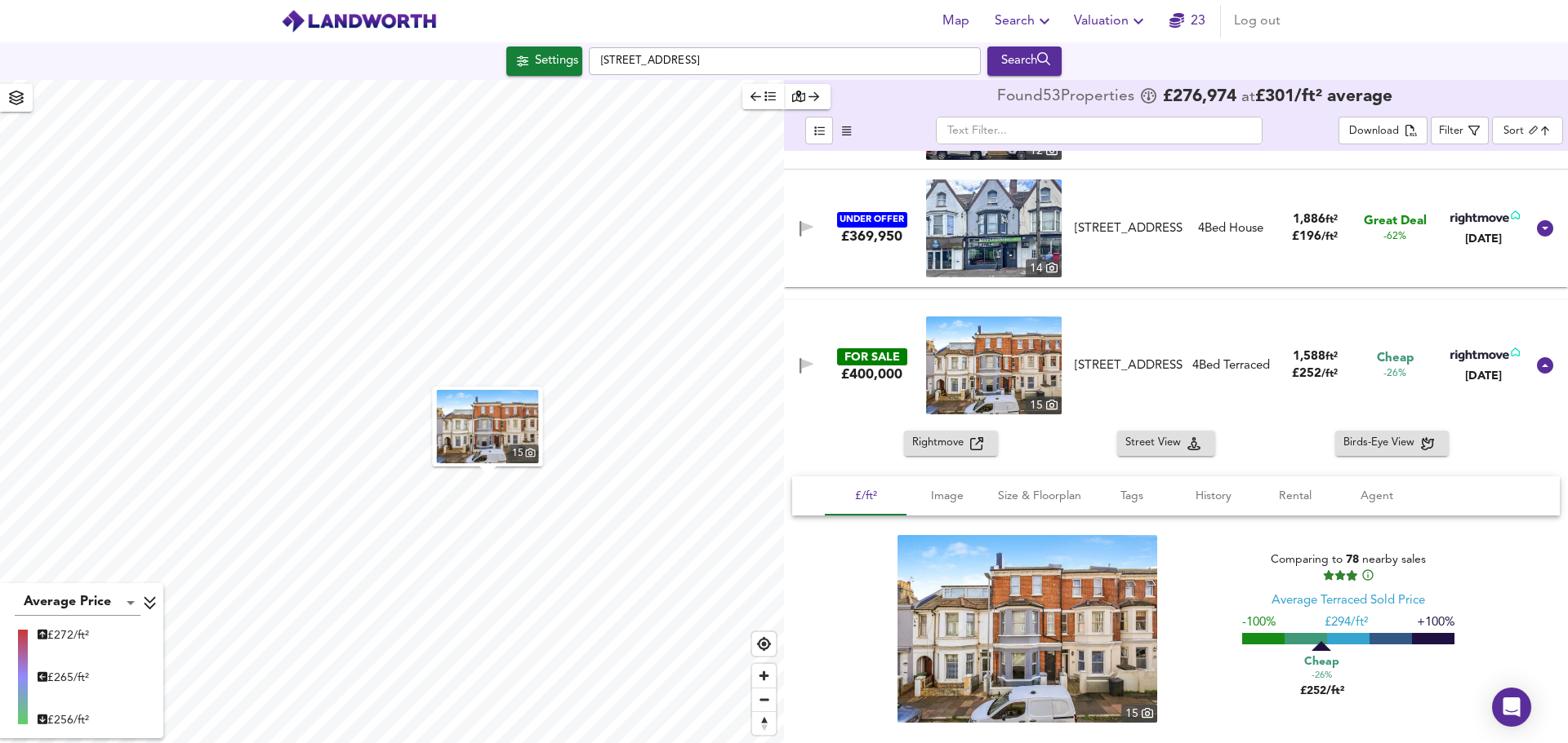
scroll to position [245, 0]
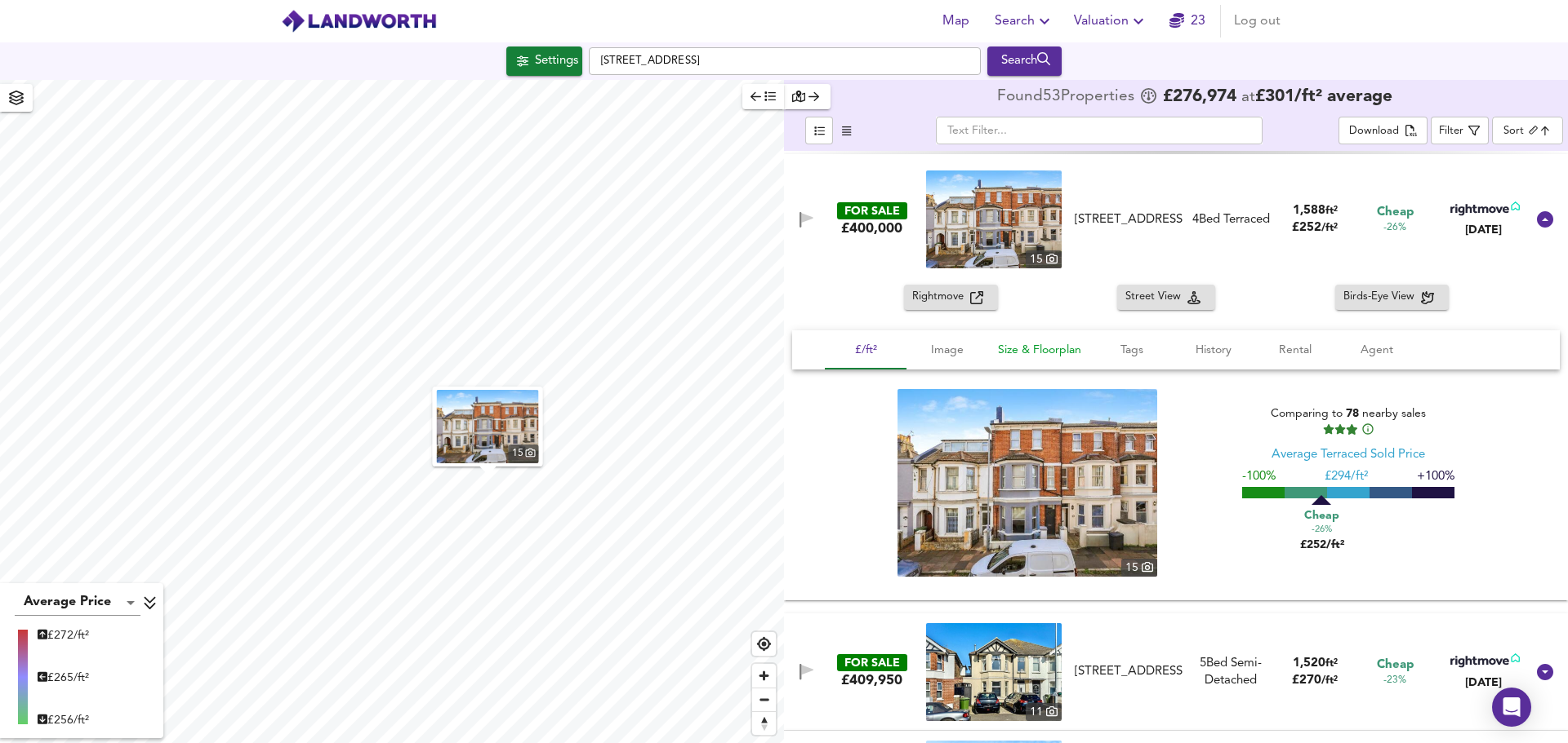
click at [1057, 353] on span "Size & Floorplan" at bounding box center [1039, 350] width 84 height 20
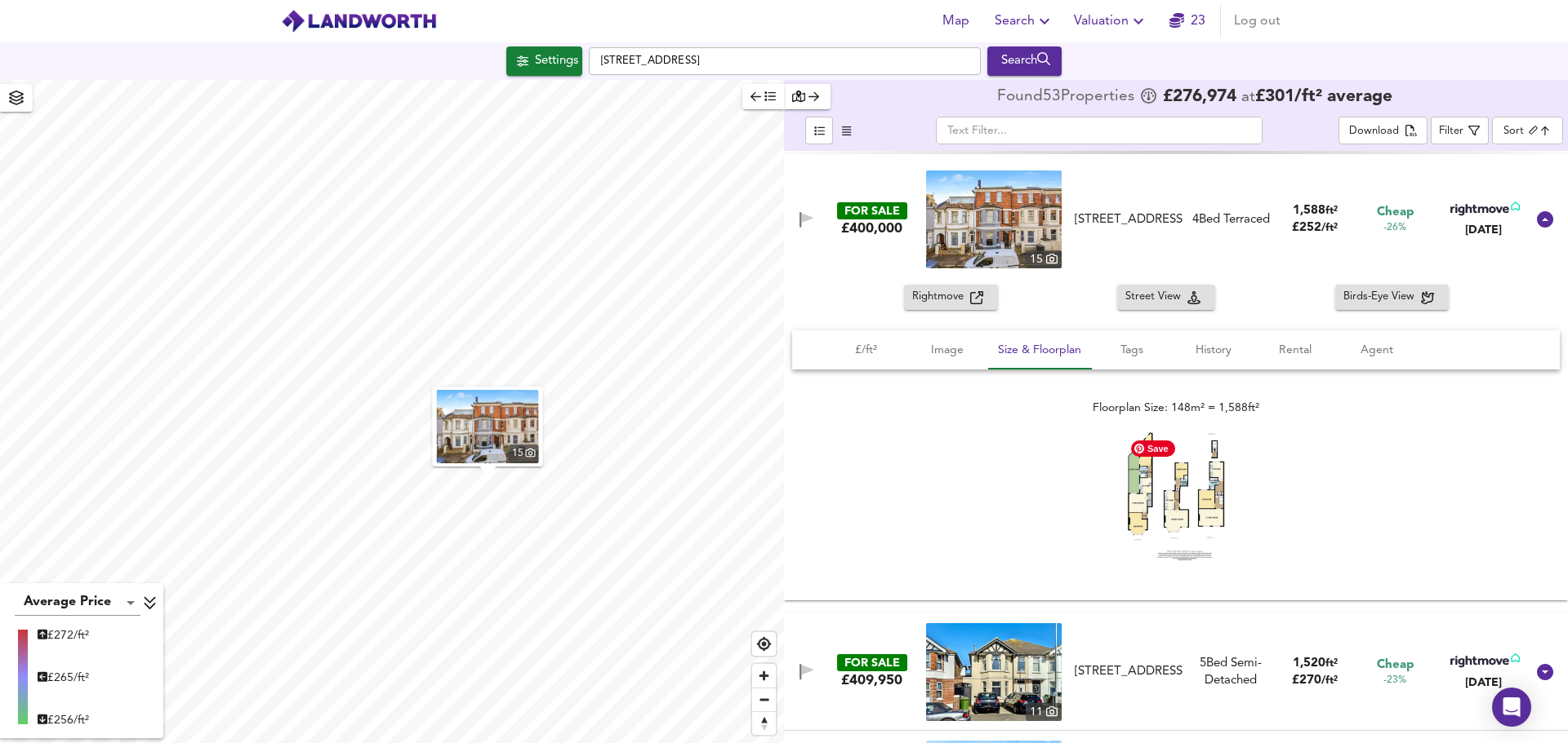
click at [1207, 488] on img at bounding box center [1176, 497] width 98 height 128
drag, startPoint x: 1532, startPoint y: 215, endPoint x: 1414, endPoint y: 405, distance: 223.7
click at [1537, 215] on icon at bounding box center [1544, 219] width 16 height 16
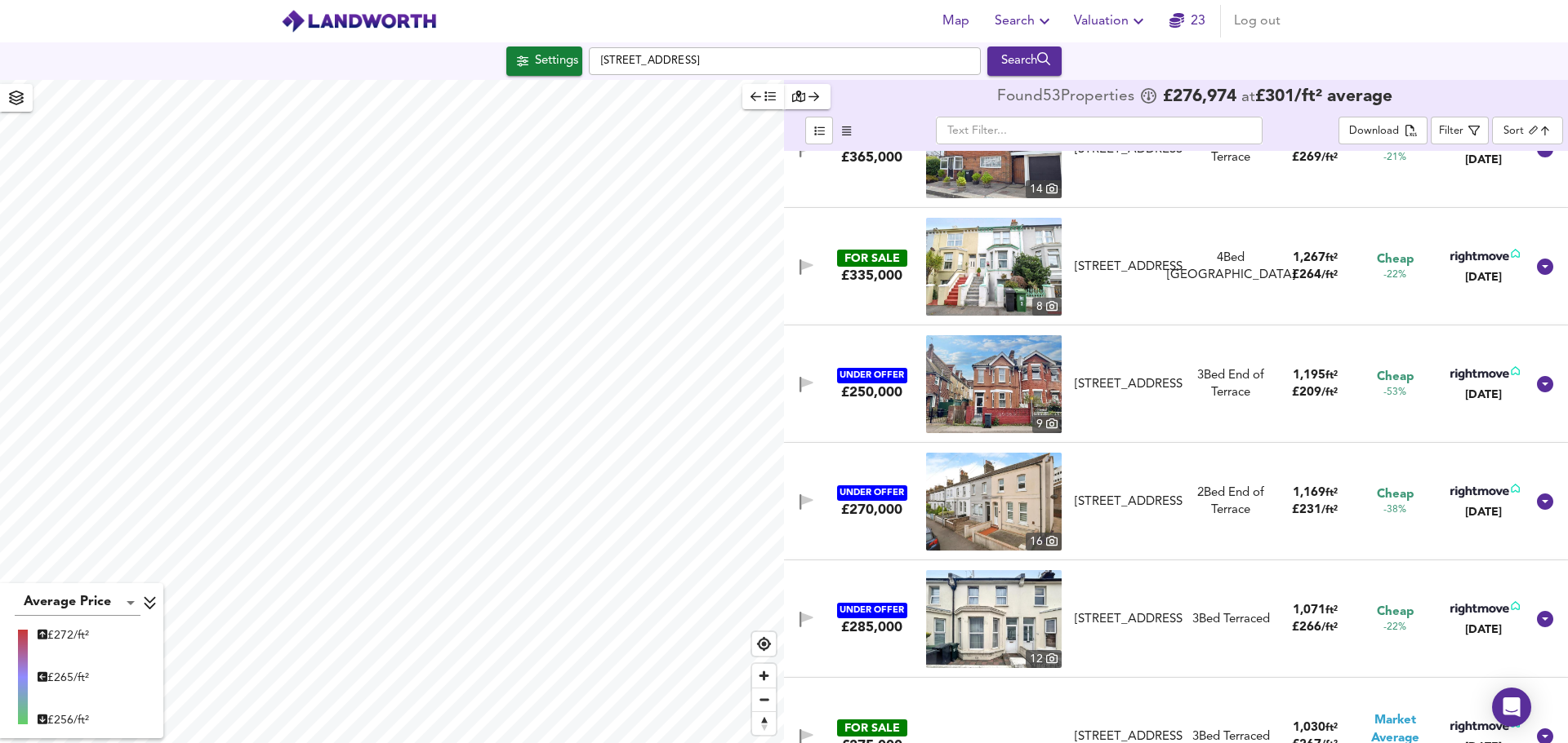
scroll to position [653, 0]
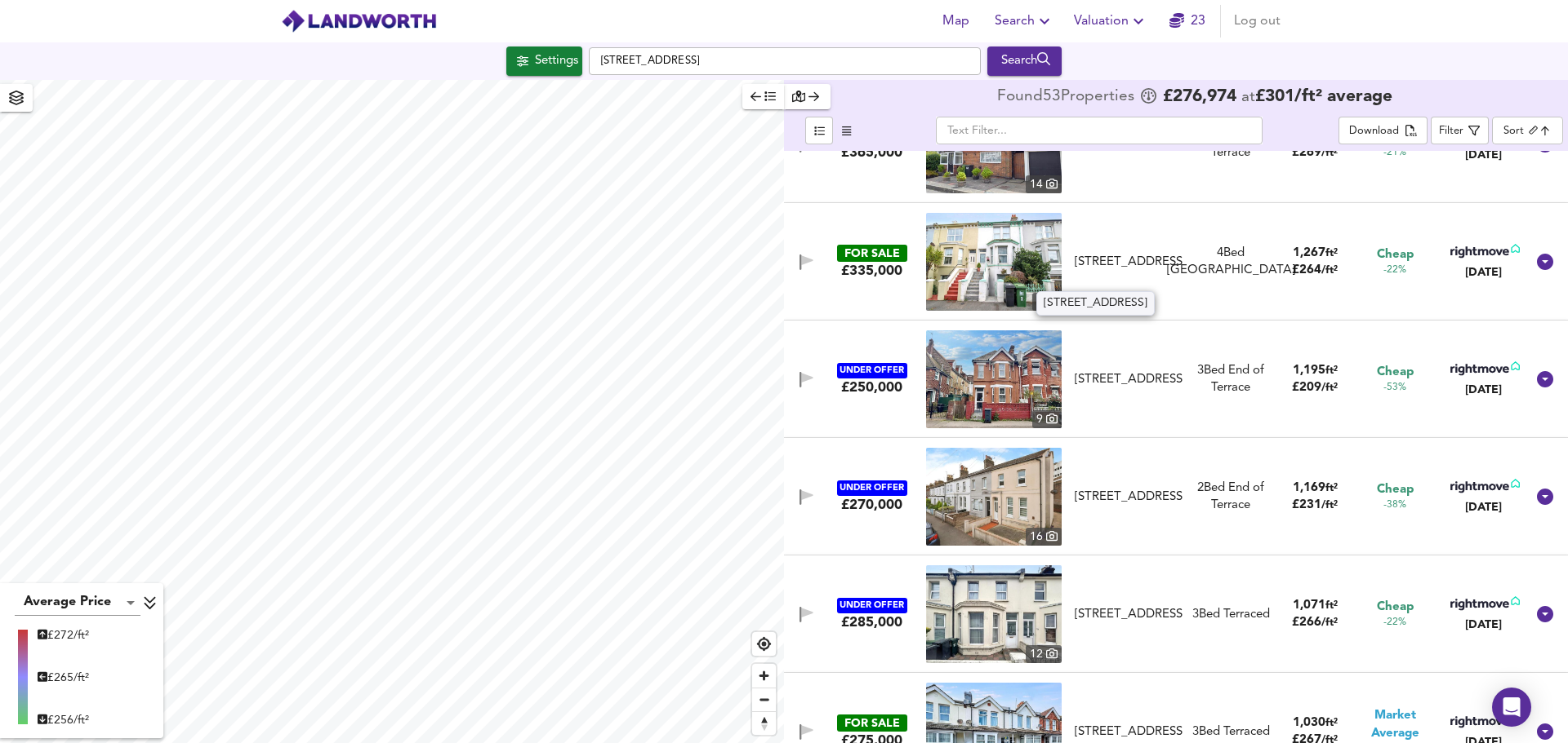
click at [1094, 254] on div "[STREET_ADDRESS]" at bounding box center [1128, 262] width 108 height 17
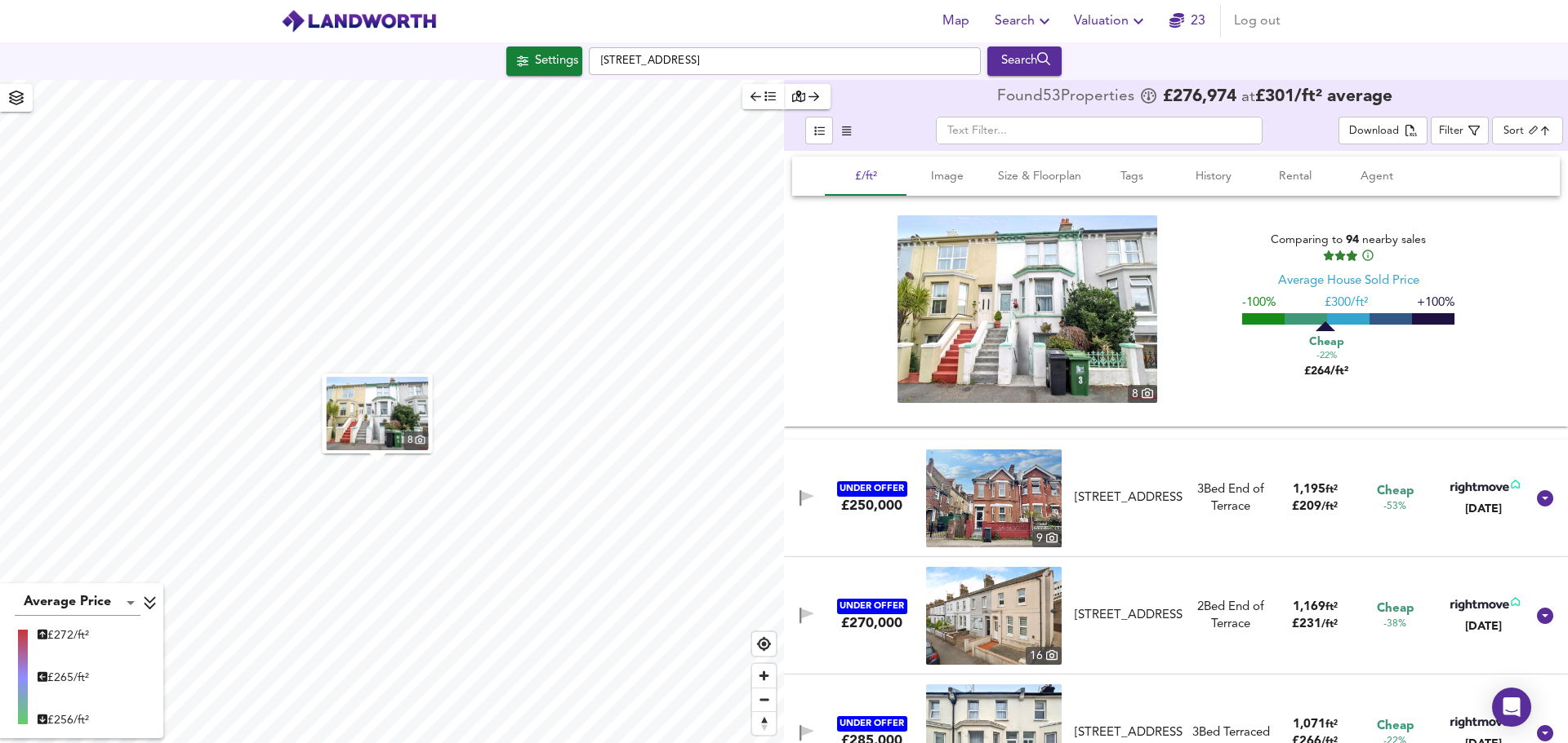
scroll to position [897, 0]
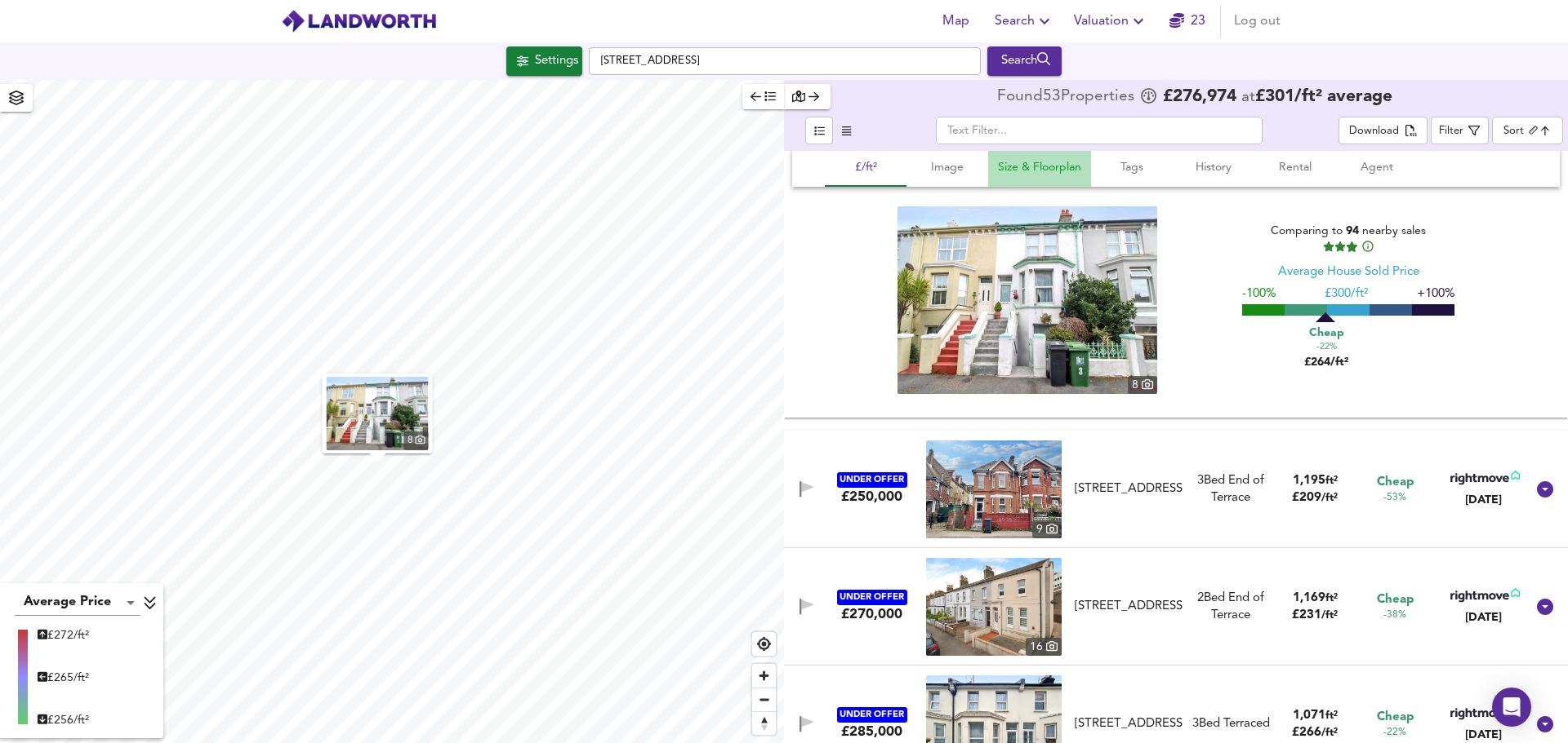
click at [1016, 162] on span "Size & Floorplan" at bounding box center [1039, 168] width 84 height 20
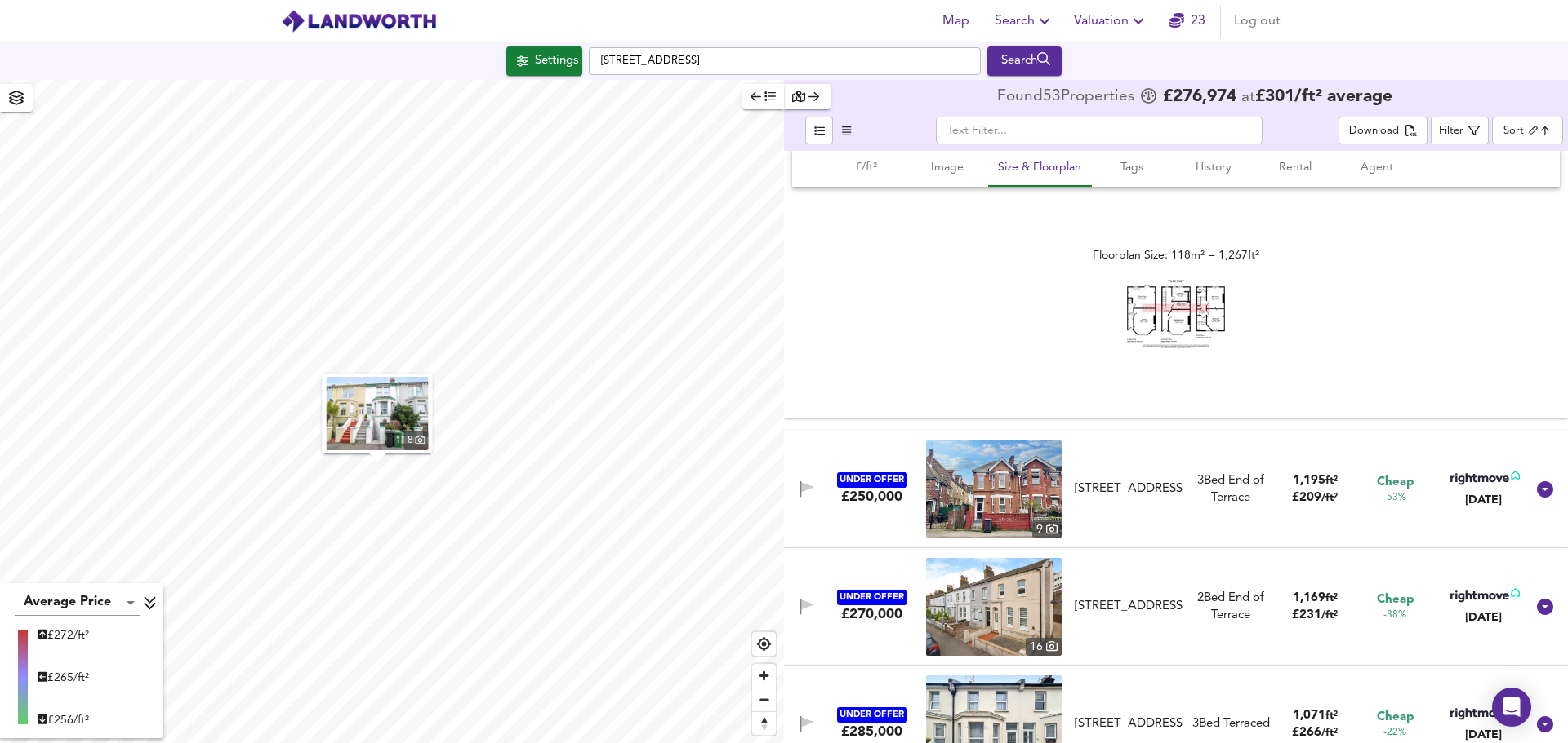
click at [1174, 314] on img at bounding box center [1176, 315] width 98 height 69
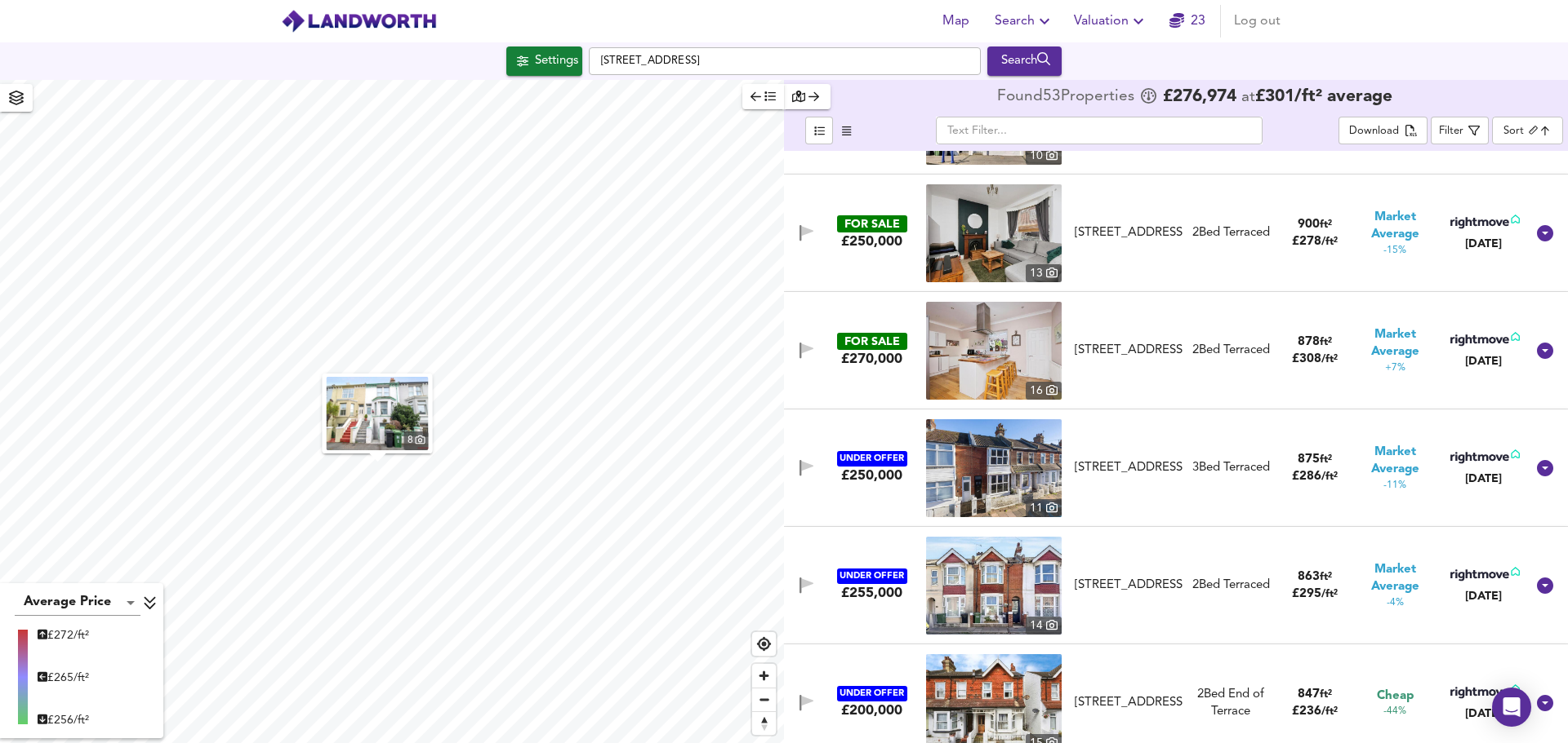
scroll to position [2447, 0]
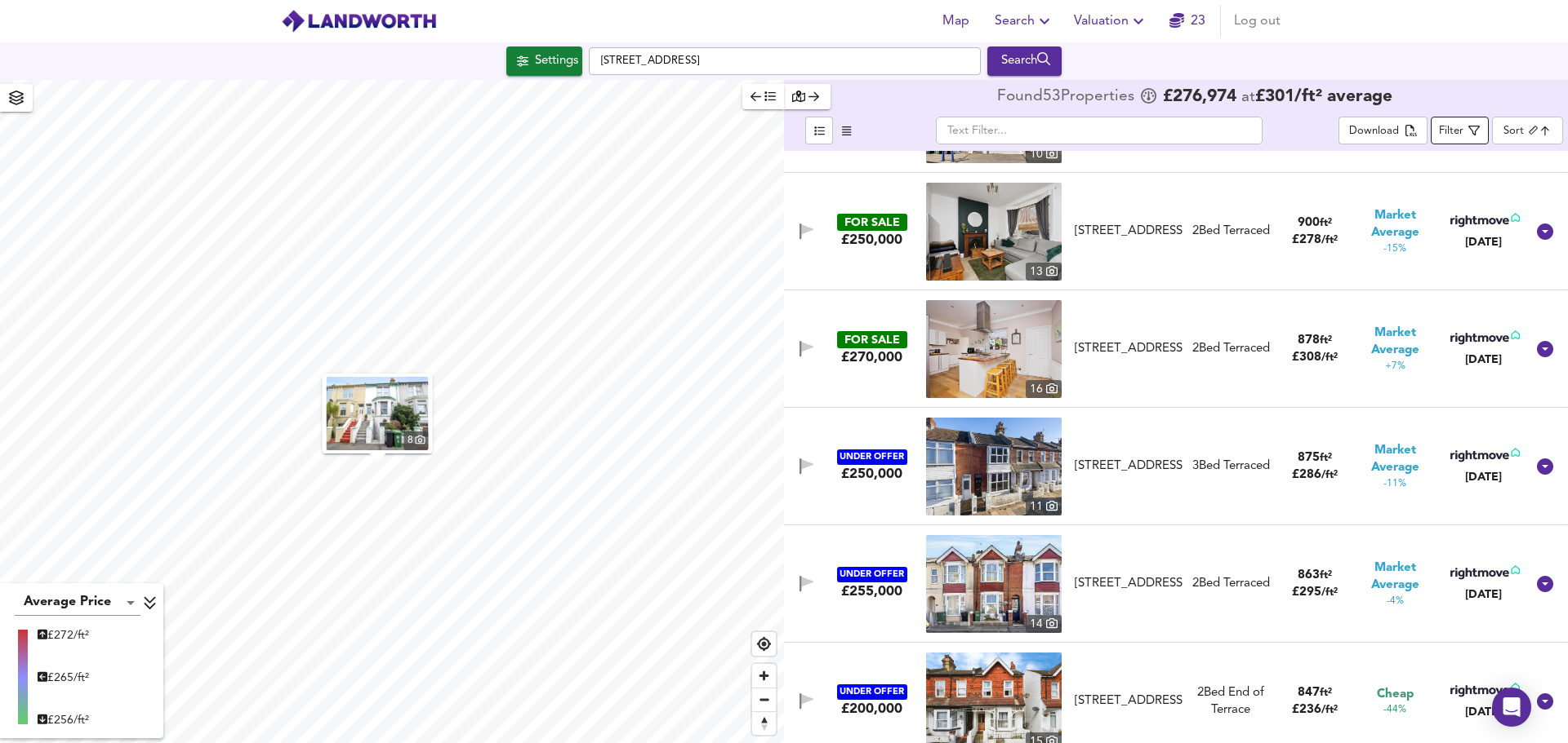
click at [1458, 129] on div "Filter" at bounding box center [1451, 132] width 24 height 19
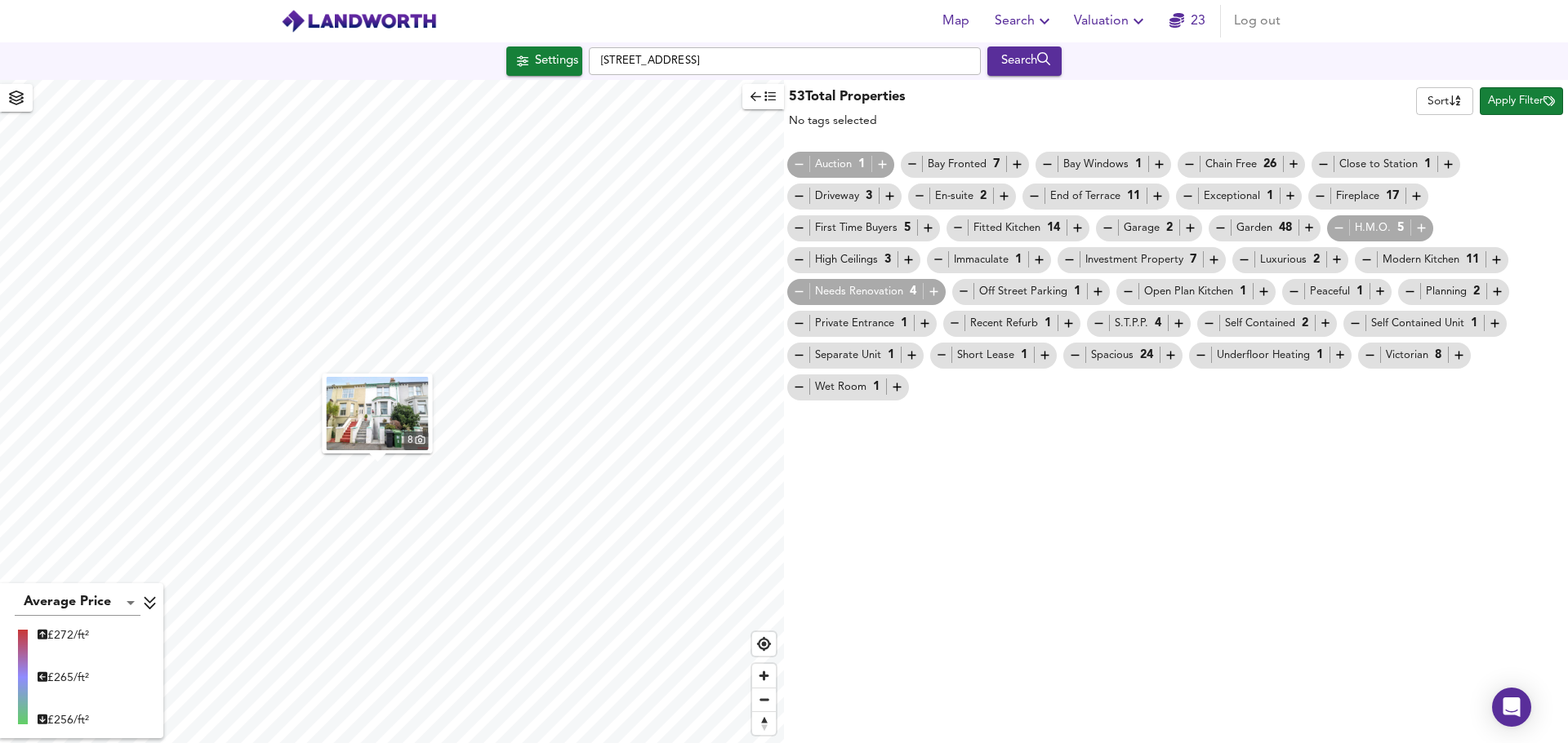
click at [1504, 105] on span "Apply Filter" at bounding box center [1521, 101] width 67 height 19
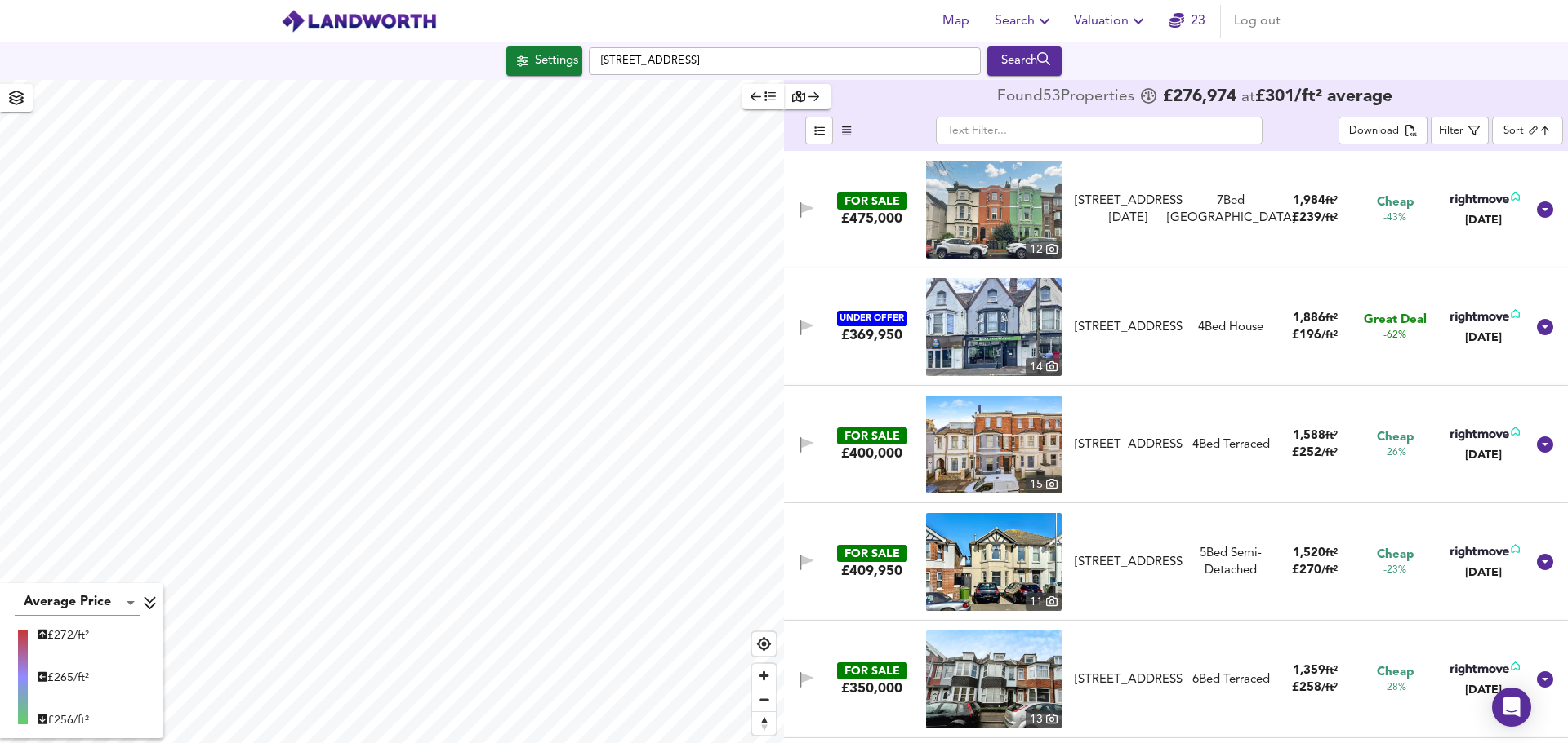
click at [1510, 138] on body "Map Search Valuation 23 Log out Settings [STREET_ADDRESS] Search Average Price …" at bounding box center [784, 371] width 1568 height 743
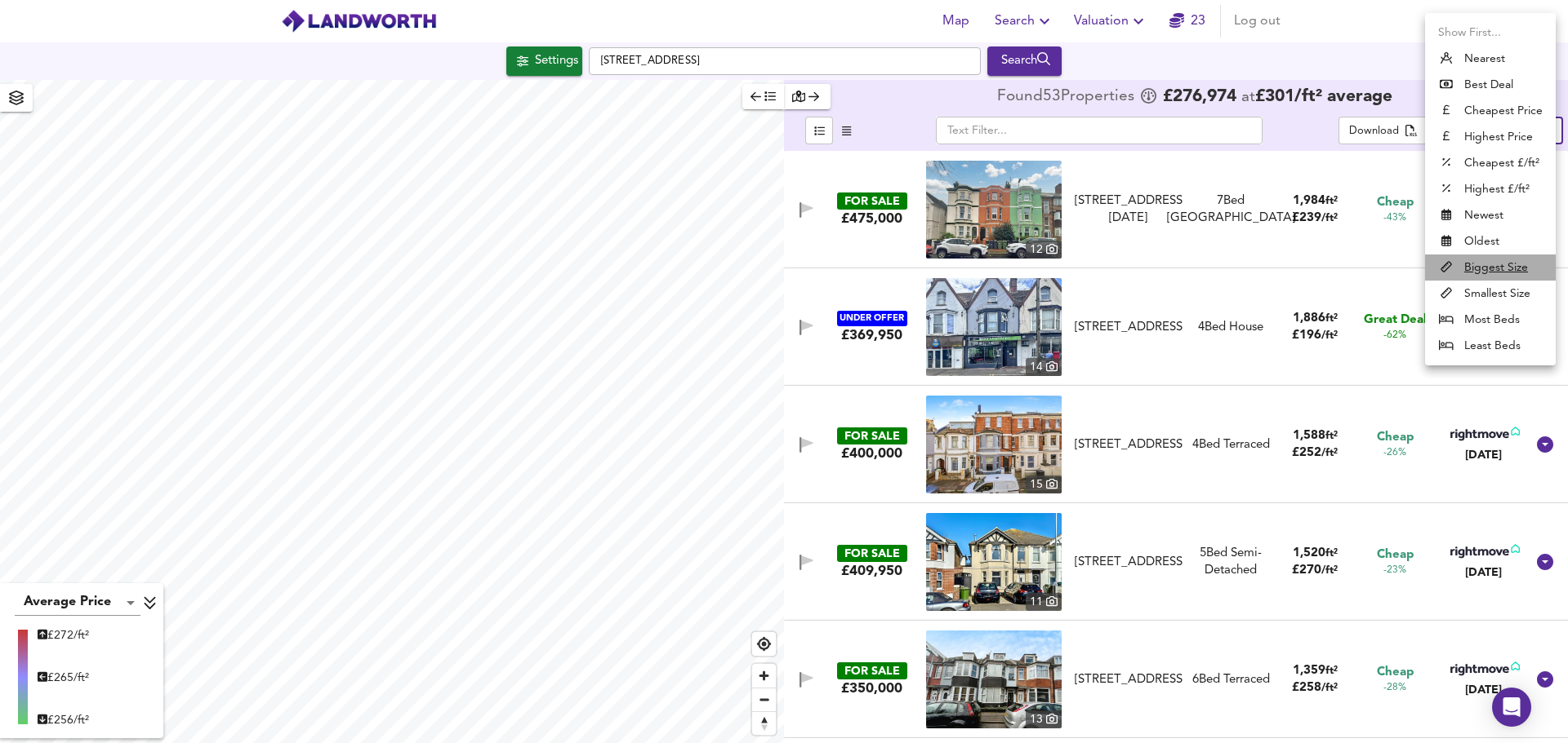
click at [1473, 261] on u "Biggest Size" at bounding box center [1495, 267] width 63 height 16
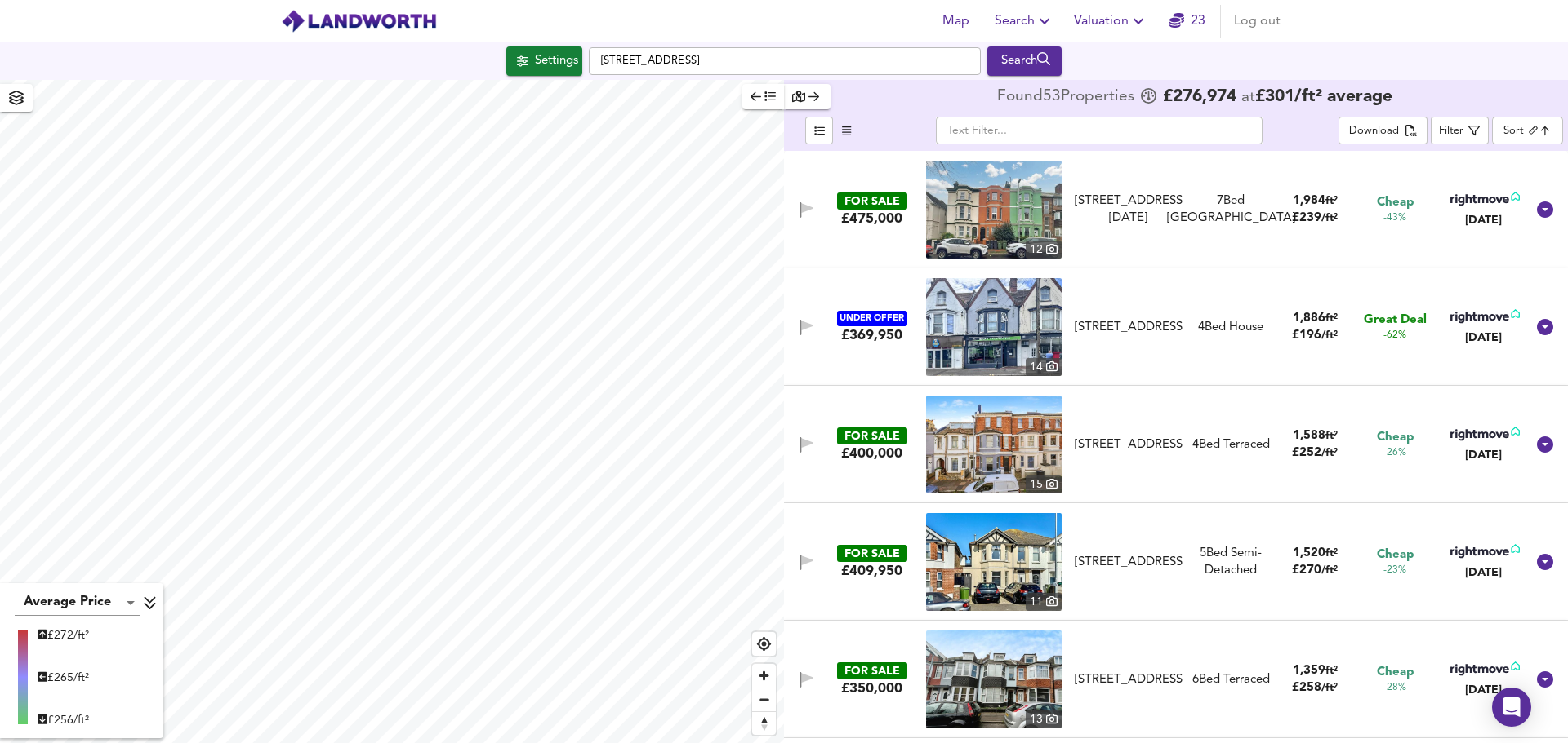
click at [1360, 261] on div "FOR SALE £475,000 [STREET_ADDRESS][GEOGRAPHIC_DATA][DATE] 1,984 ft² £ 239 / ft²…" at bounding box center [1176, 209] width 784 height 117
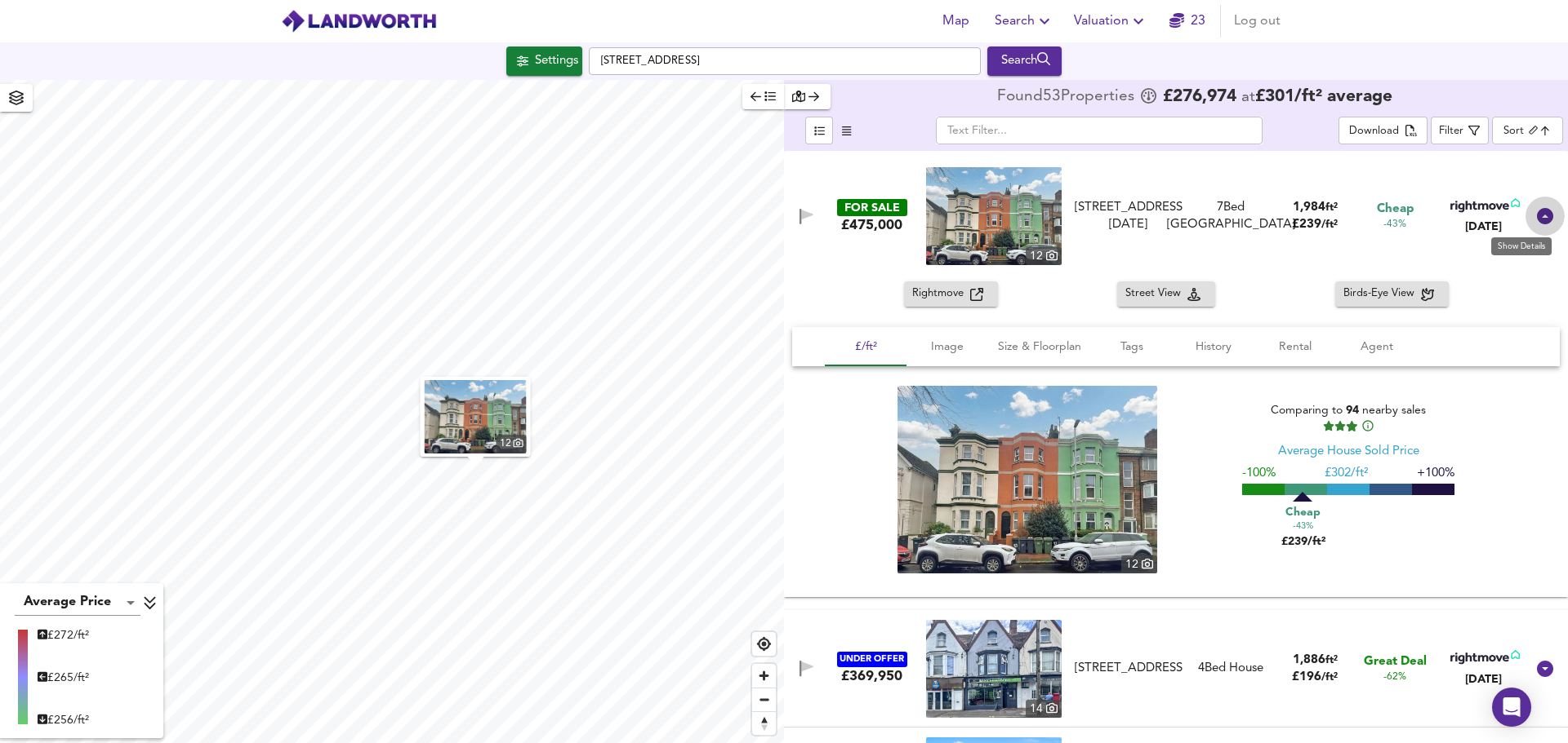
click at [1538, 218] on icon at bounding box center [1544, 216] width 16 height 16
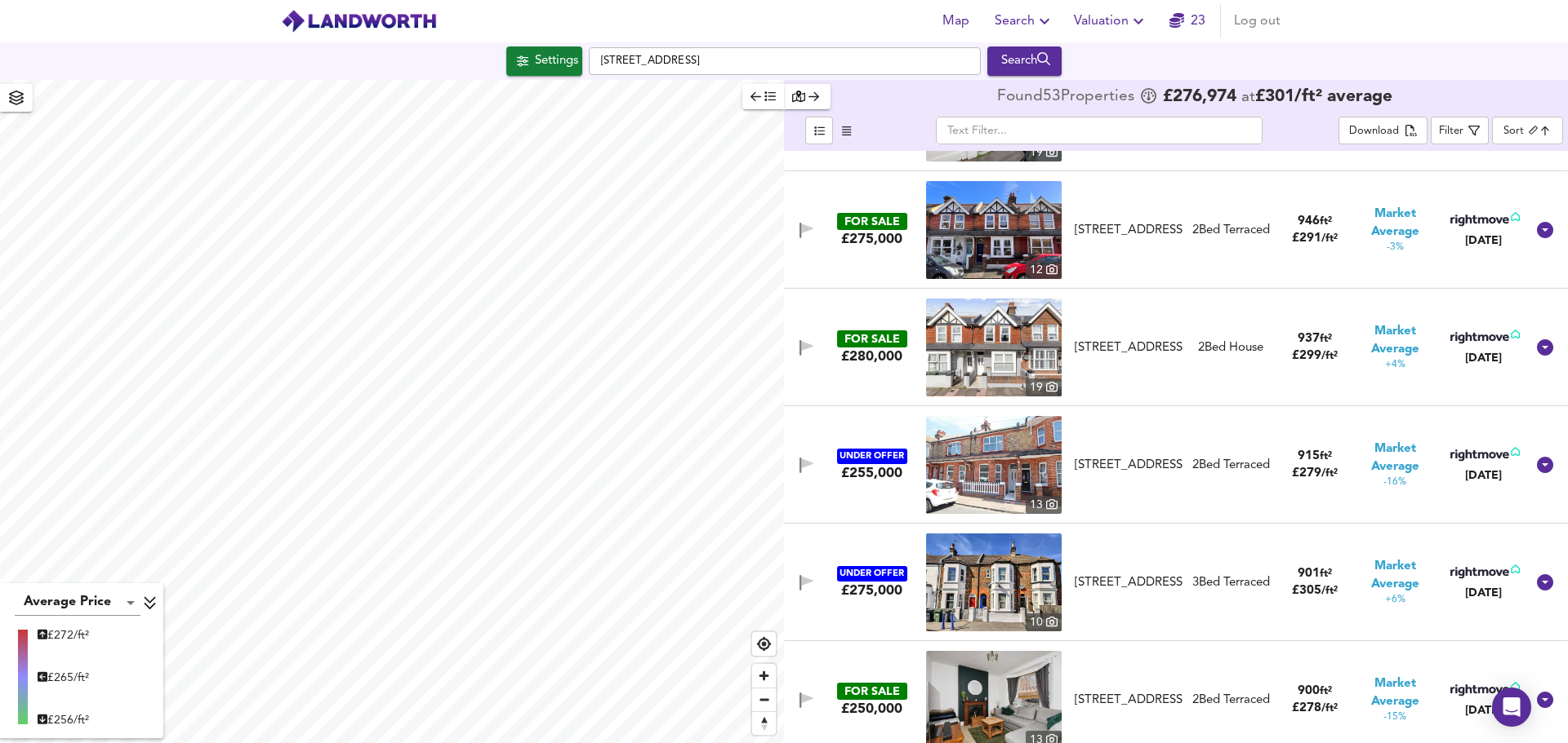
scroll to position [1632, 0]
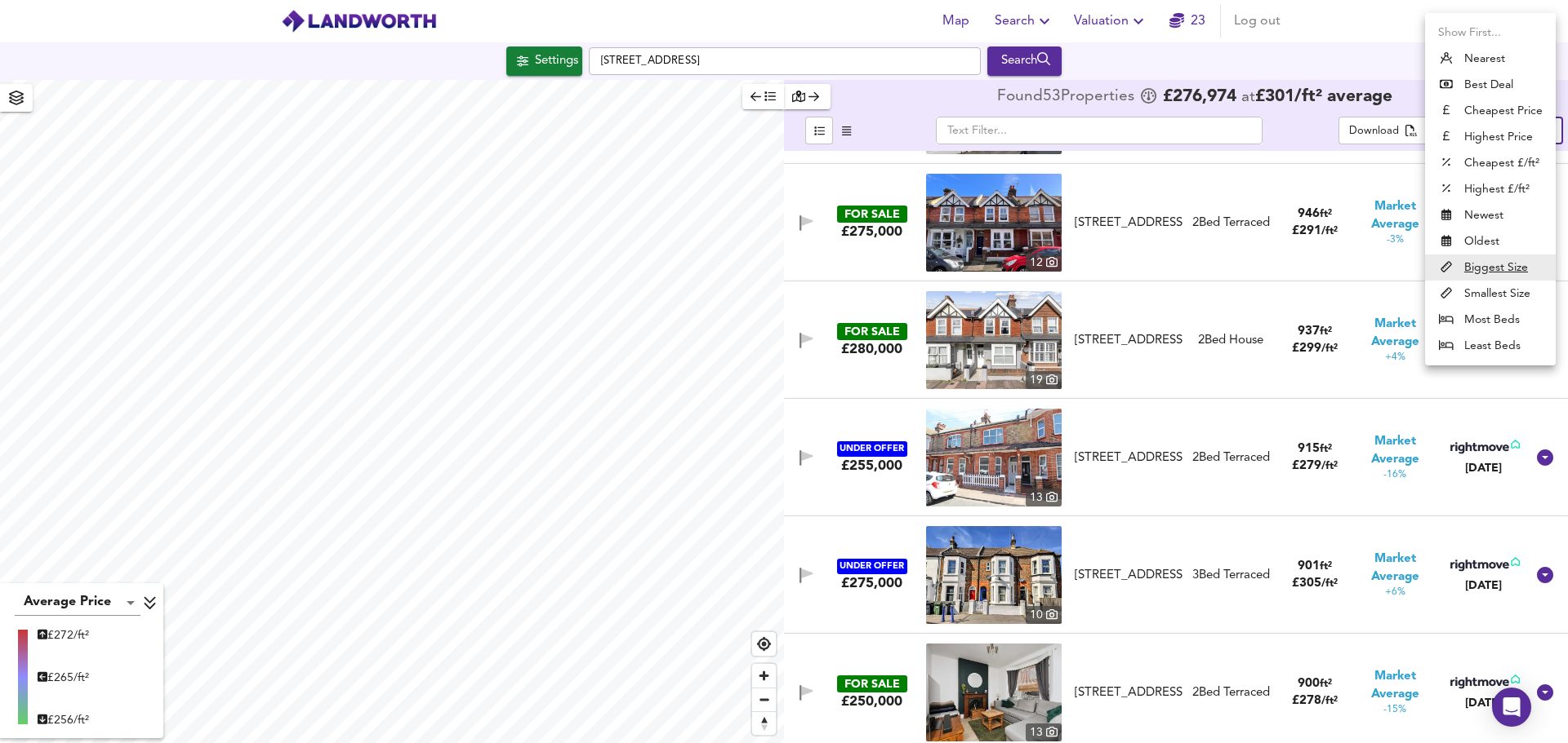
click at [1514, 133] on body "Map Search Valuation 23 Log out Settings [STREET_ADDRESS] Search Average Price …" at bounding box center [784, 371] width 1568 height 743
click at [1496, 79] on li "Best Deal" at bounding box center [1490, 84] width 131 height 26
type input "bestdeal"
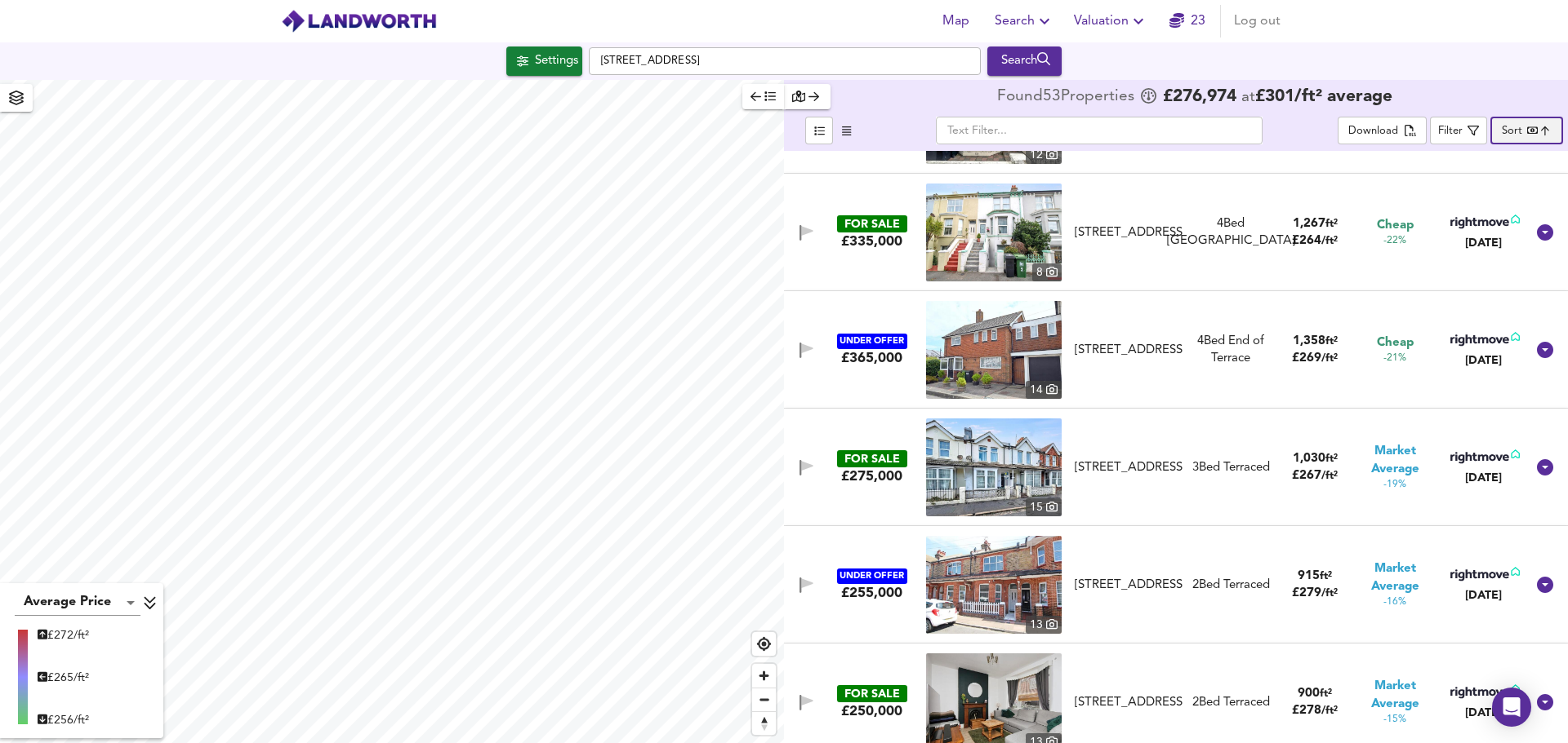
scroll to position [1306, 0]
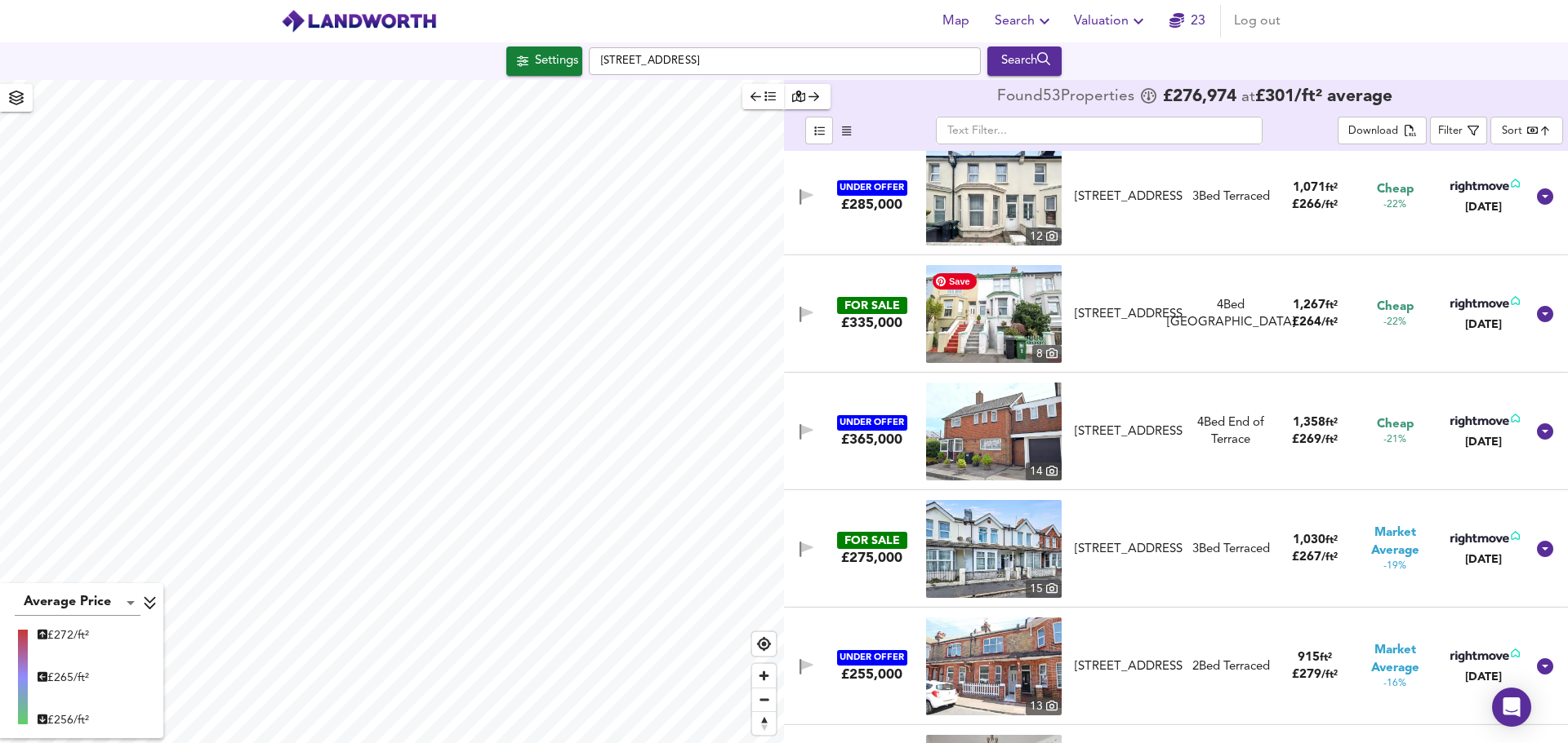
click at [1008, 299] on img at bounding box center [993, 314] width 136 height 98
click at [753, 59] on input "[STREET_ADDRESS]" at bounding box center [785, 61] width 392 height 28
drag, startPoint x: 748, startPoint y: 59, endPoint x: 859, endPoint y: 59, distance: 111.0
click at [859, 59] on input "[STREET_ADDRESS]" at bounding box center [785, 61] width 392 height 28
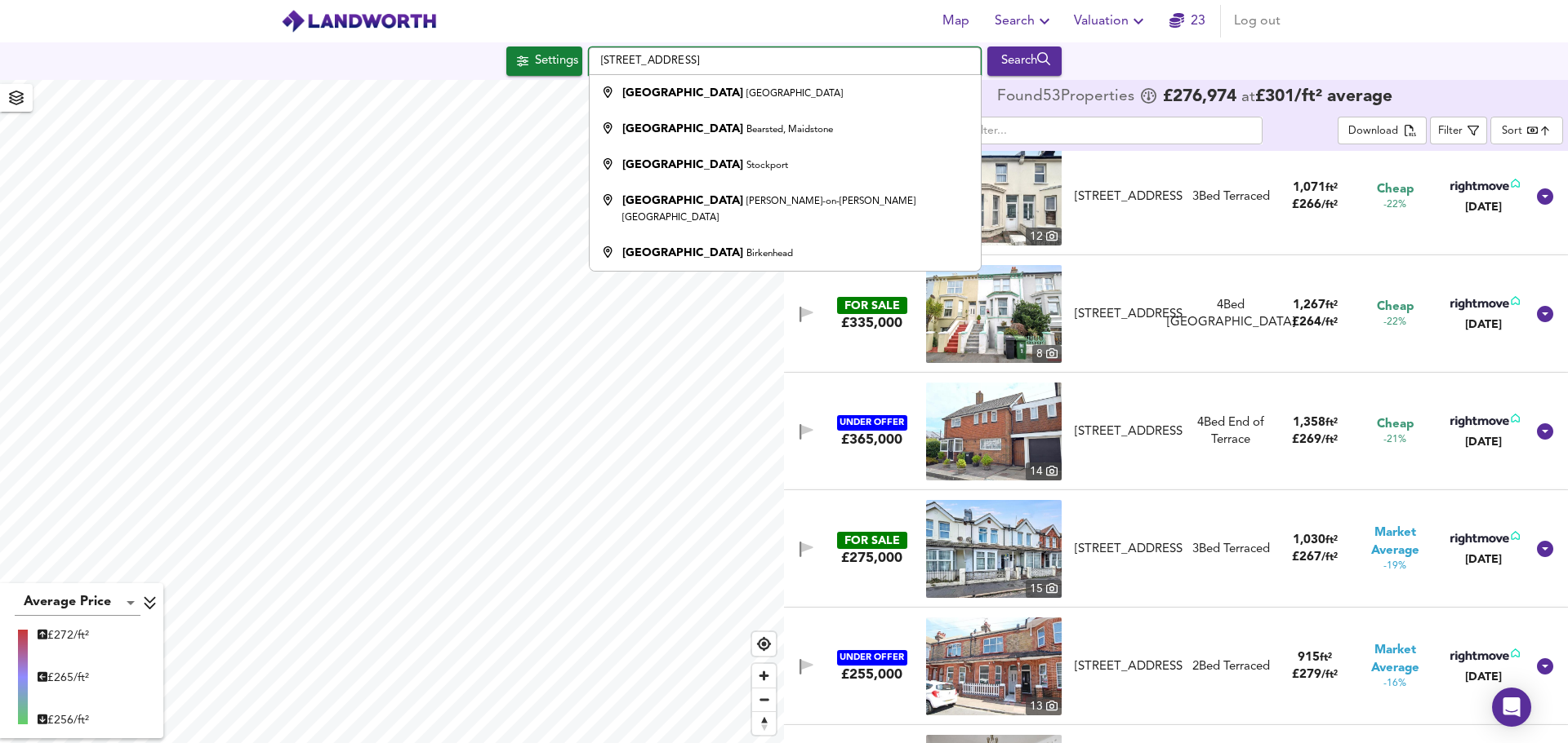
drag, startPoint x: 773, startPoint y: 62, endPoint x: 568, endPoint y: 41, distance: 206.1
click at [568, 41] on div "Map Search Valuation 23 Log out Settings [GEOGRAPHIC_DATA], [PERSON_NAME][GEOGR…" at bounding box center [784, 371] width 1568 height 743
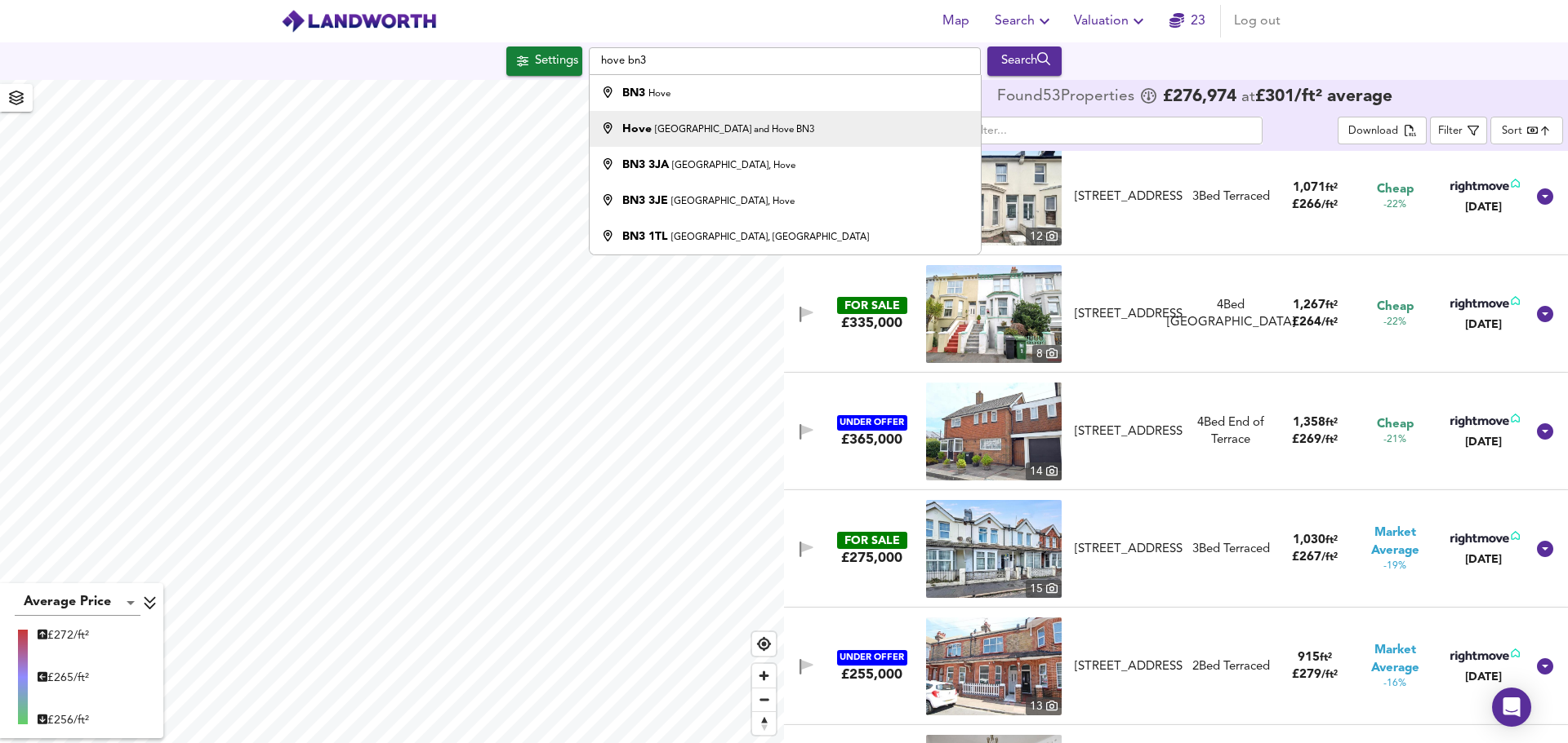
click at [695, 127] on small "[GEOGRAPHIC_DATA] and Hove BN3" at bounding box center [734, 130] width 160 height 10
type input "Hove, [GEOGRAPHIC_DATA] and Hove BN3"
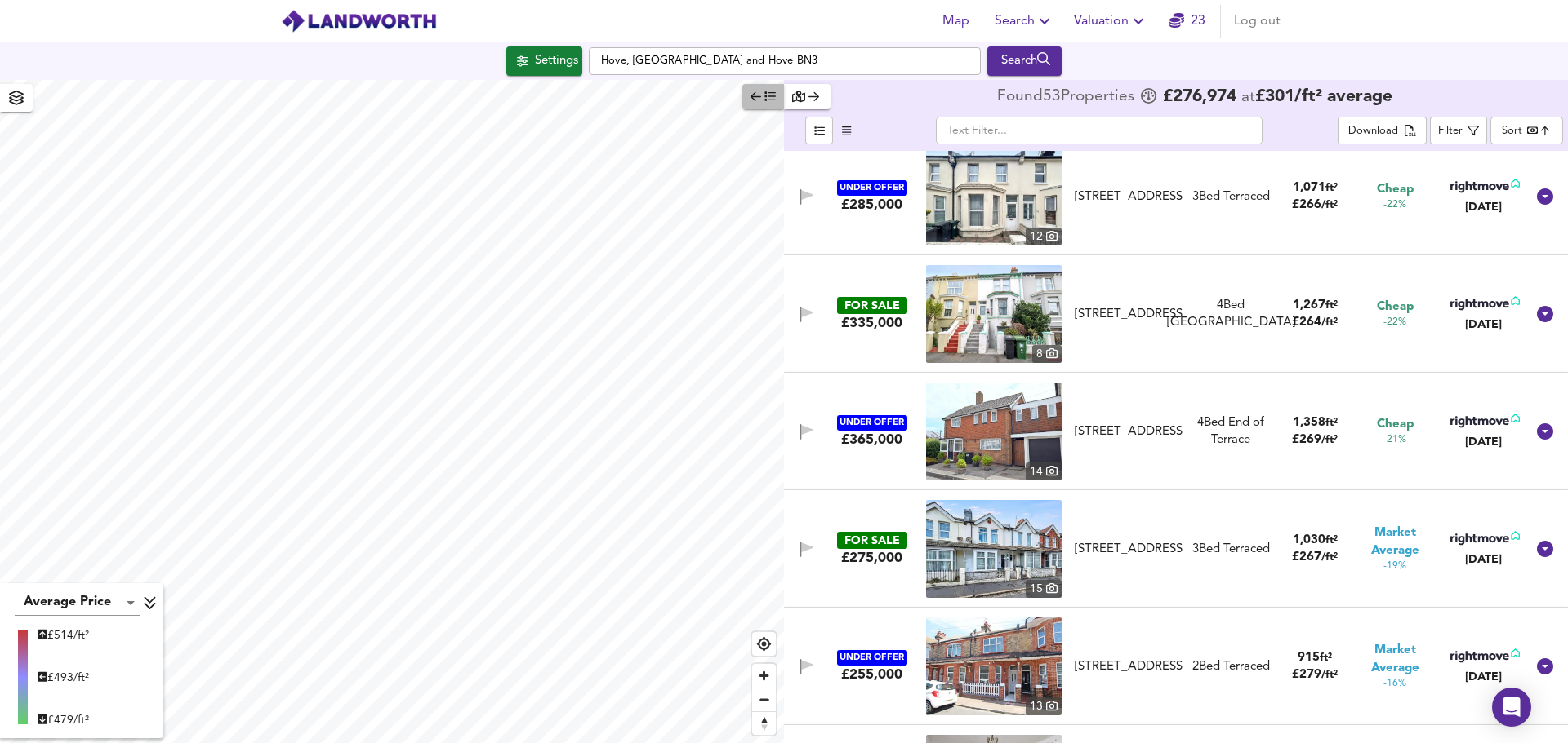
click at [770, 100] on icon "button" at bounding box center [770, 96] width 12 height 12
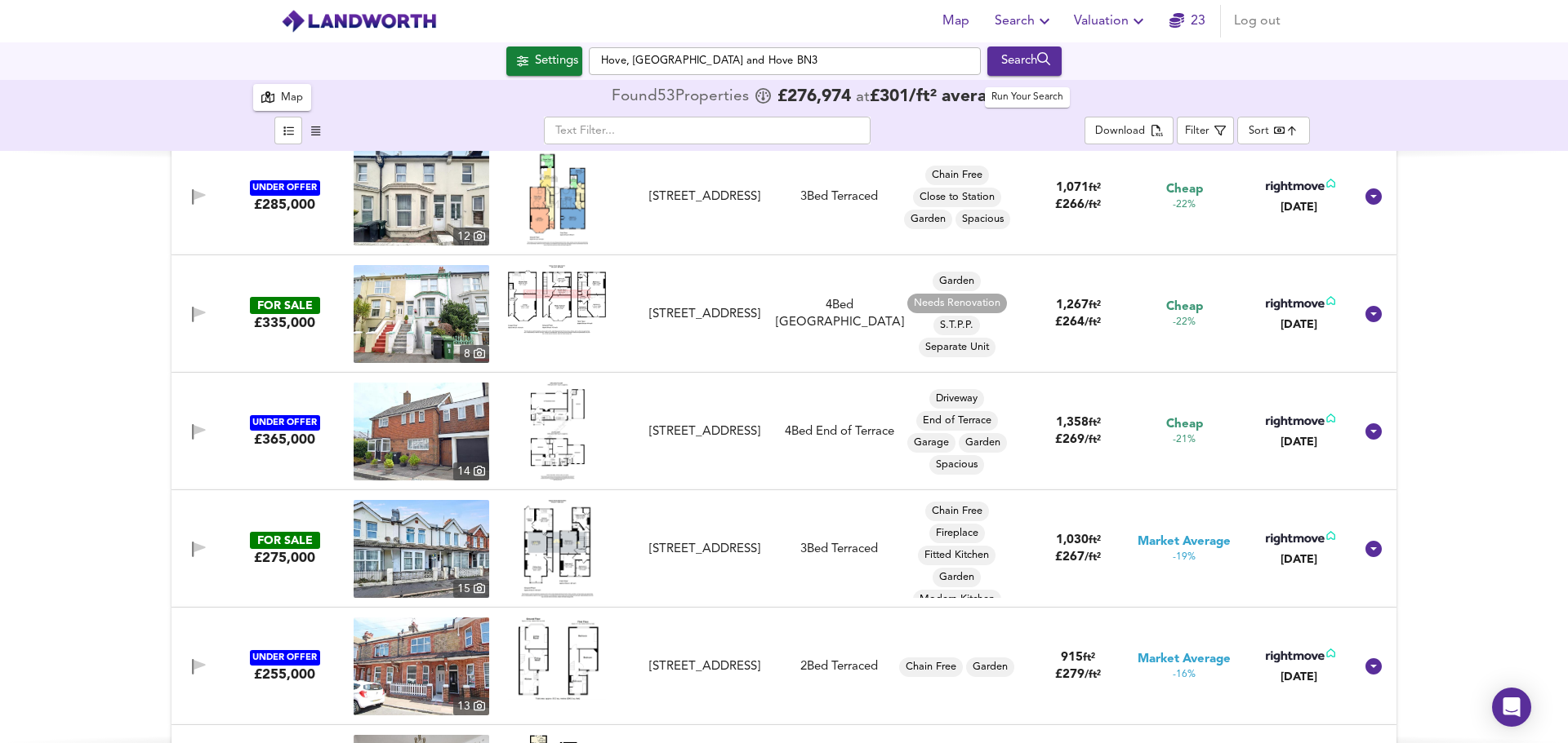
click at [1024, 62] on div "Search" at bounding box center [1024, 61] width 66 height 21
click at [554, 65] on div "Settings" at bounding box center [556, 61] width 43 height 21
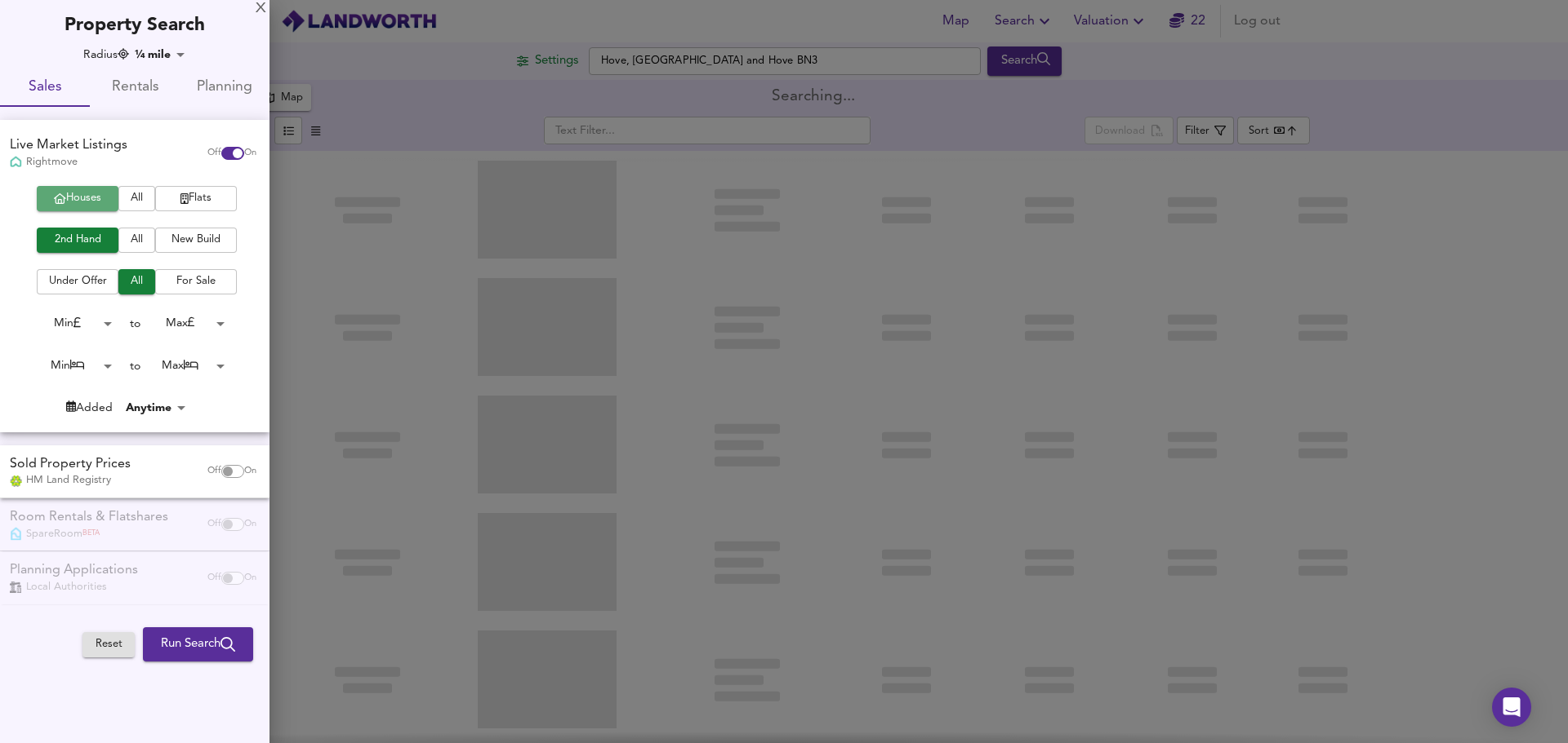
click at [85, 201] on span "Houses" at bounding box center [77, 198] width 65 height 19
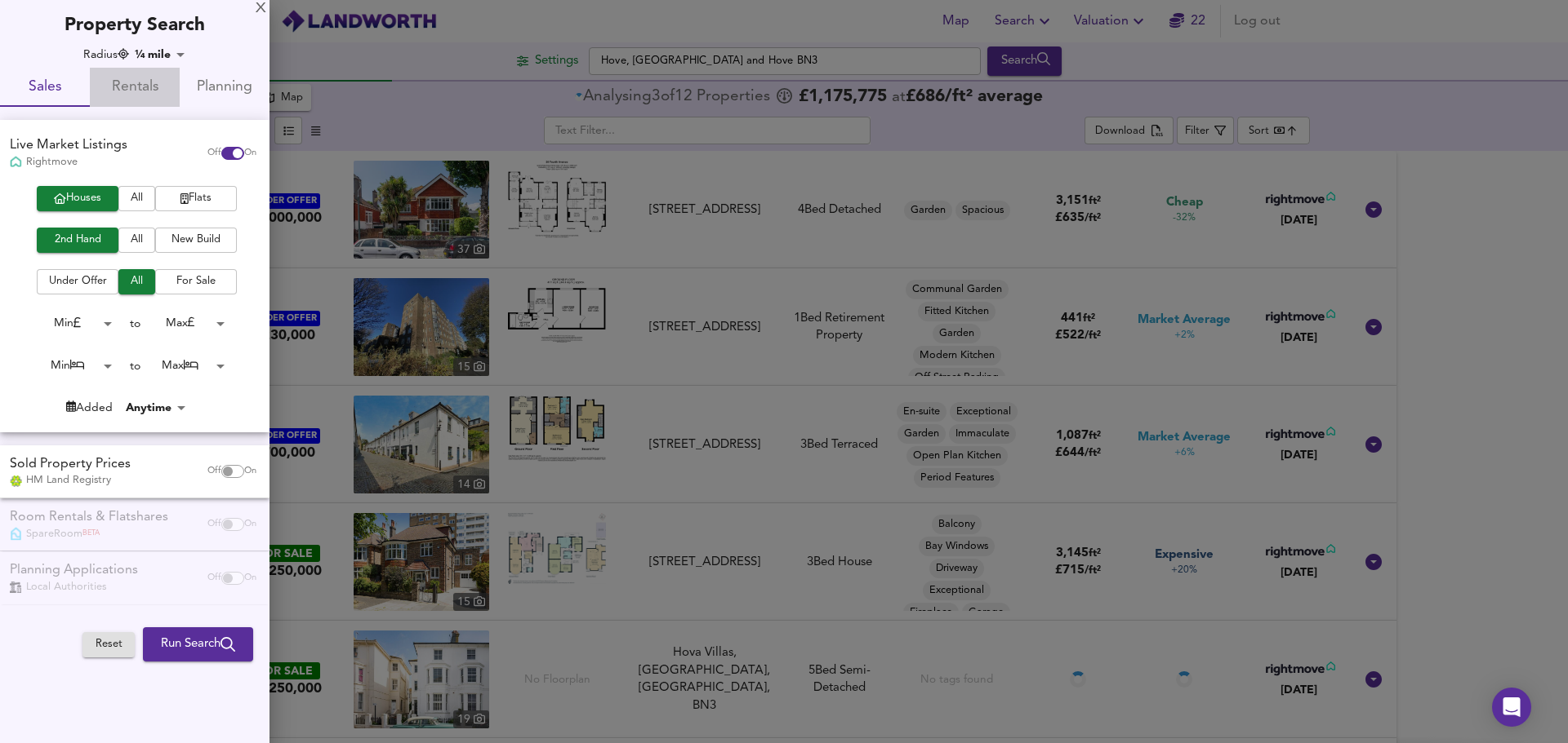
click at [118, 83] on span "Rentals" at bounding box center [134, 88] width 70 height 25
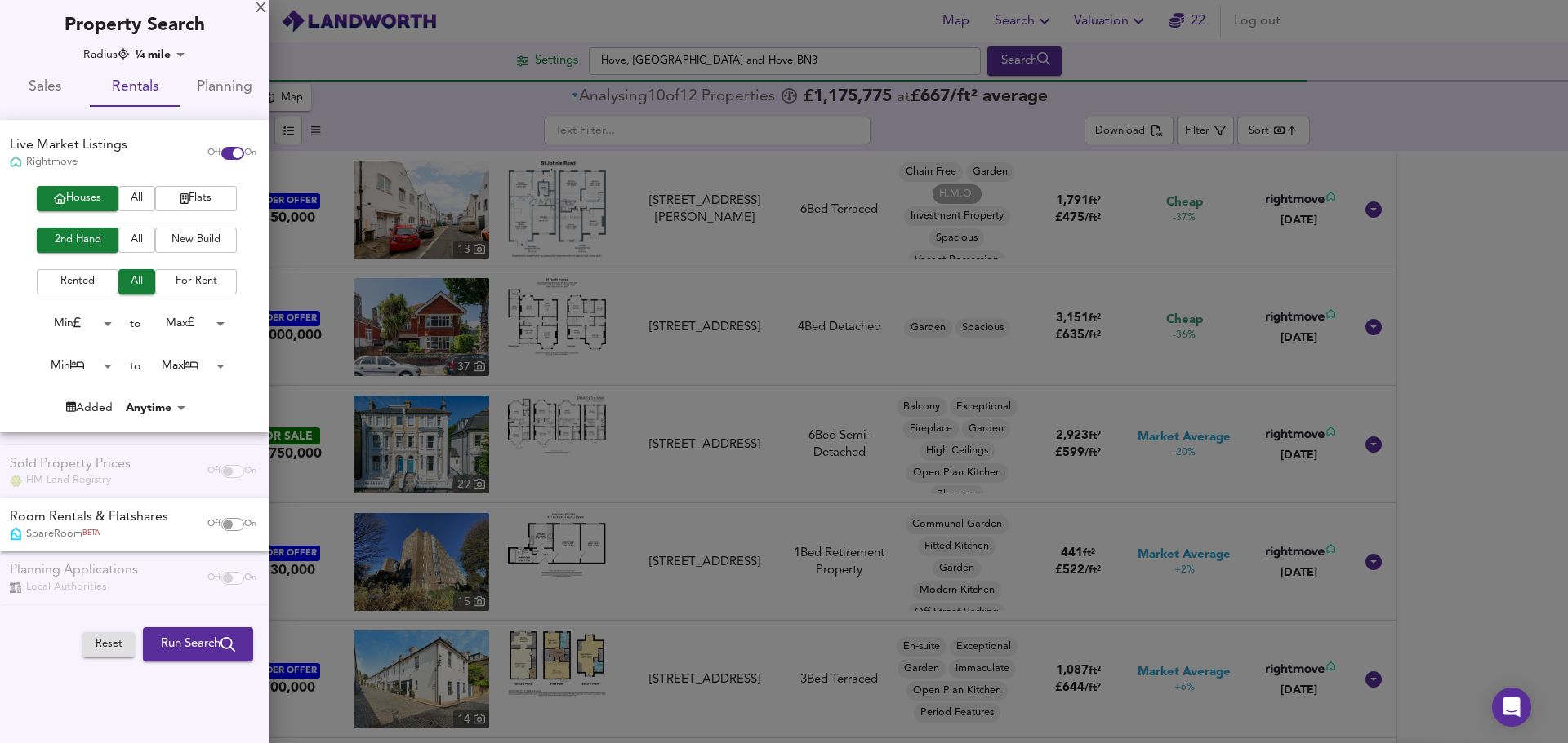
click at [63, 196] on span "Houses" at bounding box center [77, 198] width 65 height 19
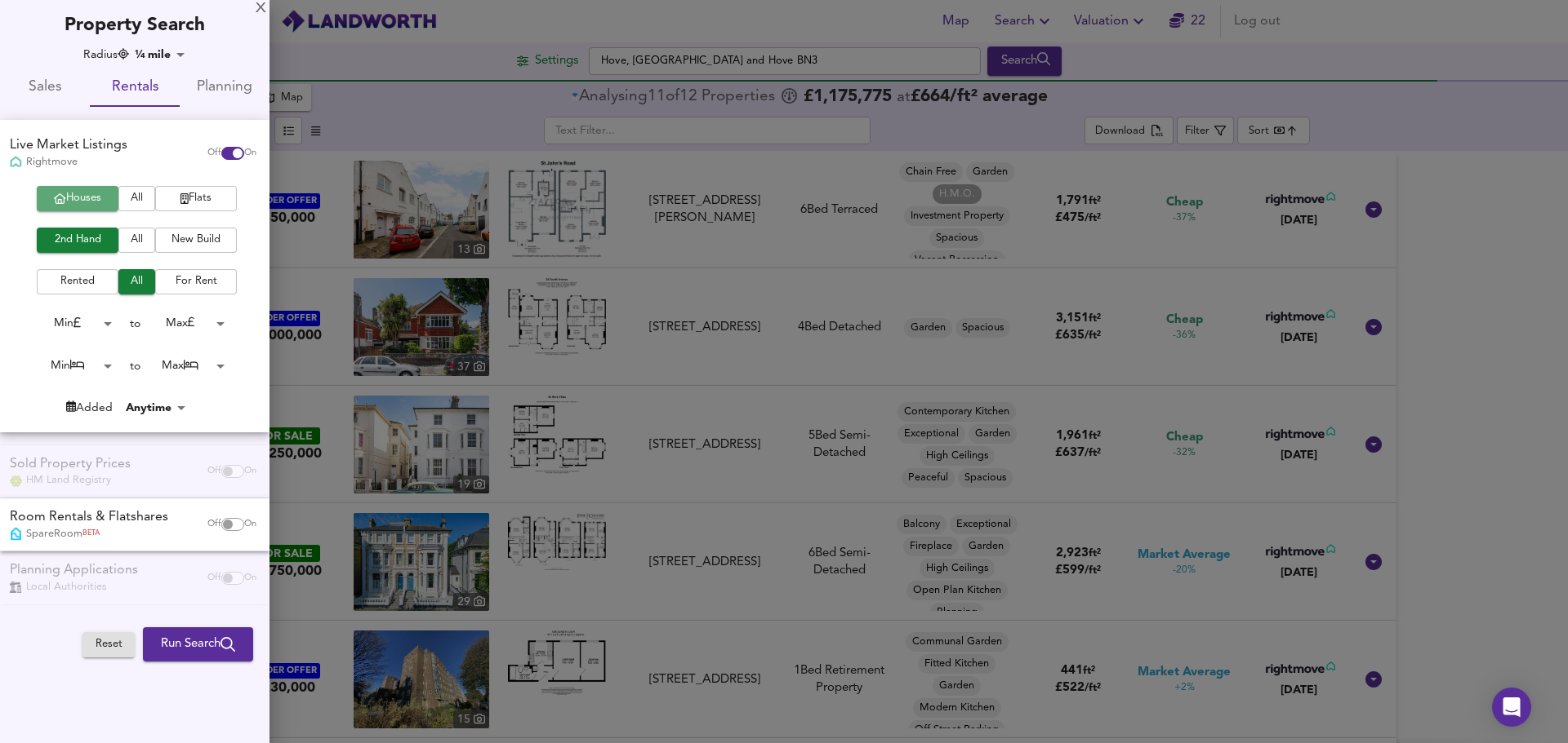
click at [63, 196] on span "Houses" at bounding box center [77, 198] width 65 height 19
click at [51, 91] on span "Sales" at bounding box center [45, 88] width 70 height 25
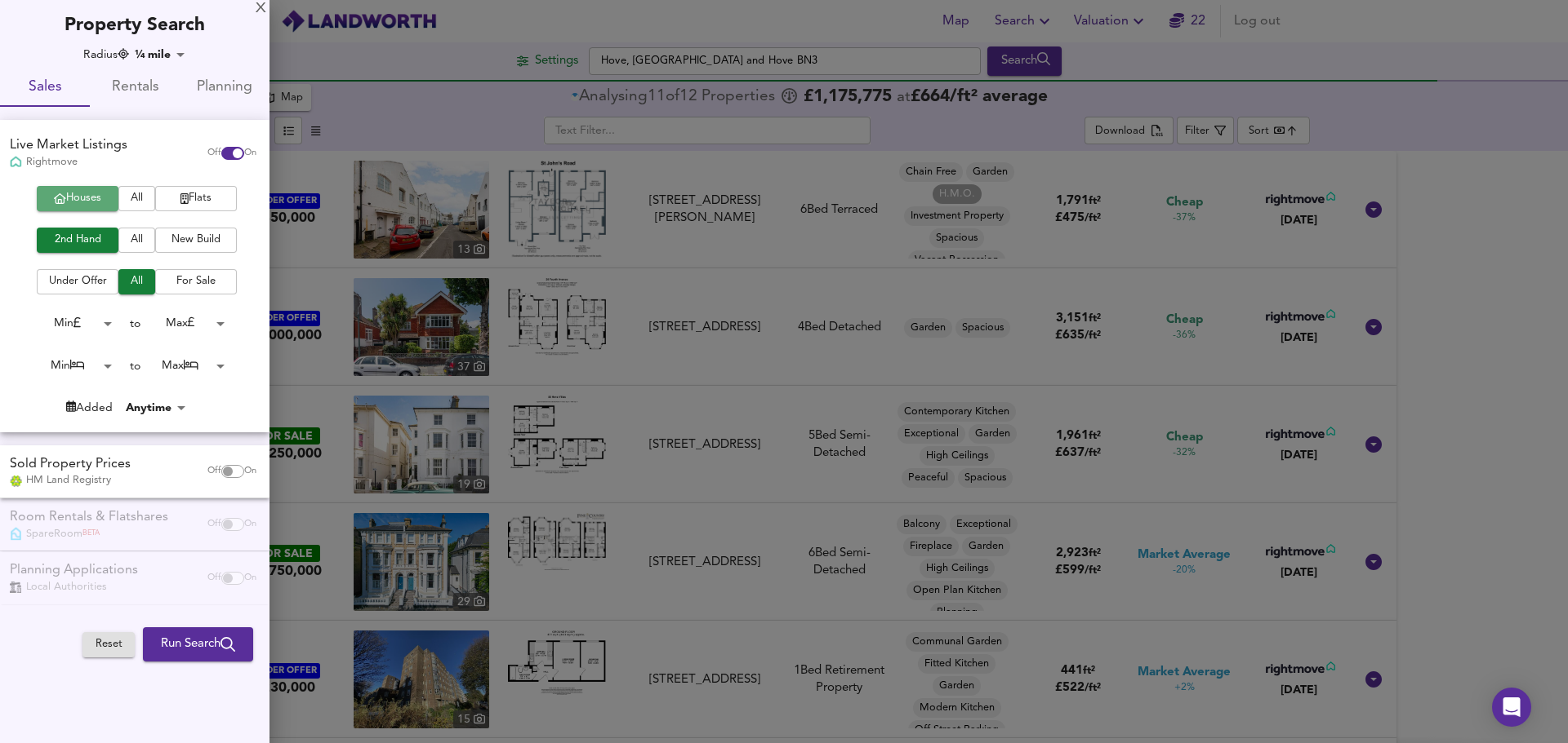
click at [54, 202] on icon "button" at bounding box center [60, 198] width 13 height 11
click at [174, 641] on span "Run Search" at bounding box center [198, 644] width 74 height 21
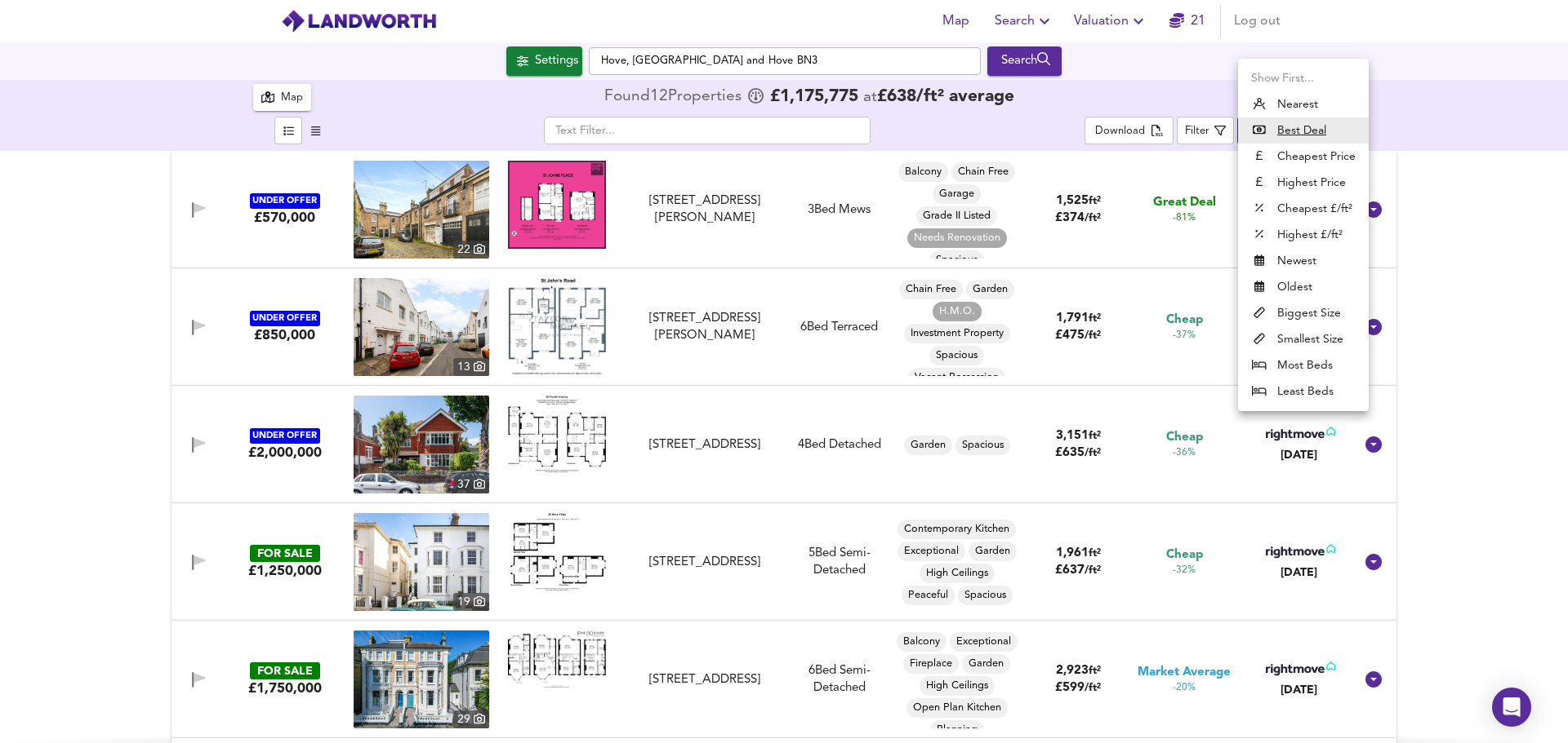
click at [1256, 128] on body "Map Search Valuation 21 Log out Settings Hove, [GEOGRAPHIC_DATA] BN3 Search 12 …" at bounding box center [784, 371] width 1568 height 743
click at [1268, 129] on li "Best Deal" at bounding box center [1303, 130] width 131 height 26
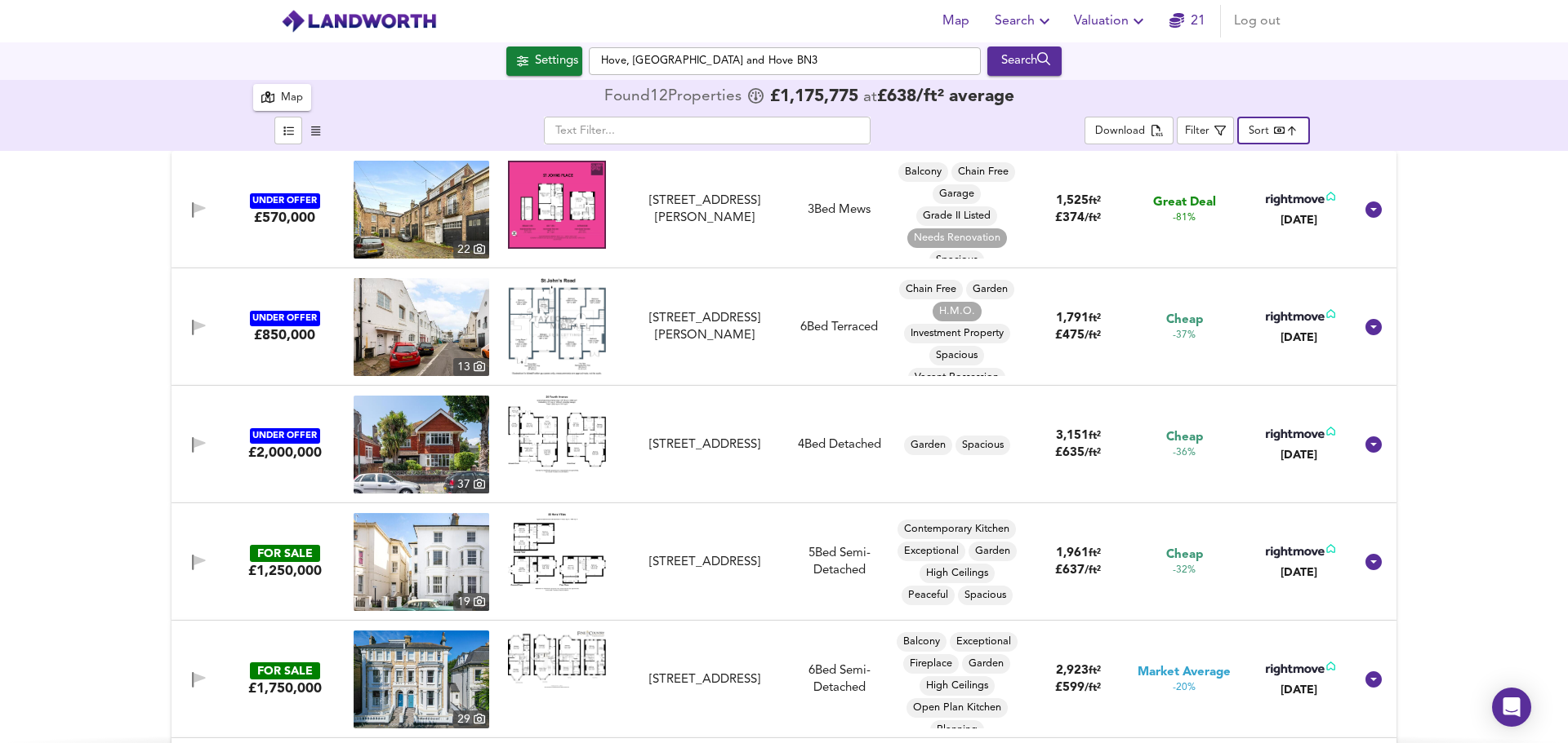
click at [1417, 342] on div "UNDER OFFER £570,000 [STREET_ADDRESS][PERSON_NAME][PERSON_NAME] 3 Bed Mews Balc…" at bounding box center [784, 447] width 1568 height 592
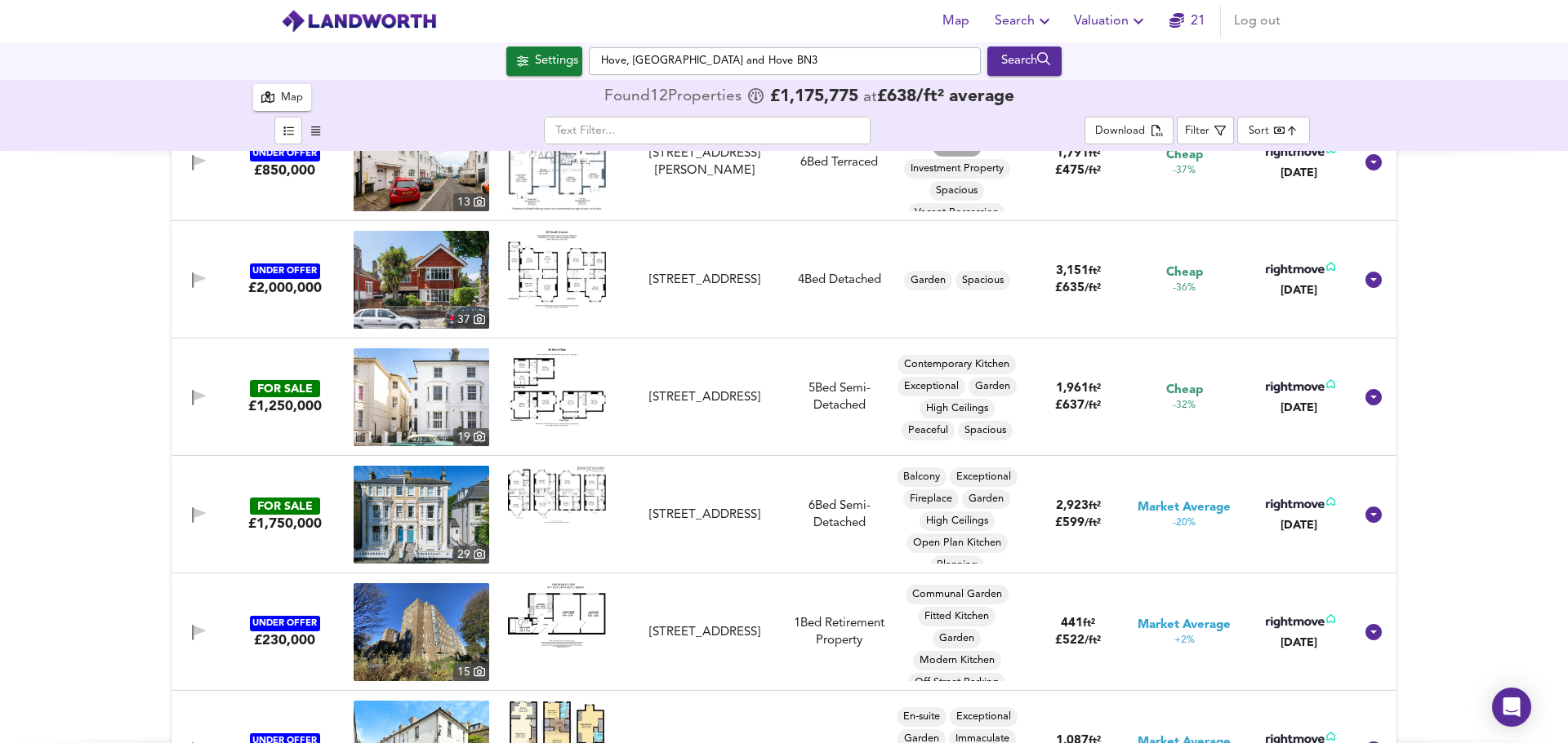
scroll to position [245, 0]
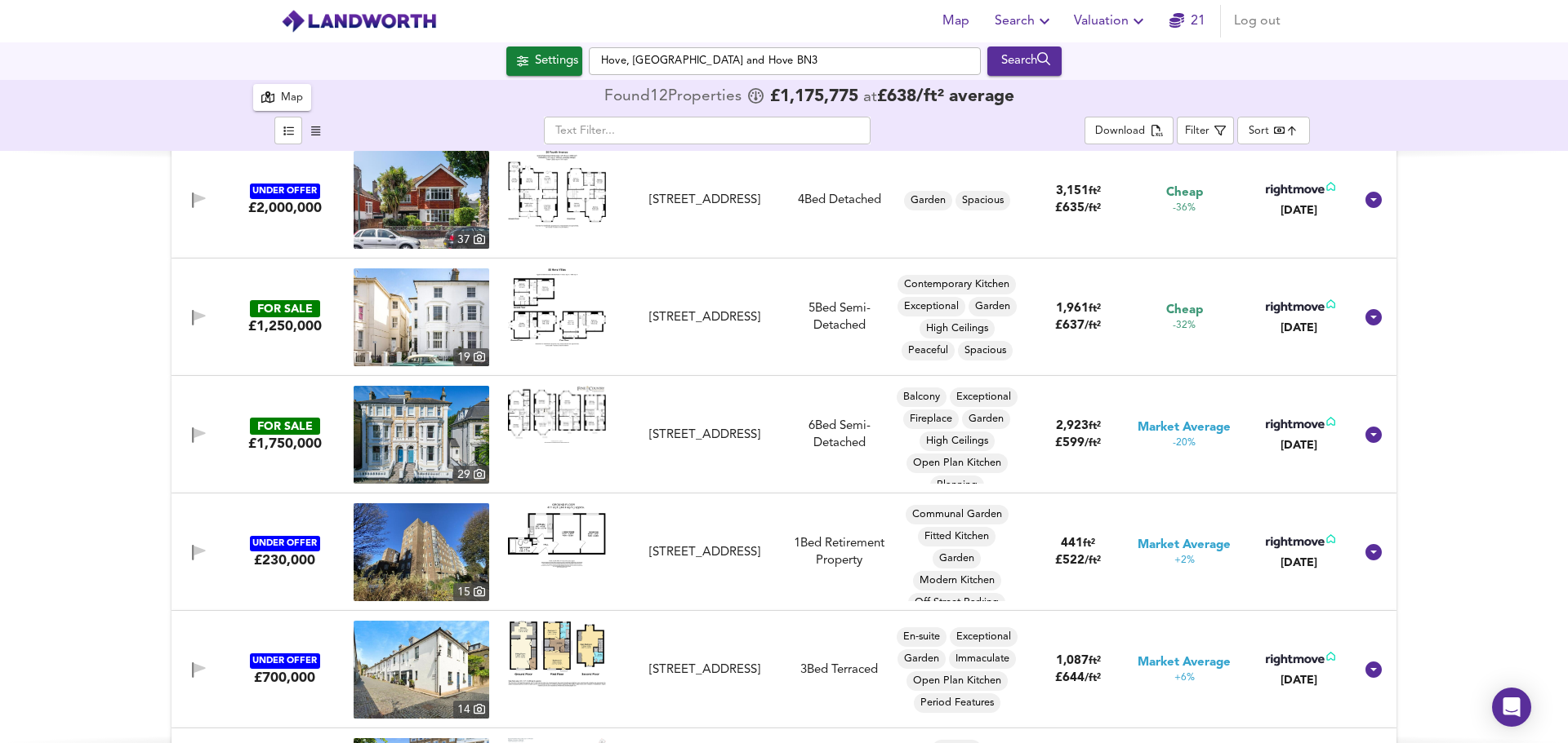
click at [531, 296] on img at bounding box center [557, 307] width 98 height 78
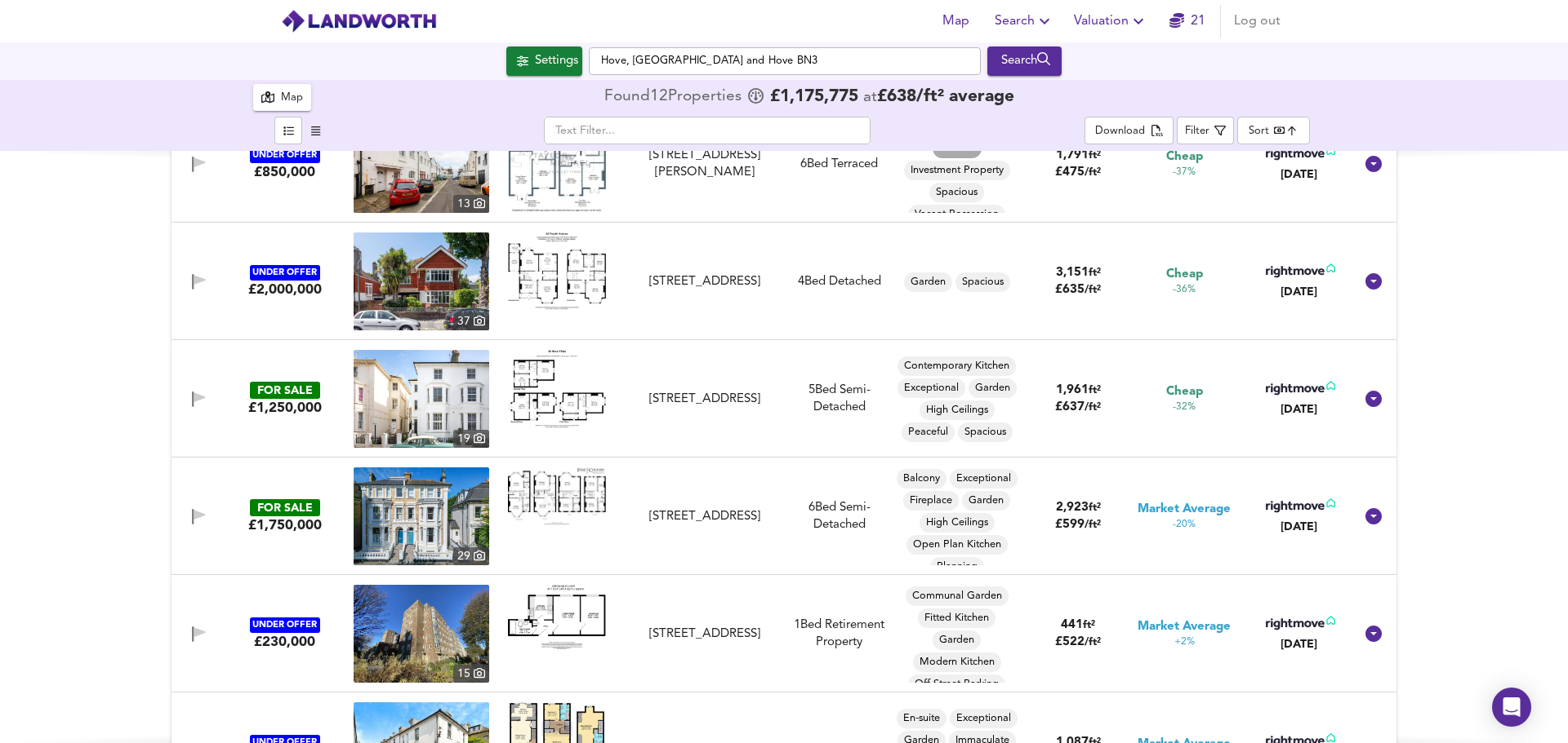
scroll to position [0, 0]
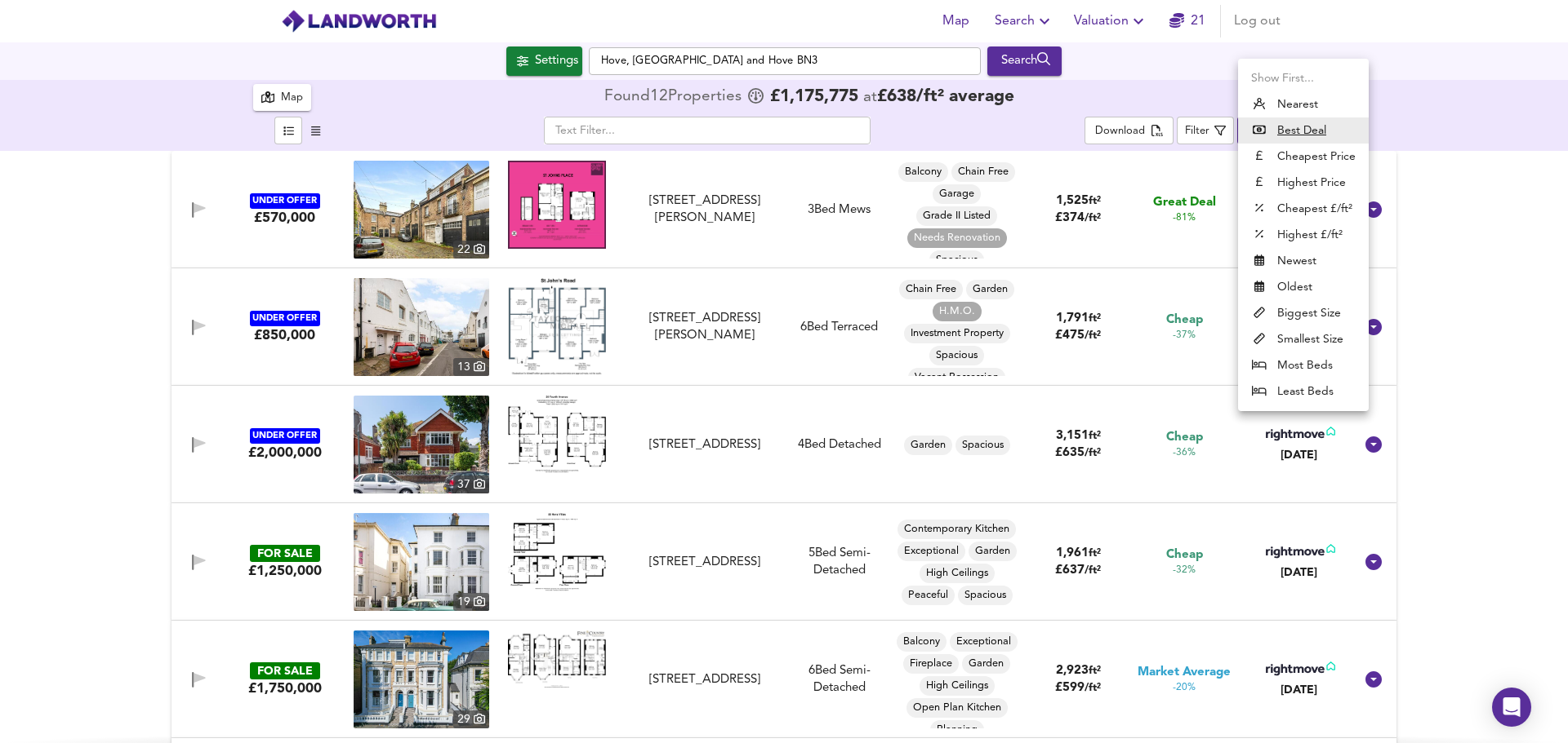
click at [1267, 132] on body "Map Search Valuation 21 Log out Settings Hove, [GEOGRAPHIC_DATA] BN3 Search 12 …" at bounding box center [784, 371] width 1568 height 743
click at [1286, 159] on li "Cheapest Price" at bounding box center [1303, 156] width 131 height 26
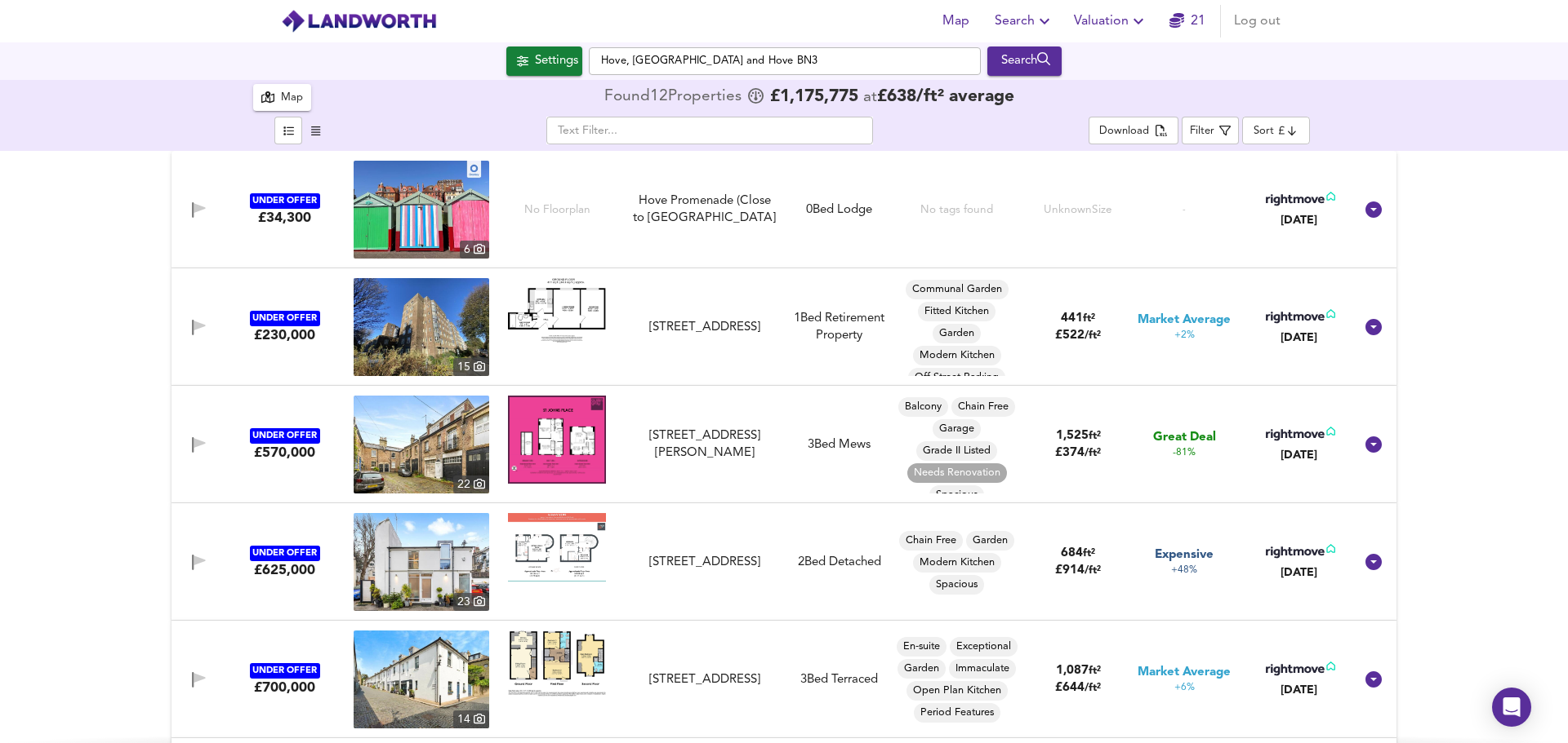
click at [581, 441] on img at bounding box center [557, 439] width 98 height 88
click at [1256, 125] on body "Map Search Valuation 21 Log out Settings Hove, [GEOGRAPHIC_DATA] BN3 Search 12 …" at bounding box center [784, 371] width 1568 height 743
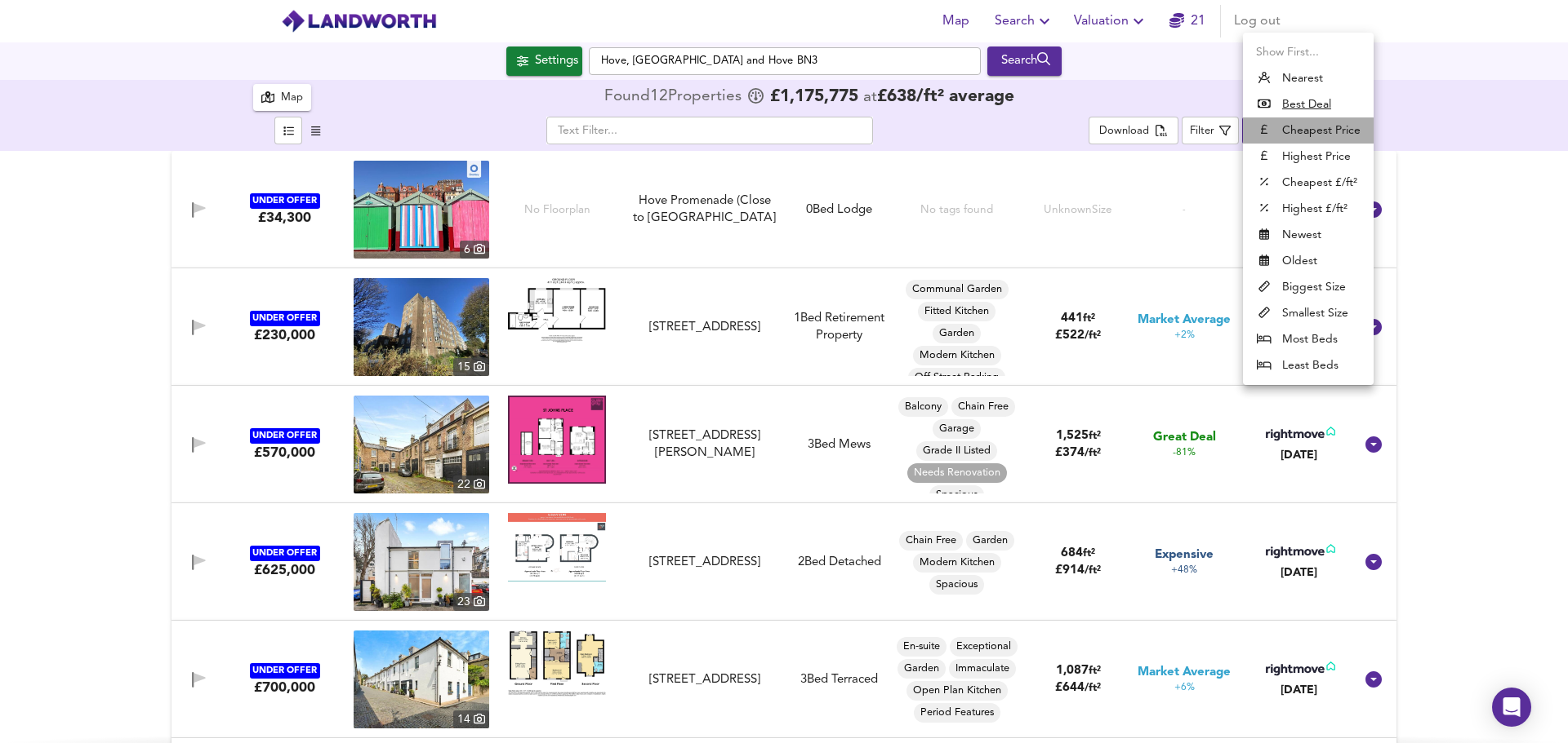
click at [1309, 127] on li "Cheapest Price" at bounding box center [1307, 130] width 131 height 26
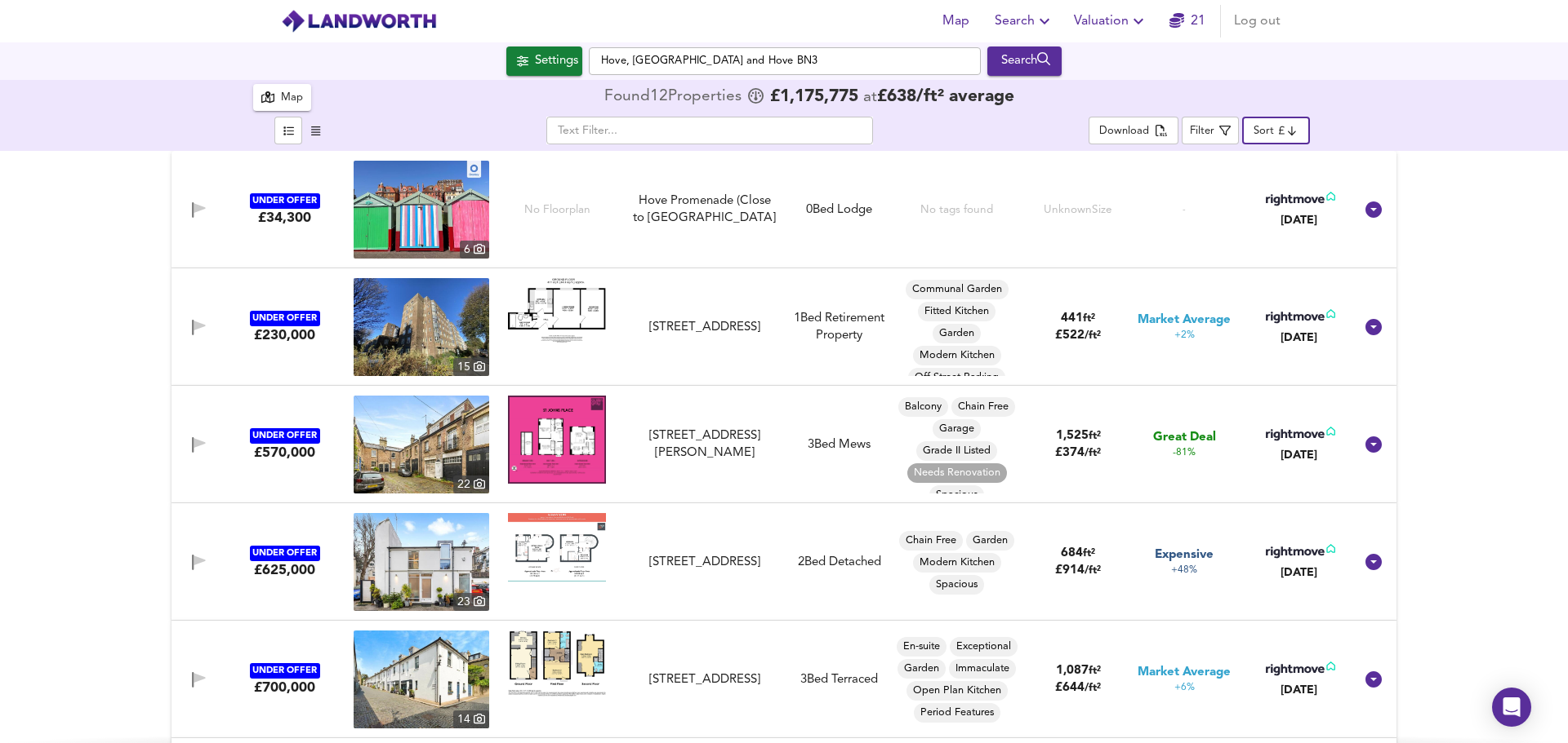
click at [1269, 132] on body "Map Search Valuation 21 Log out Settings Hove, [GEOGRAPHIC_DATA] BN3 Search 12 …" at bounding box center [784, 371] width 1568 height 743
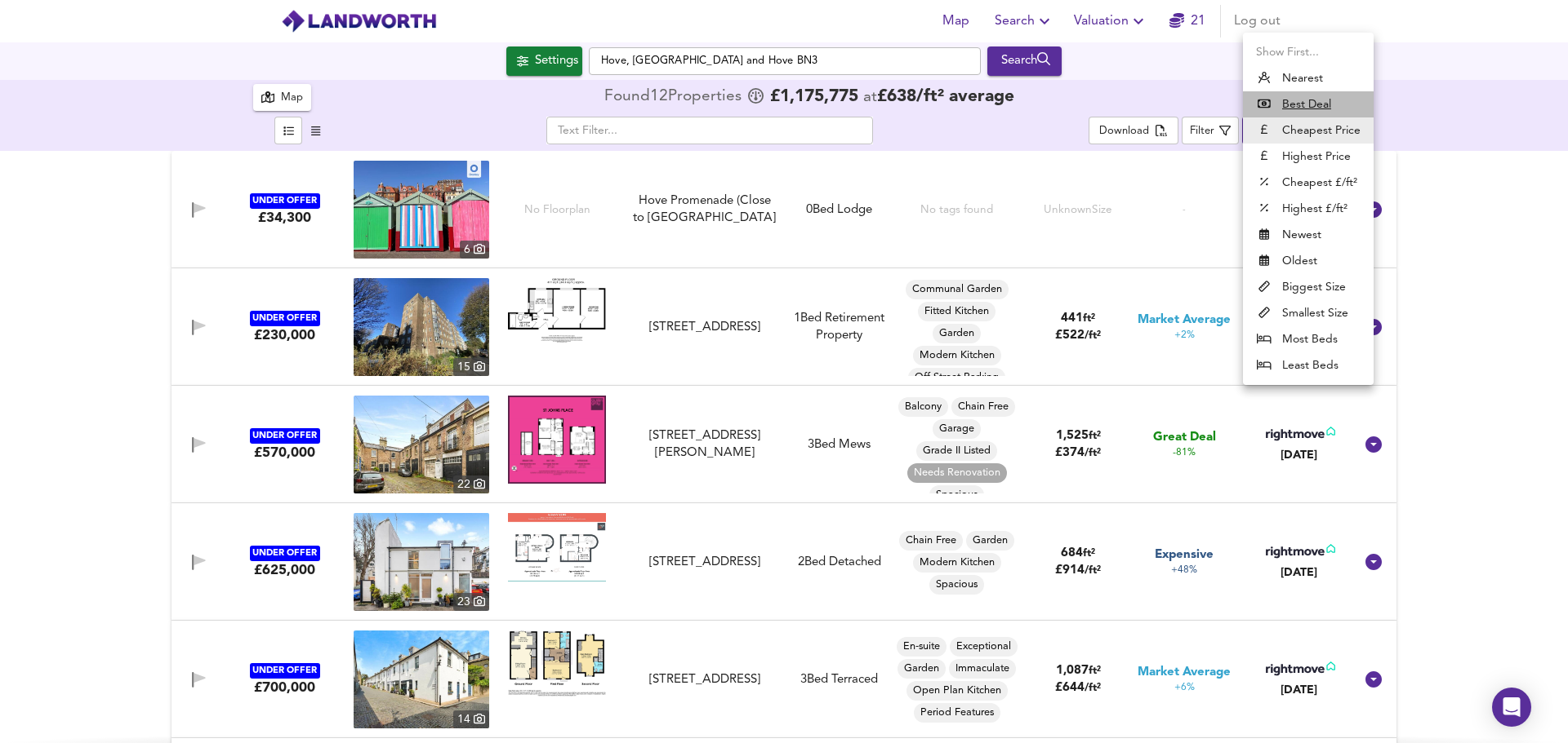
click at [1283, 107] on u "Best Deal" at bounding box center [1306, 104] width 49 height 16
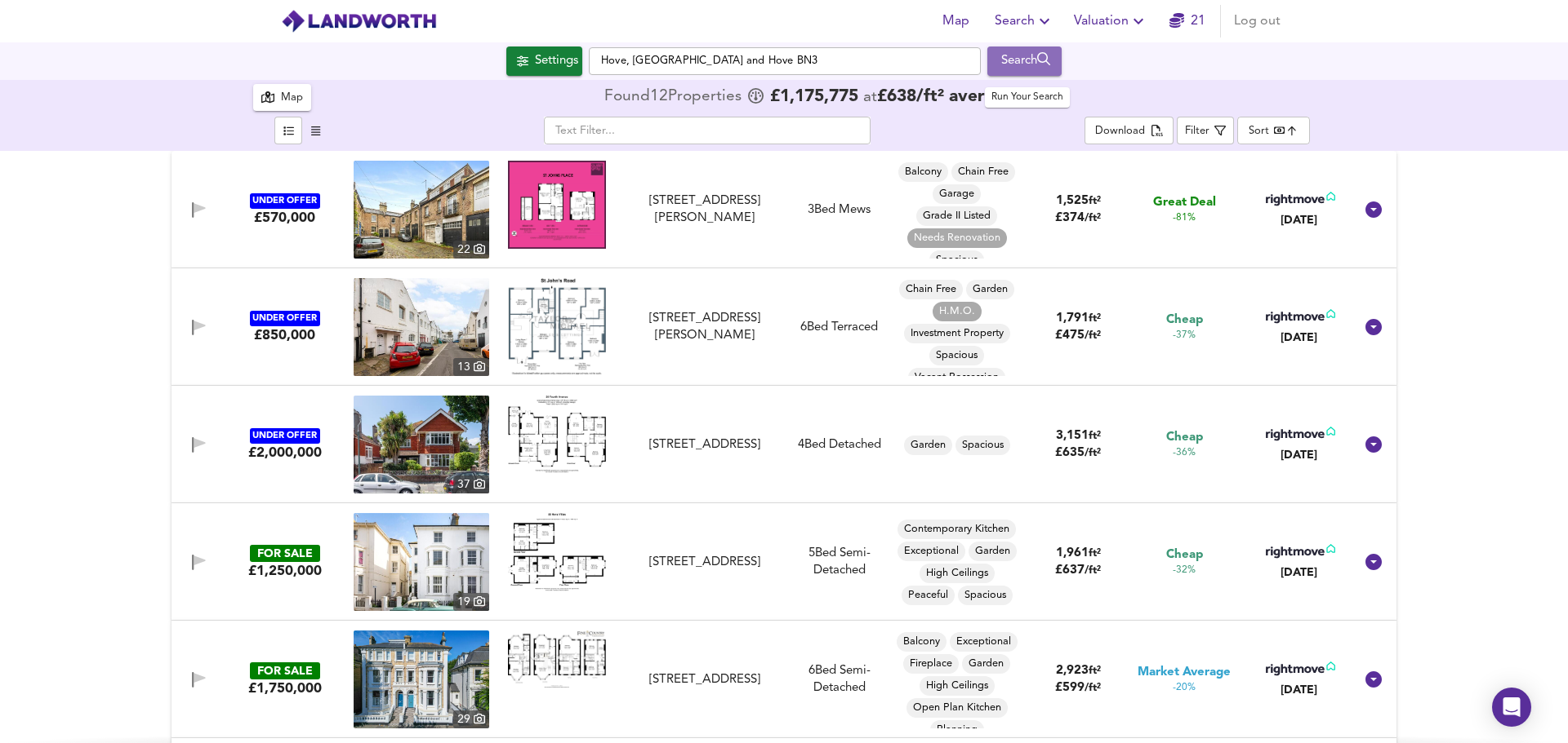
click at [1007, 62] on div "Search" at bounding box center [1024, 61] width 66 height 21
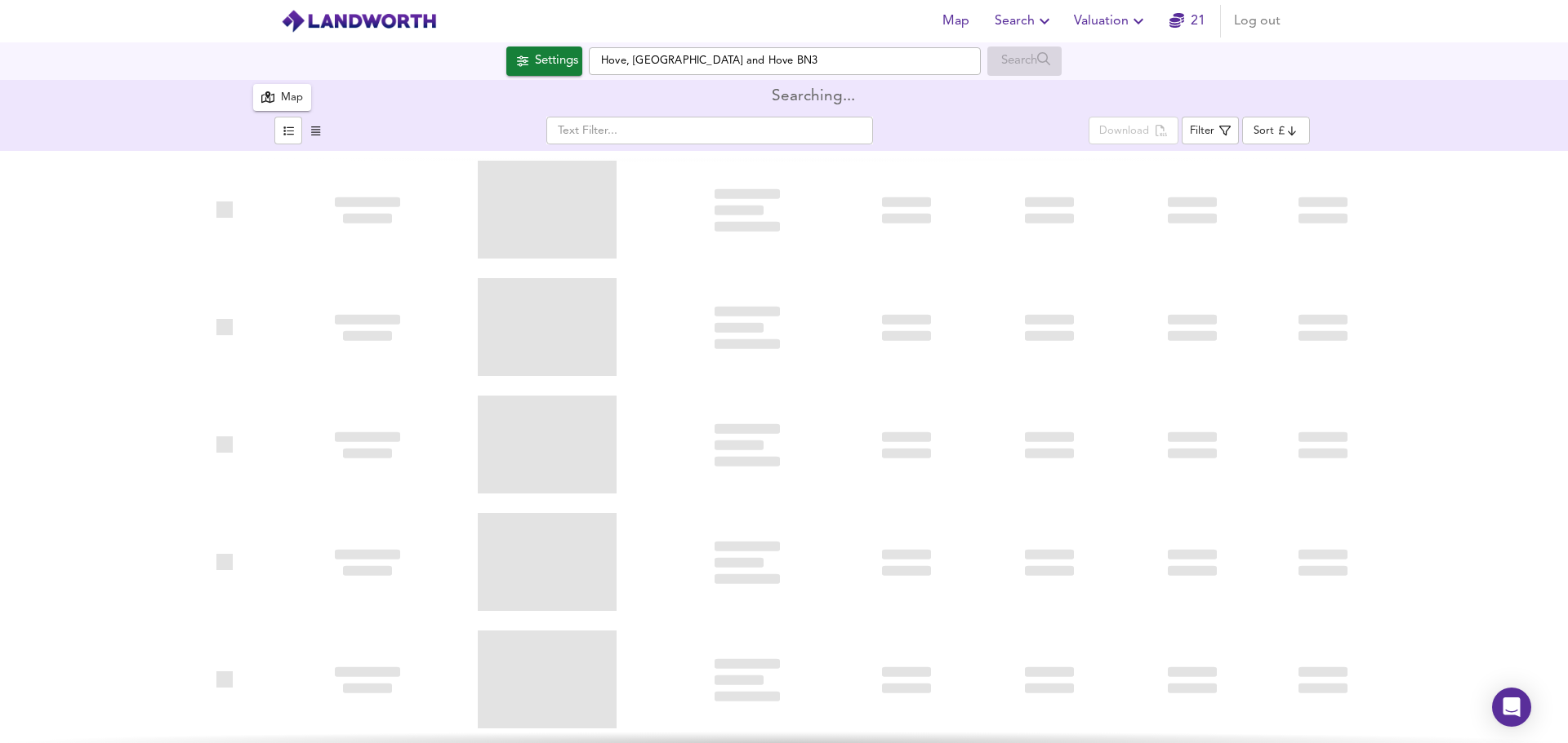
type input "bestdeal"
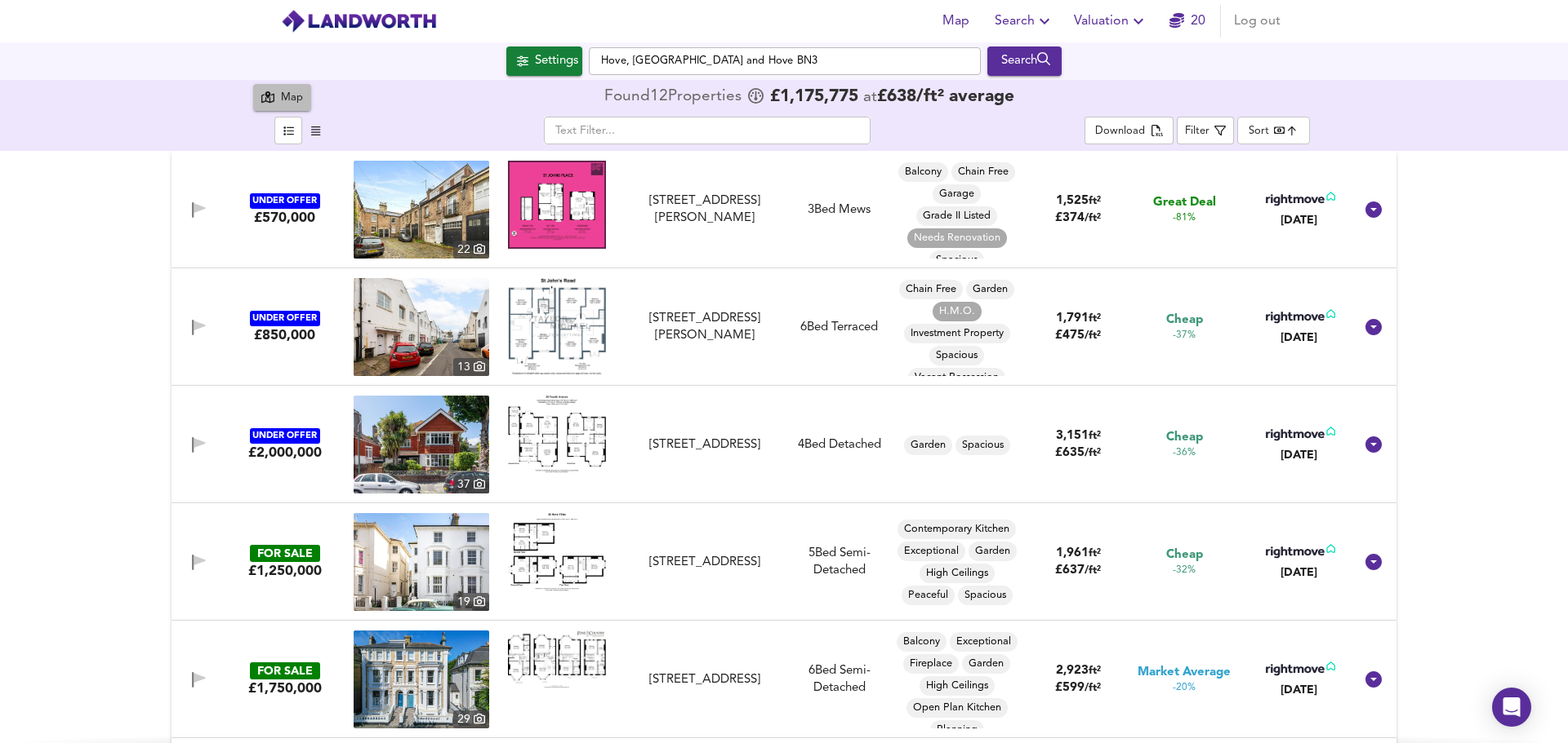
click at [295, 100] on div "Map" at bounding box center [292, 98] width 22 height 19
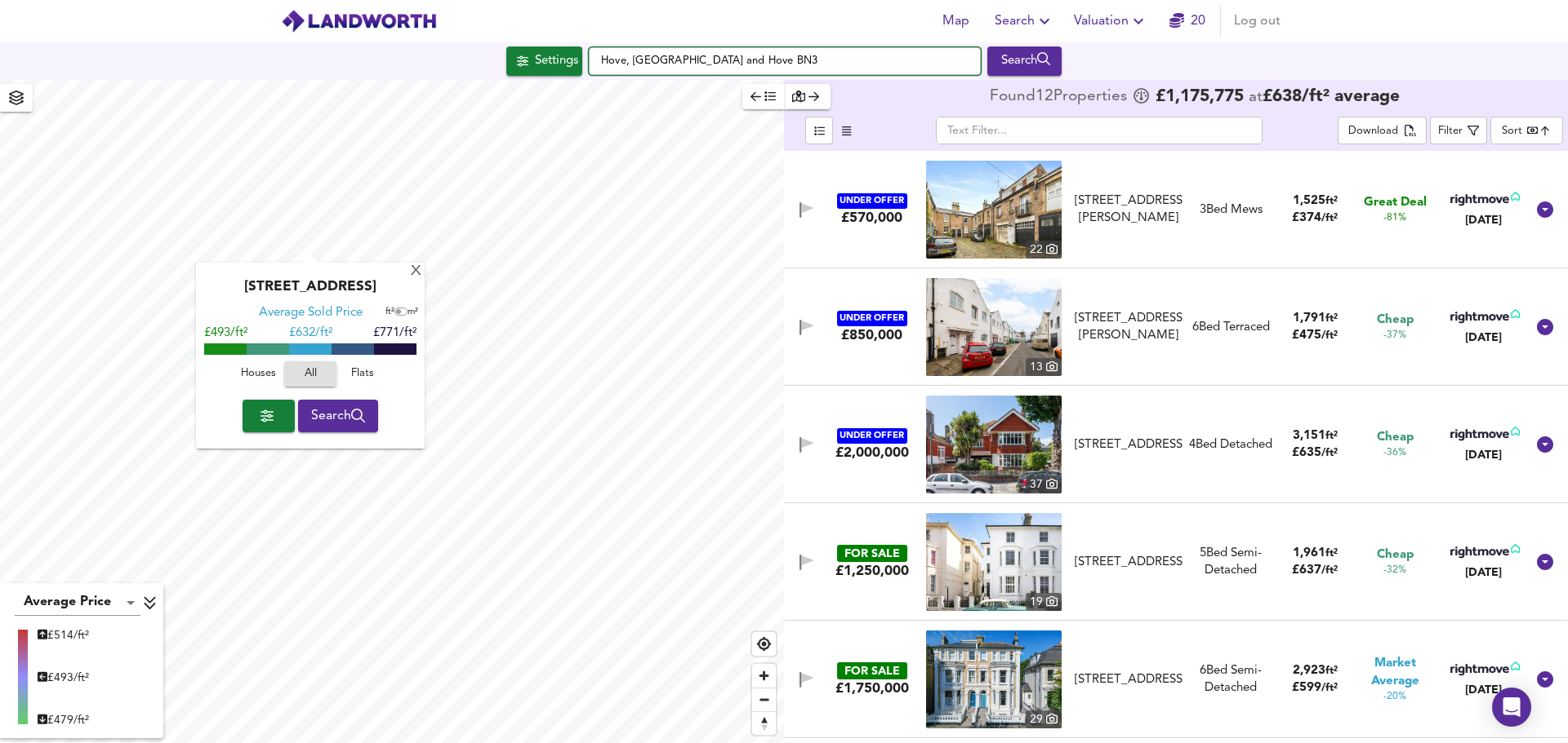
drag, startPoint x: 597, startPoint y: 57, endPoint x: 896, endPoint y: 82, distance: 300.0
click at [892, 71] on input "Hove, [GEOGRAPHIC_DATA] and Hove BN3" at bounding box center [785, 61] width 392 height 28
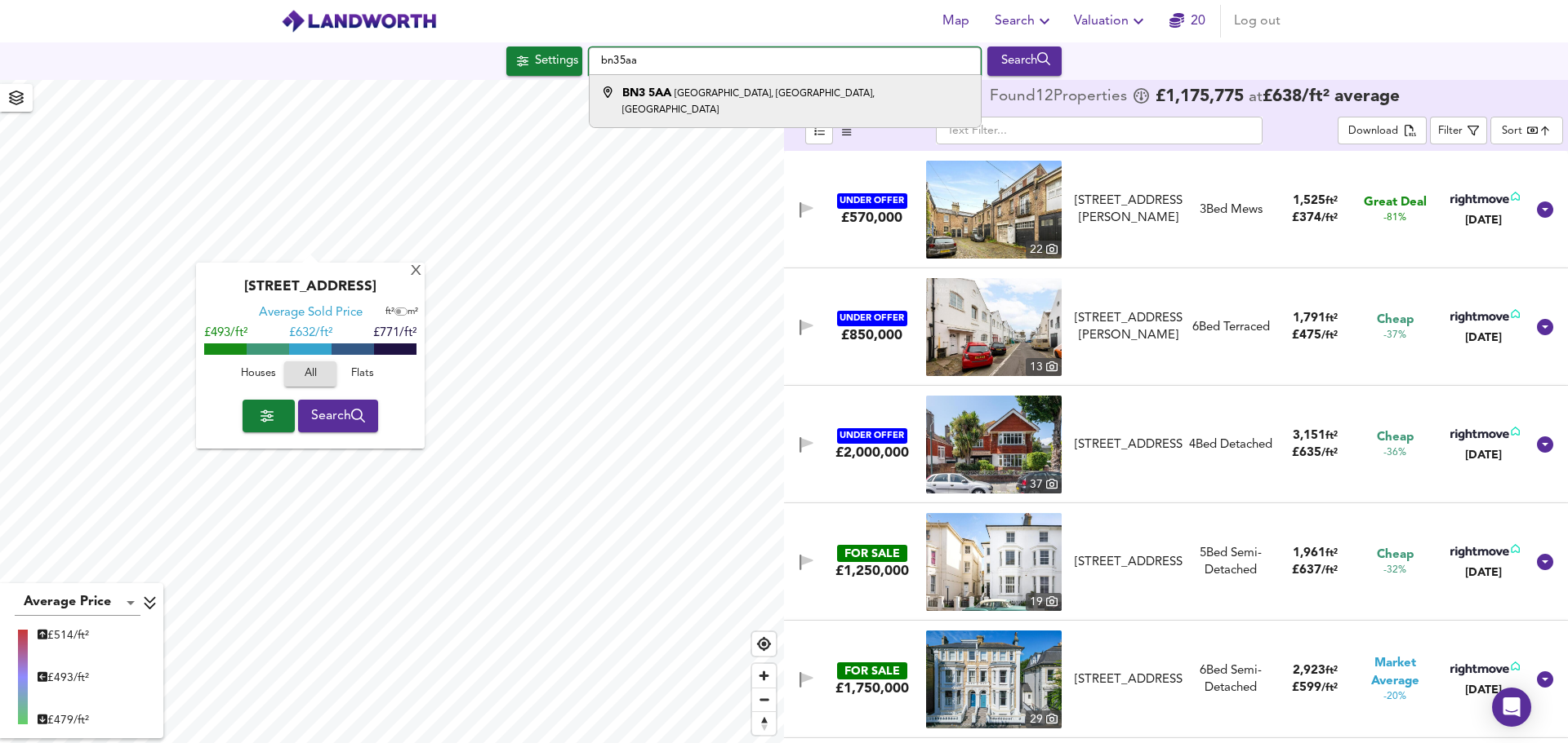
type input "[STREET_ADDRESS]"
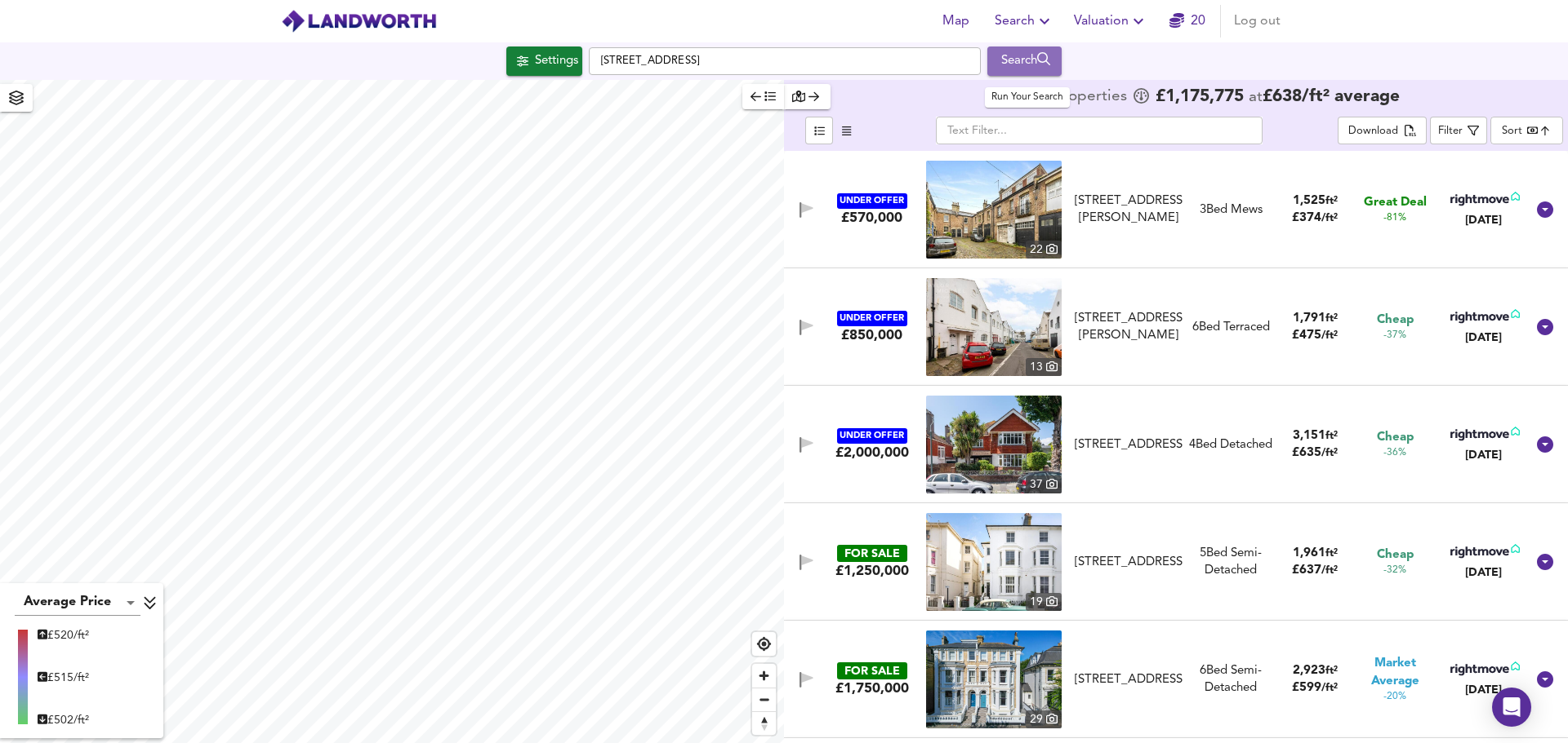
click at [1022, 62] on div "Search" at bounding box center [1024, 61] width 66 height 21
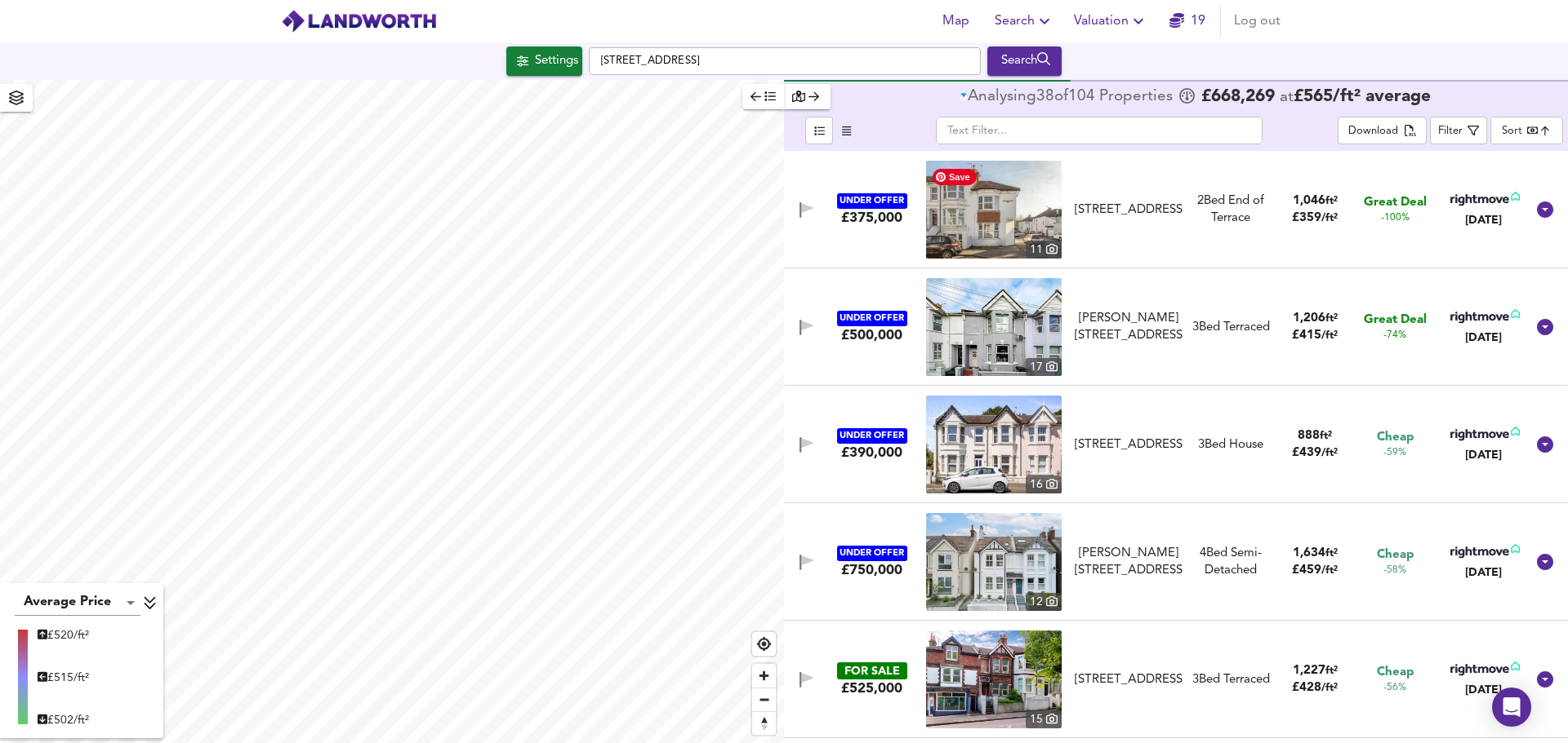
click at [991, 196] on img at bounding box center [993, 210] width 136 height 98
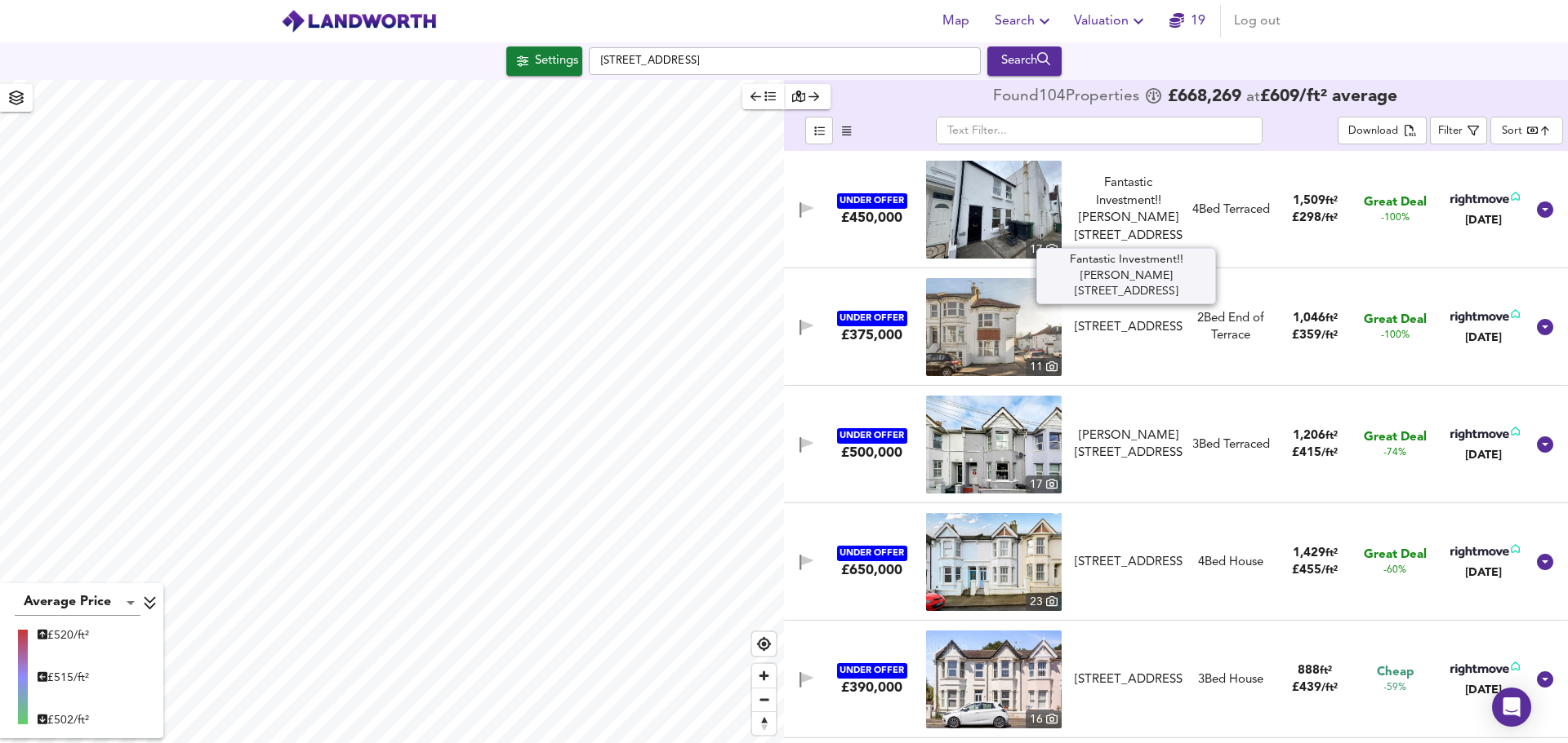
click at [1122, 184] on div "Fantastic Investment!! [PERSON_NAME][STREET_ADDRESS]" at bounding box center [1128, 209] width 108 height 70
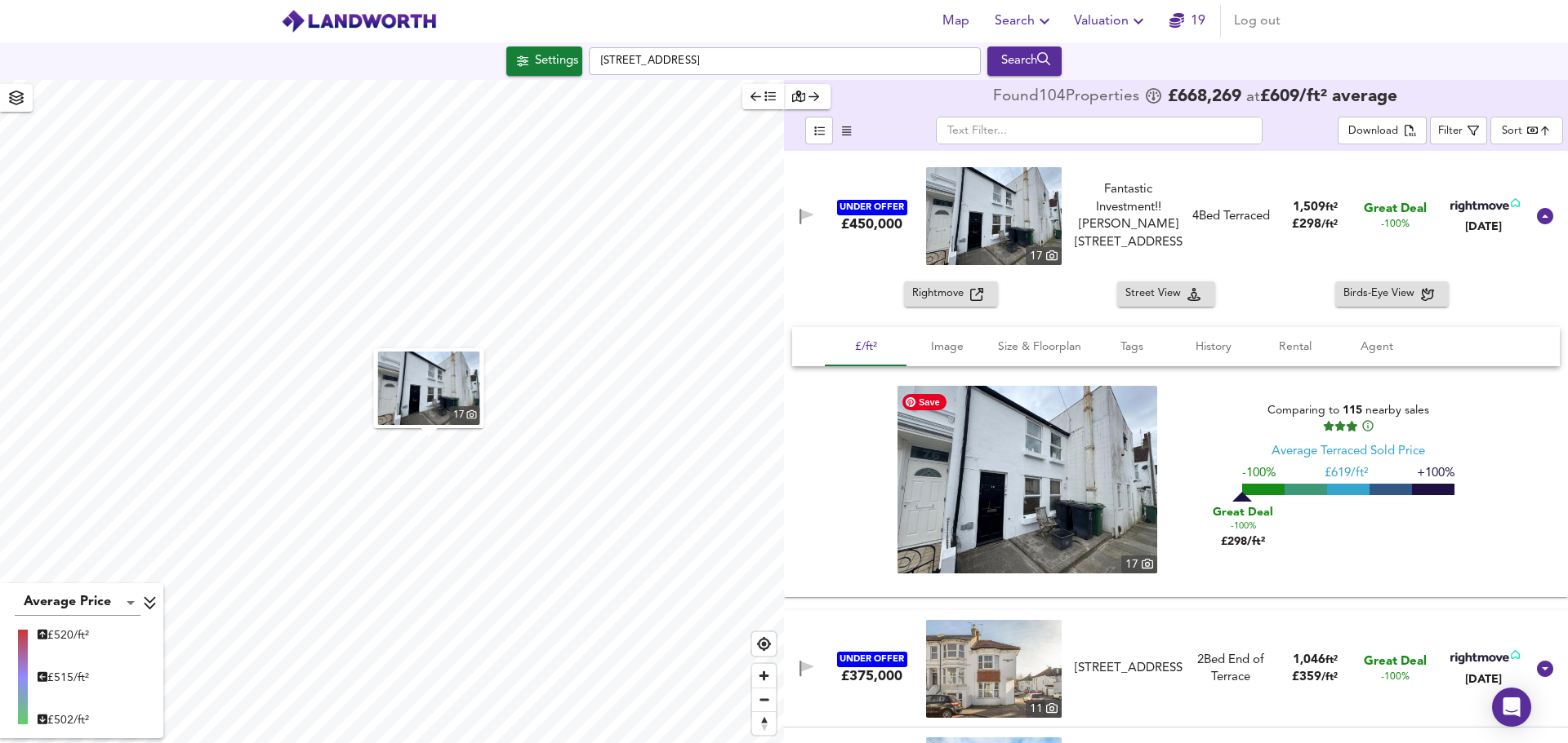
click at [1045, 481] on img at bounding box center [1027, 480] width 260 height 188
click at [1539, 213] on icon at bounding box center [1544, 216] width 16 height 16
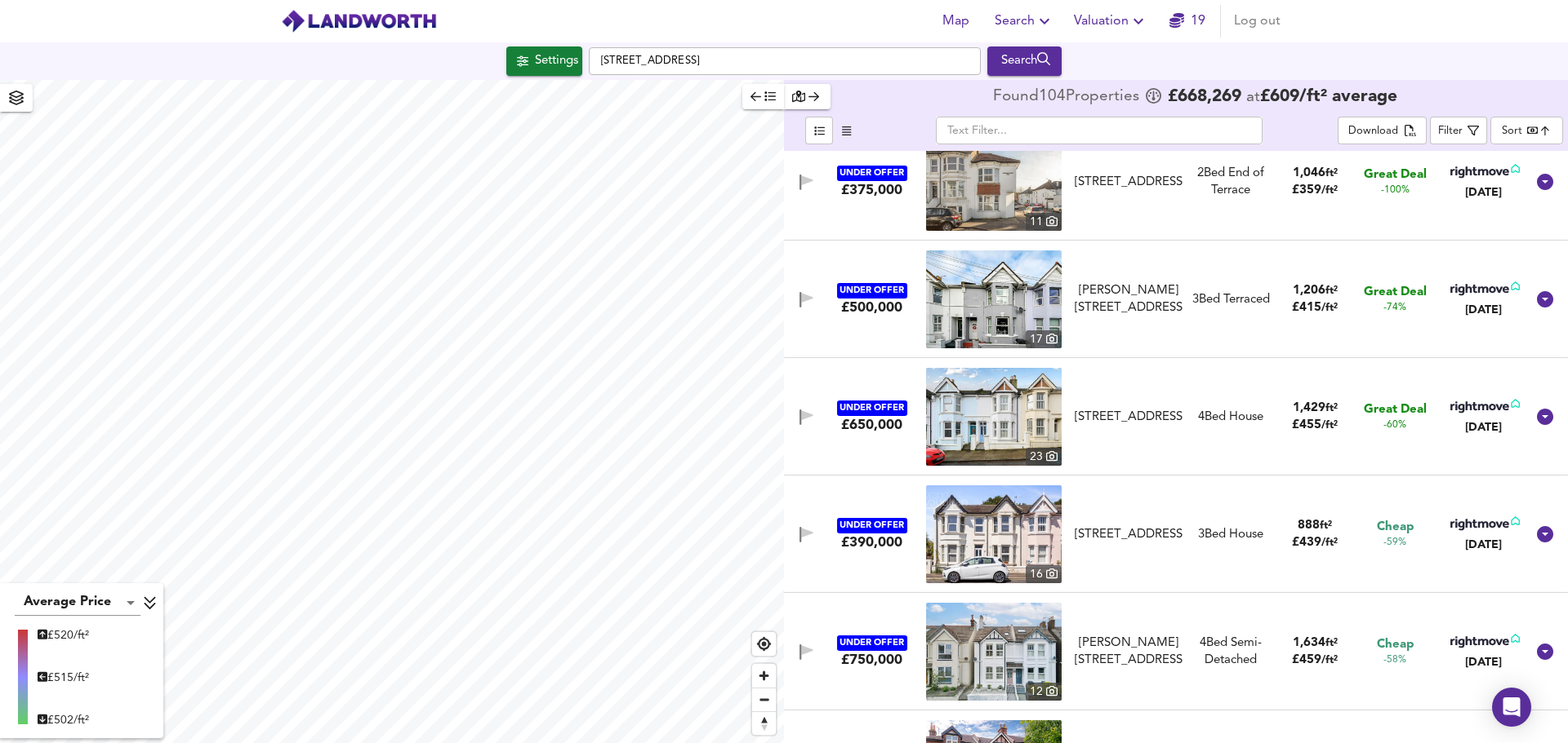
scroll to position [163, 0]
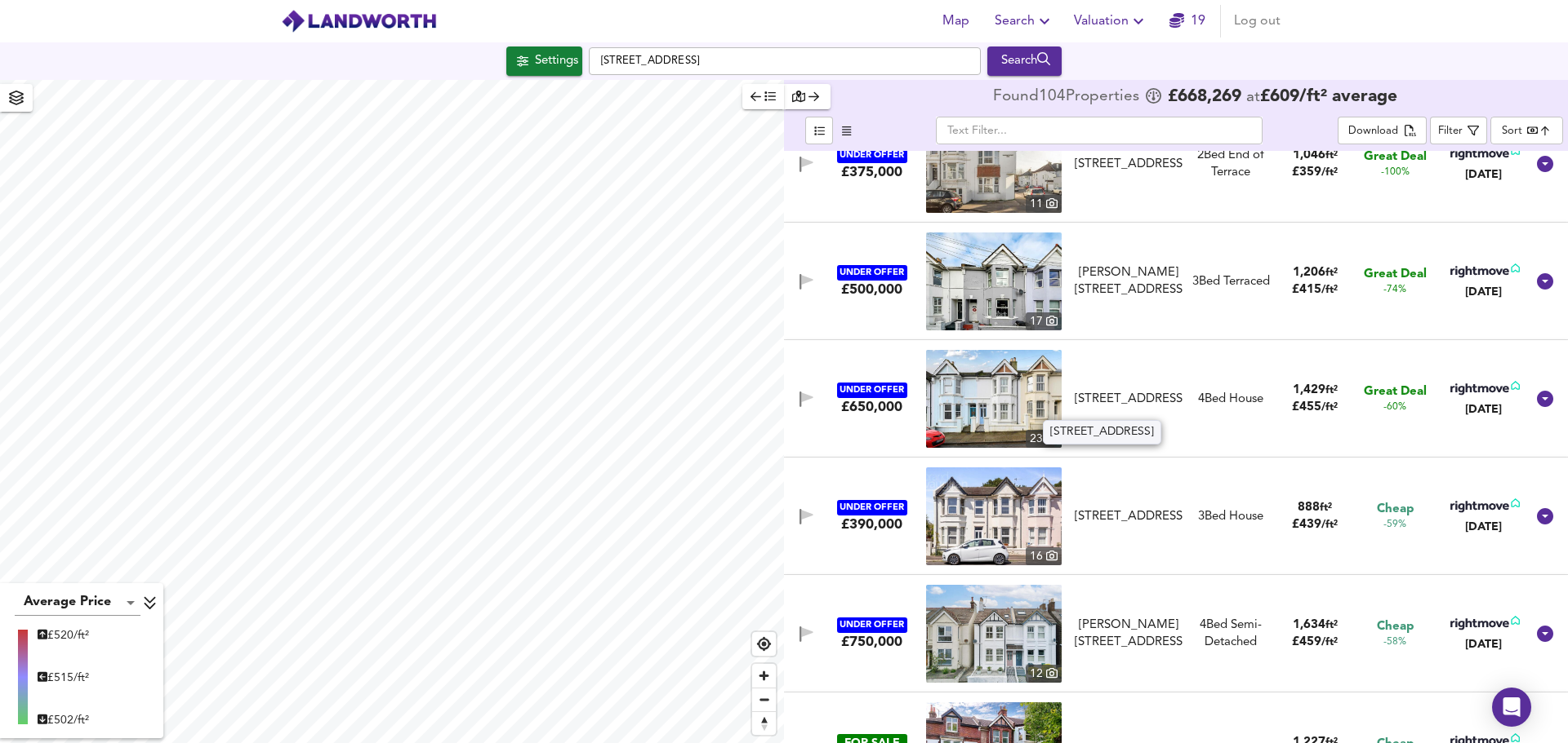
click at [1122, 394] on div "[STREET_ADDRESS]" at bounding box center [1128, 399] width 108 height 17
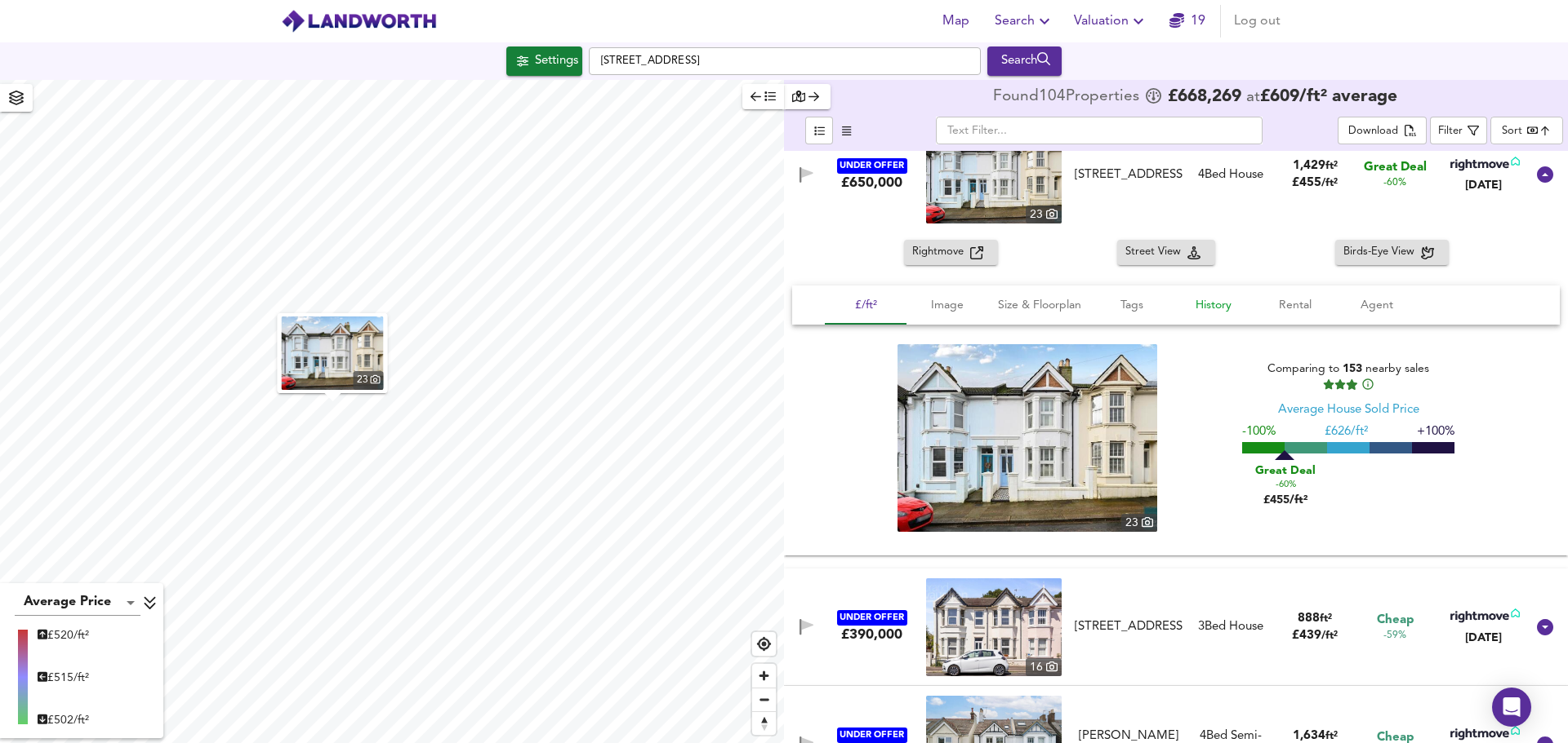
scroll to position [408, 0]
click at [1027, 299] on span "Size & Floorplan" at bounding box center [1039, 304] width 84 height 20
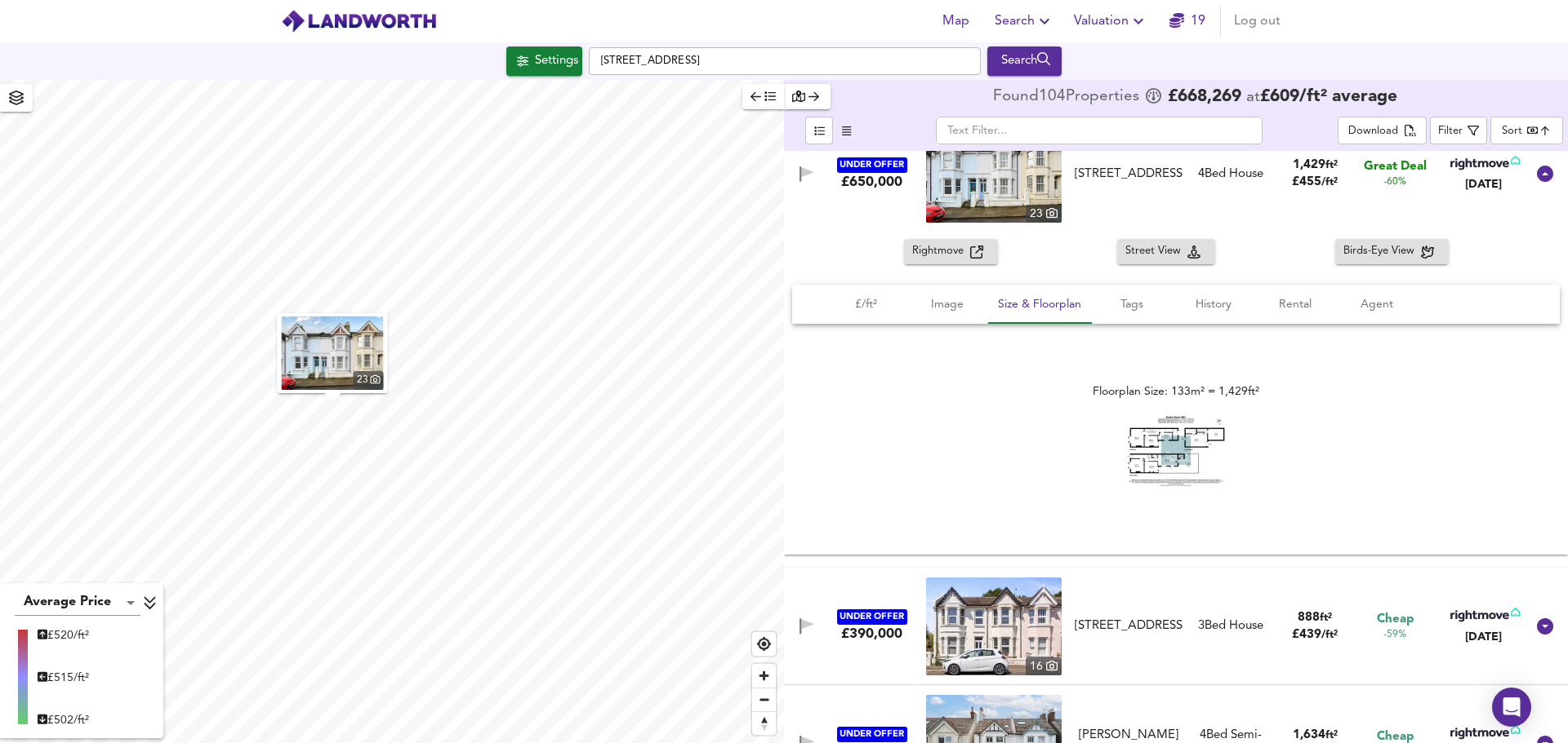
click at [1168, 435] on img at bounding box center [1176, 450] width 98 height 70
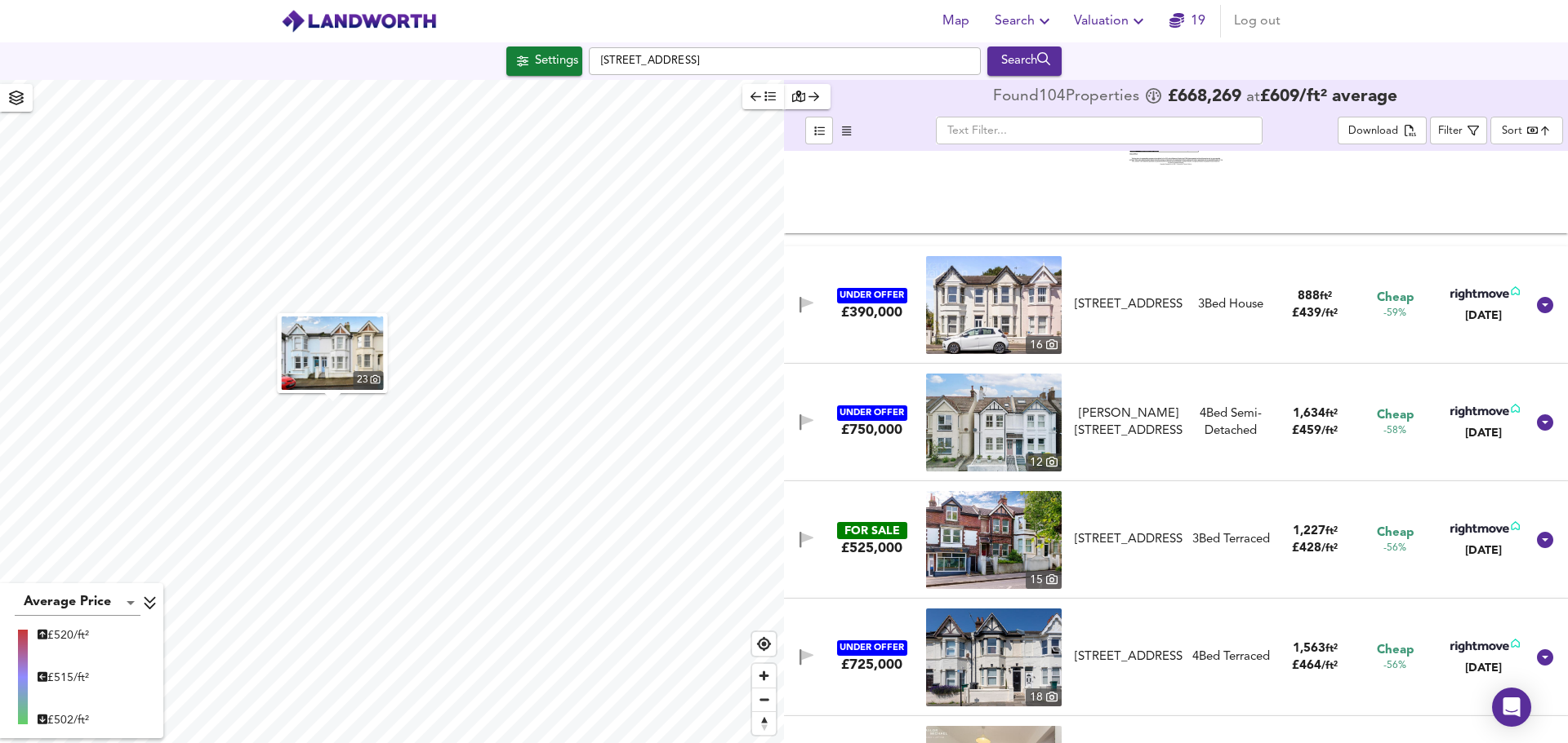
scroll to position [735, 0]
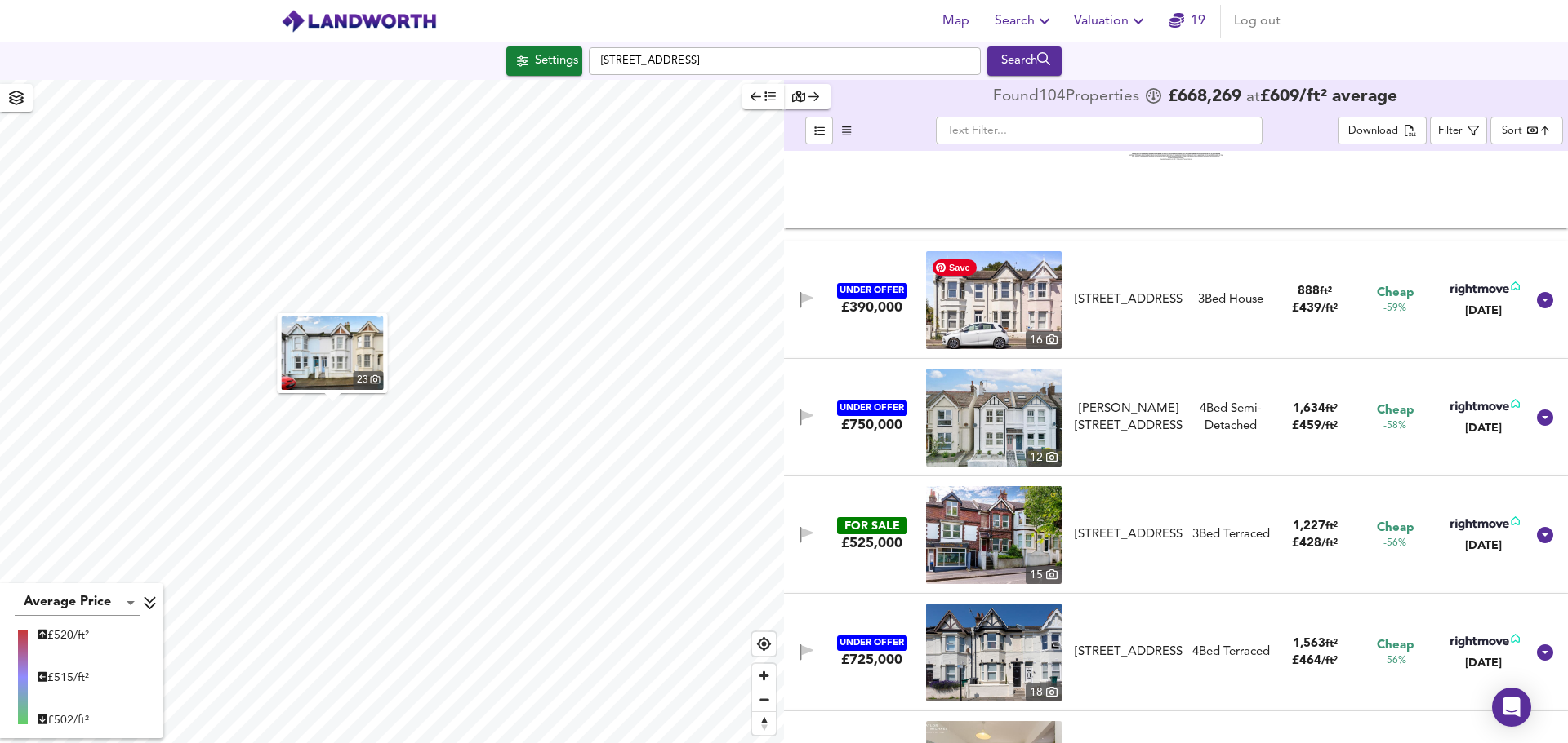
click at [992, 297] on img at bounding box center [993, 300] width 136 height 98
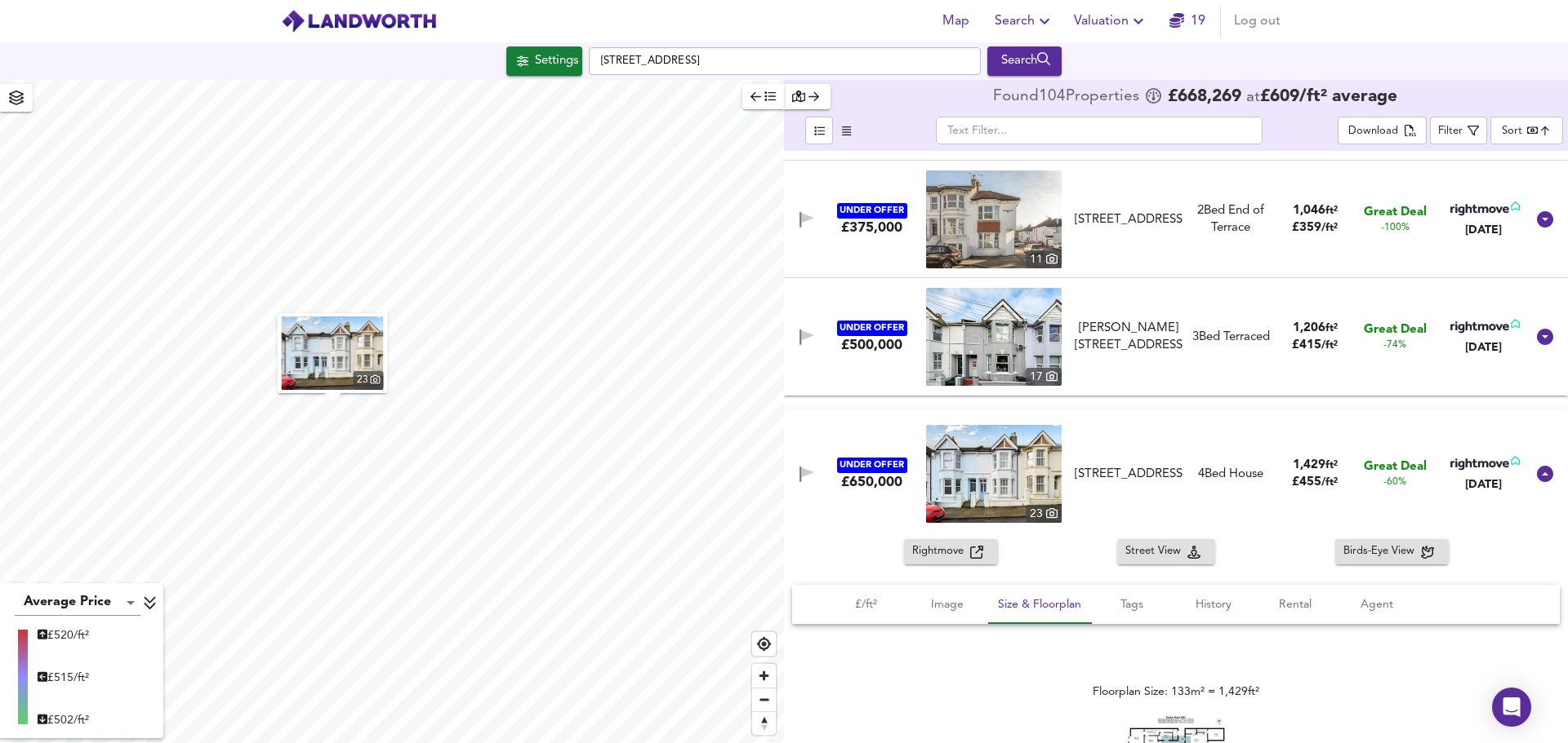
scroll to position [0, 0]
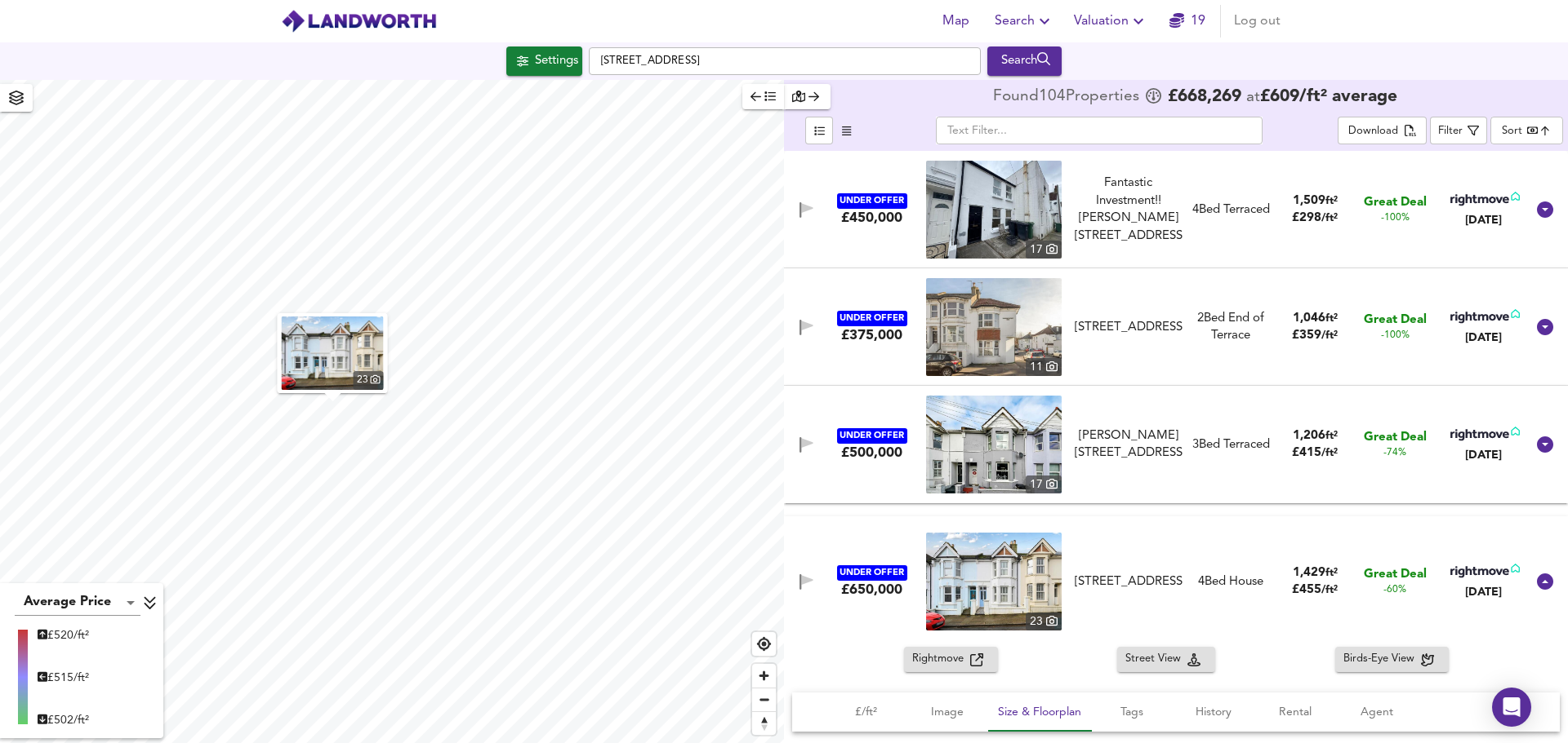
click at [1504, 127] on body "Map Search Valuation 19 Log out Settings [GEOGRAPHIC_DATA] Search 23 Average Pr…" at bounding box center [784, 371] width 1568 height 743
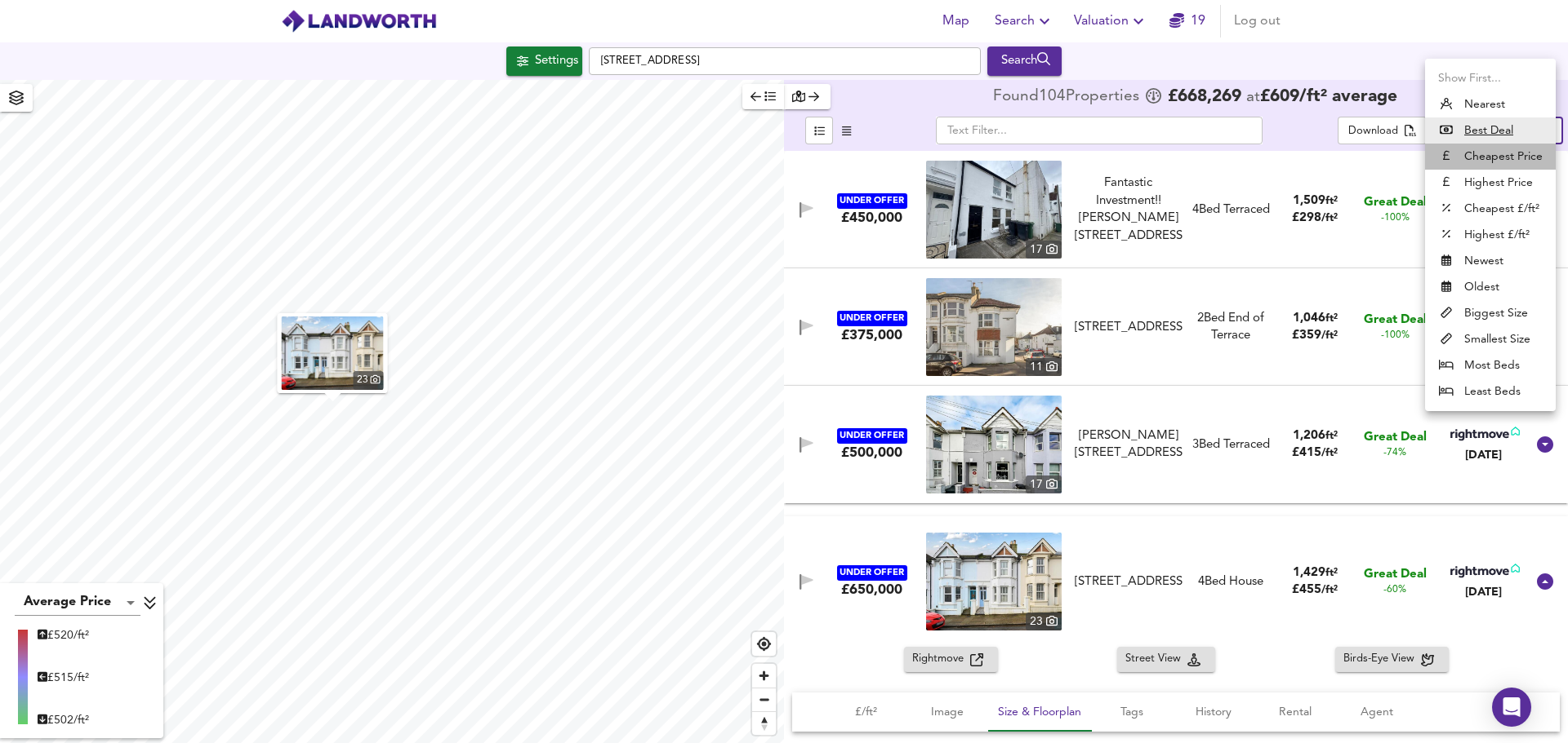
click at [1507, 147] on li "Cheapest Price" at bounding box center [1490, 156] width 131 height 26
type input "cheapest"
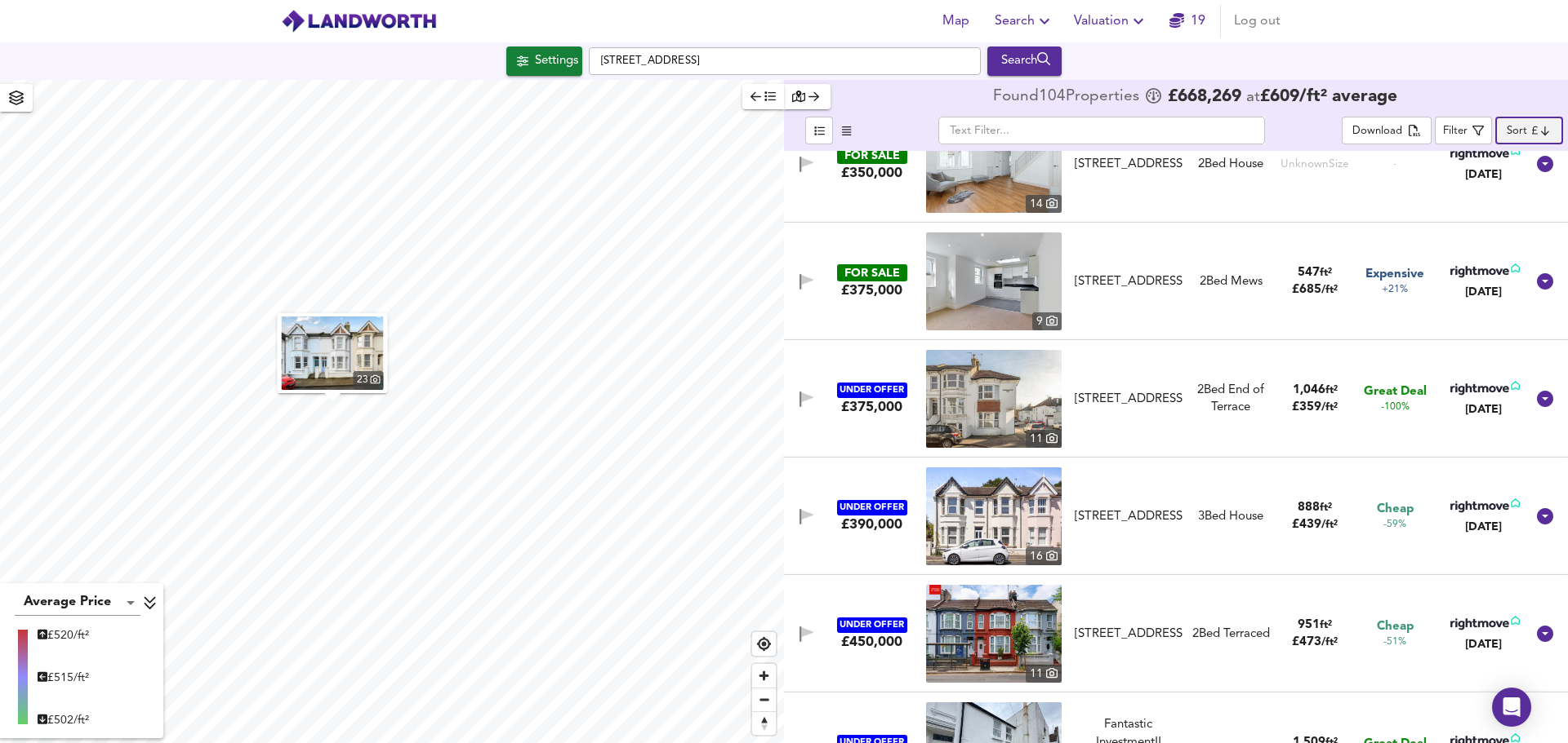
scroll to position [326, 0]
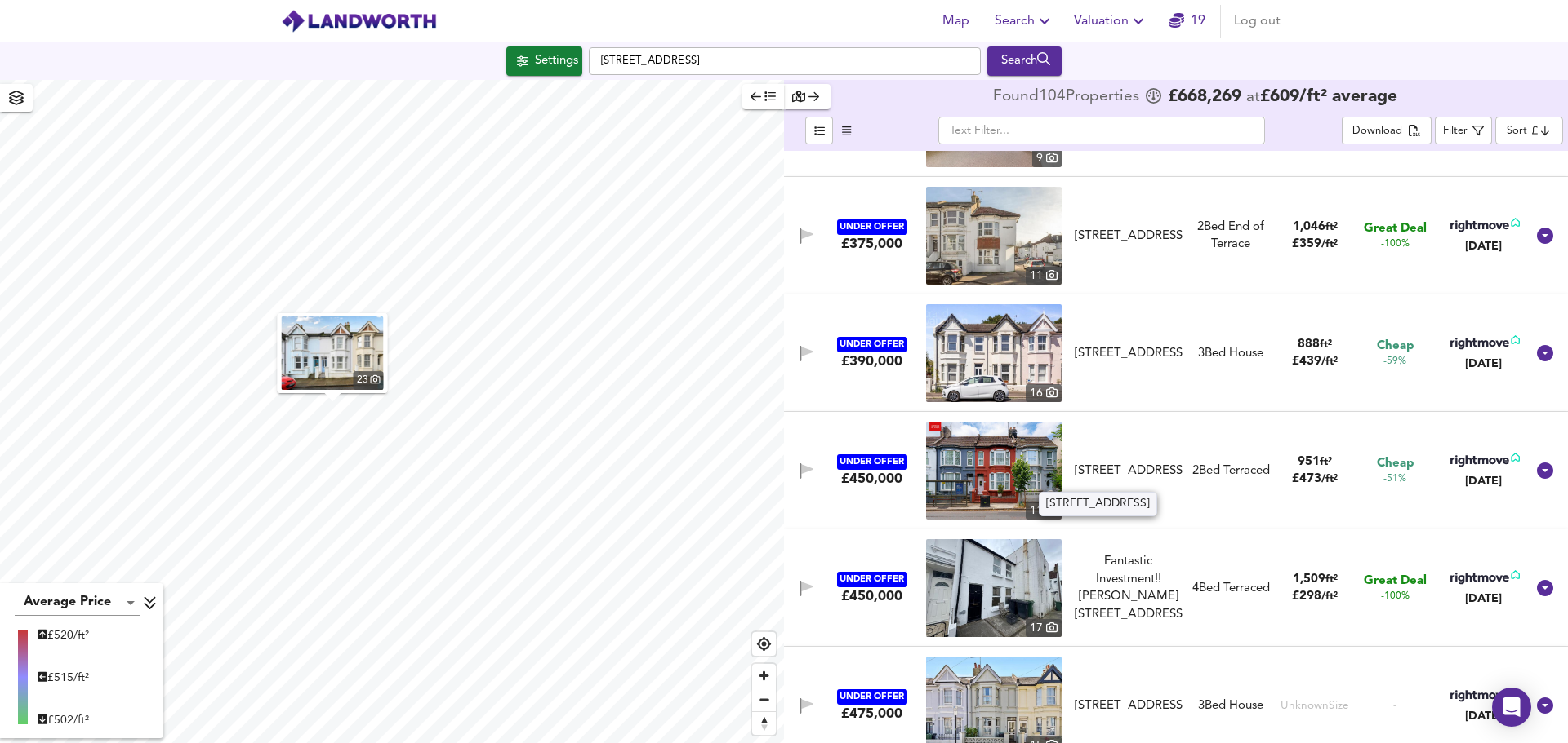
click at [1117, 475] on div "[STREET_ADDRESS]" at bounding box center [1128, 471] width 108 height 17
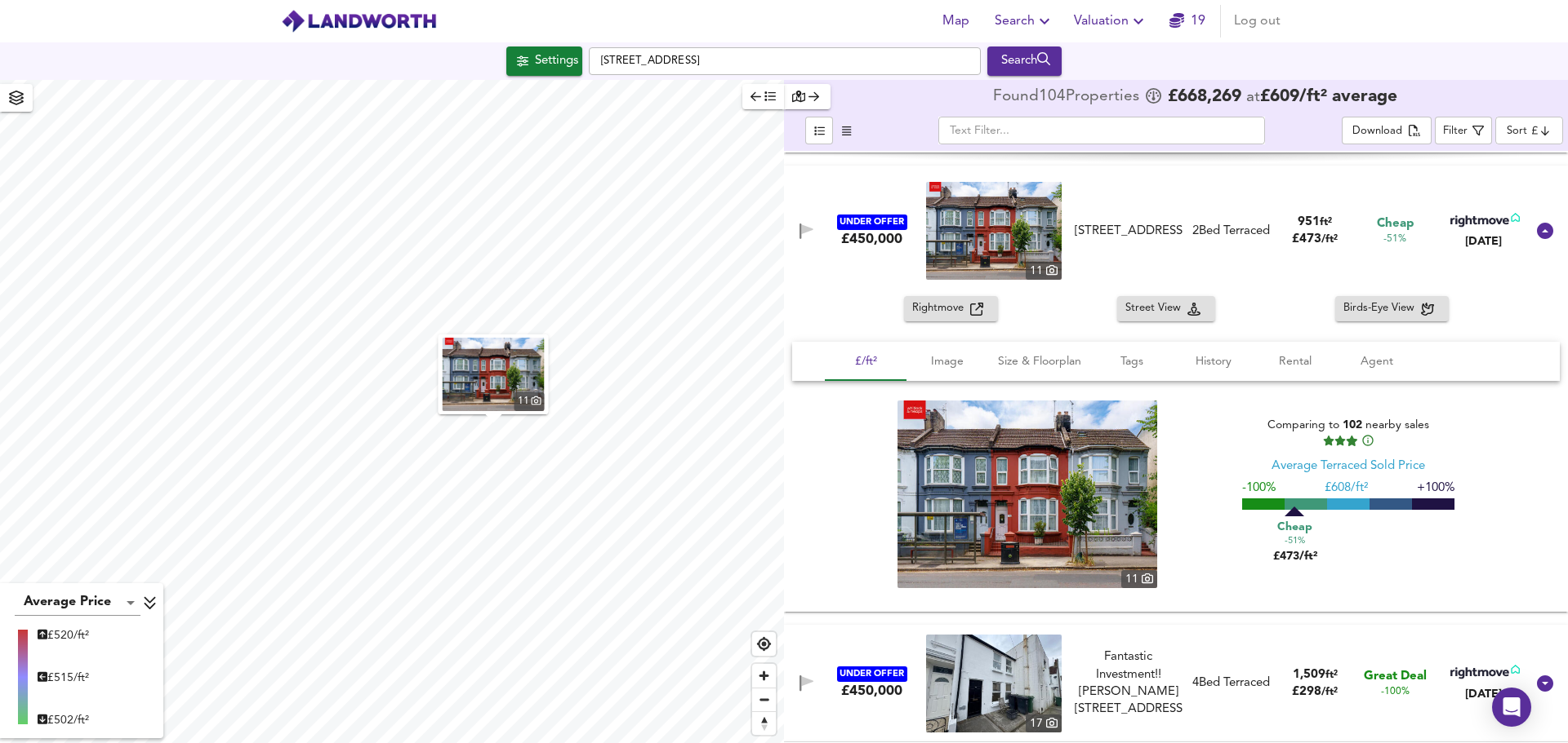
scroll to position [653, 0]
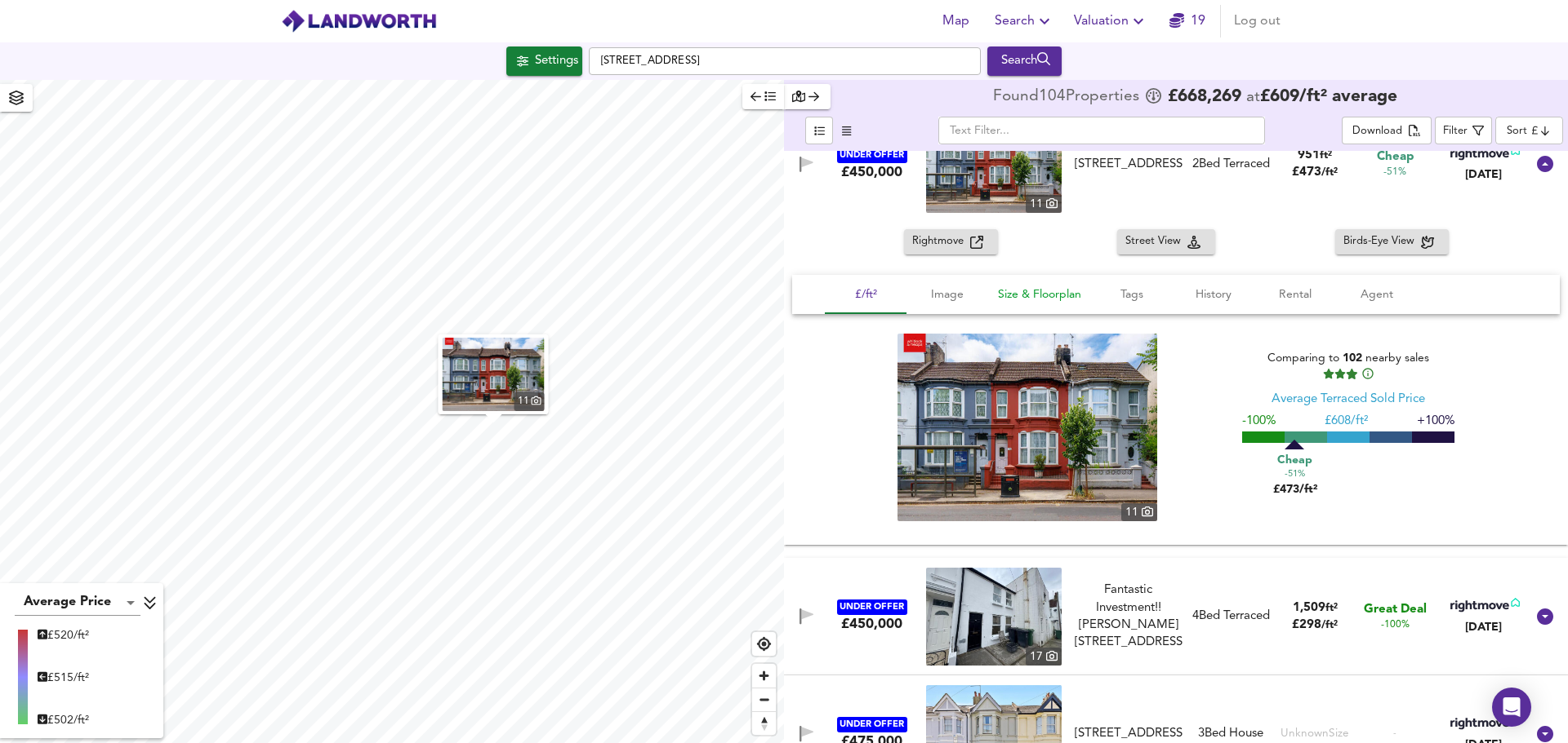
click at [1073, 293] on span "Size & Floorplan" at bounding box center [1039, 295] width 84 height 20
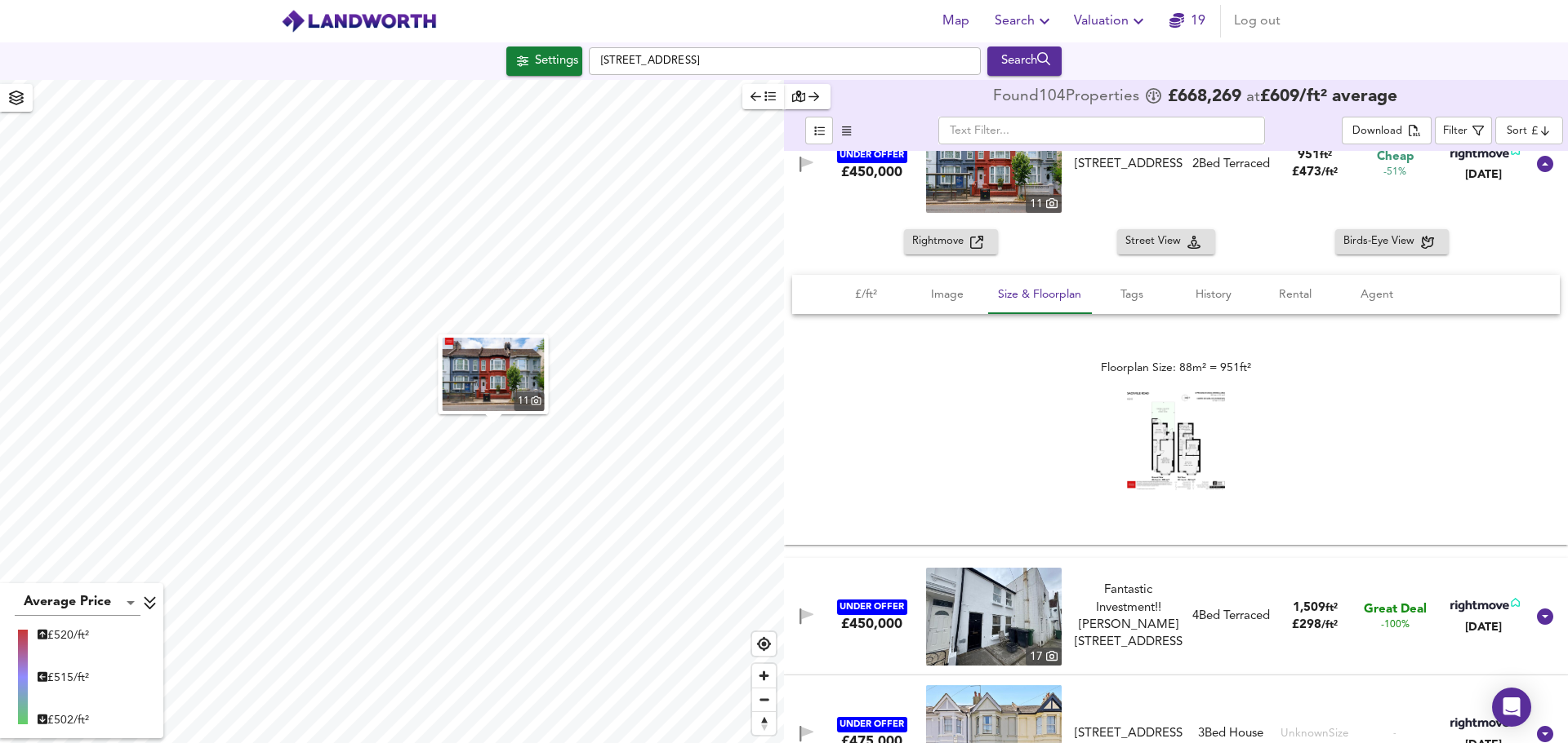
click at [1187, 452] on img at bounding box center [1176, 440] width 98 height 97
